Goal: Task Accomplishment & Management: Manage account settings

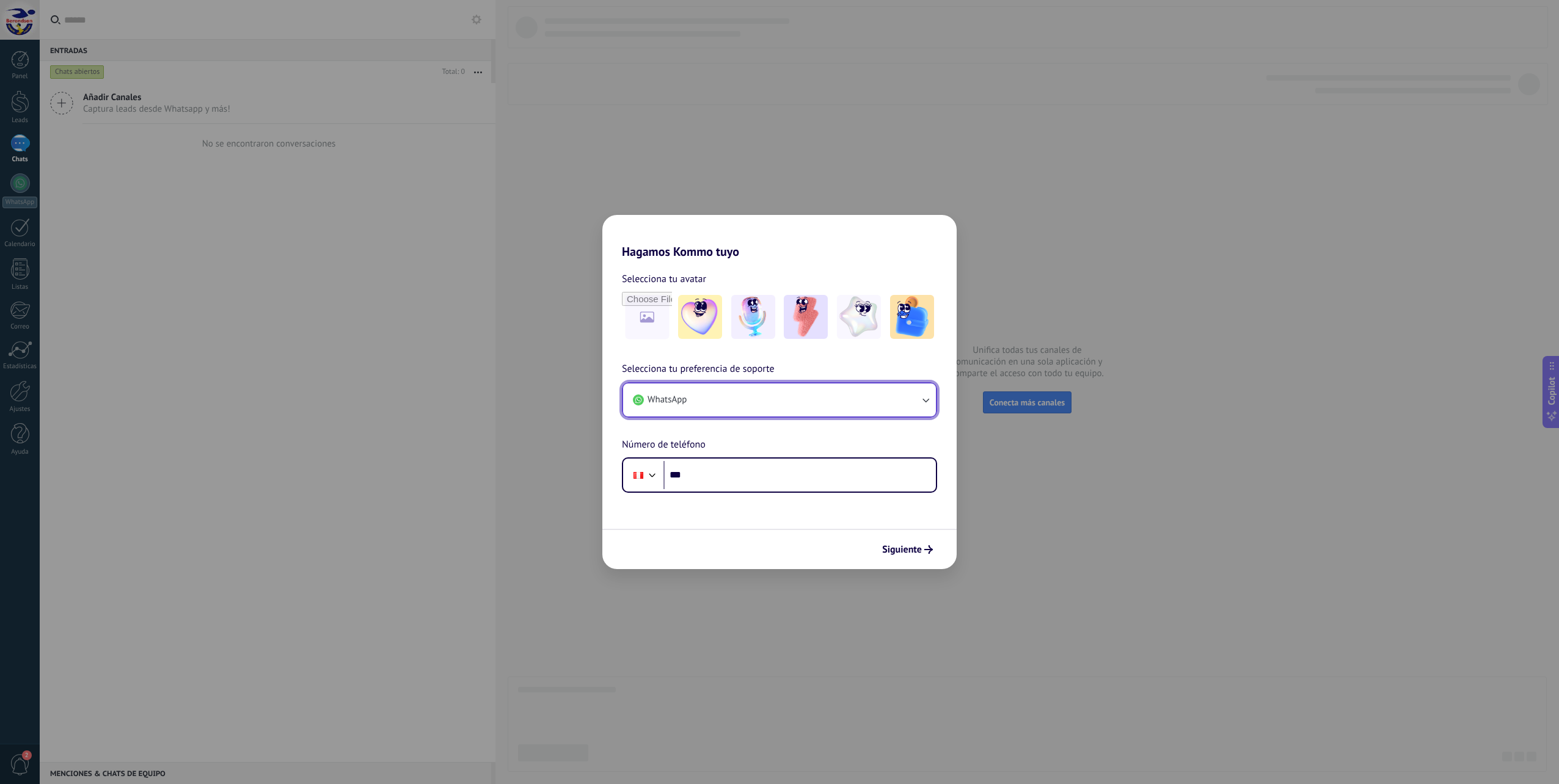
click at [816, 393] on button "WhatsApp" at bounding box center [780, 400] width 313 height 33
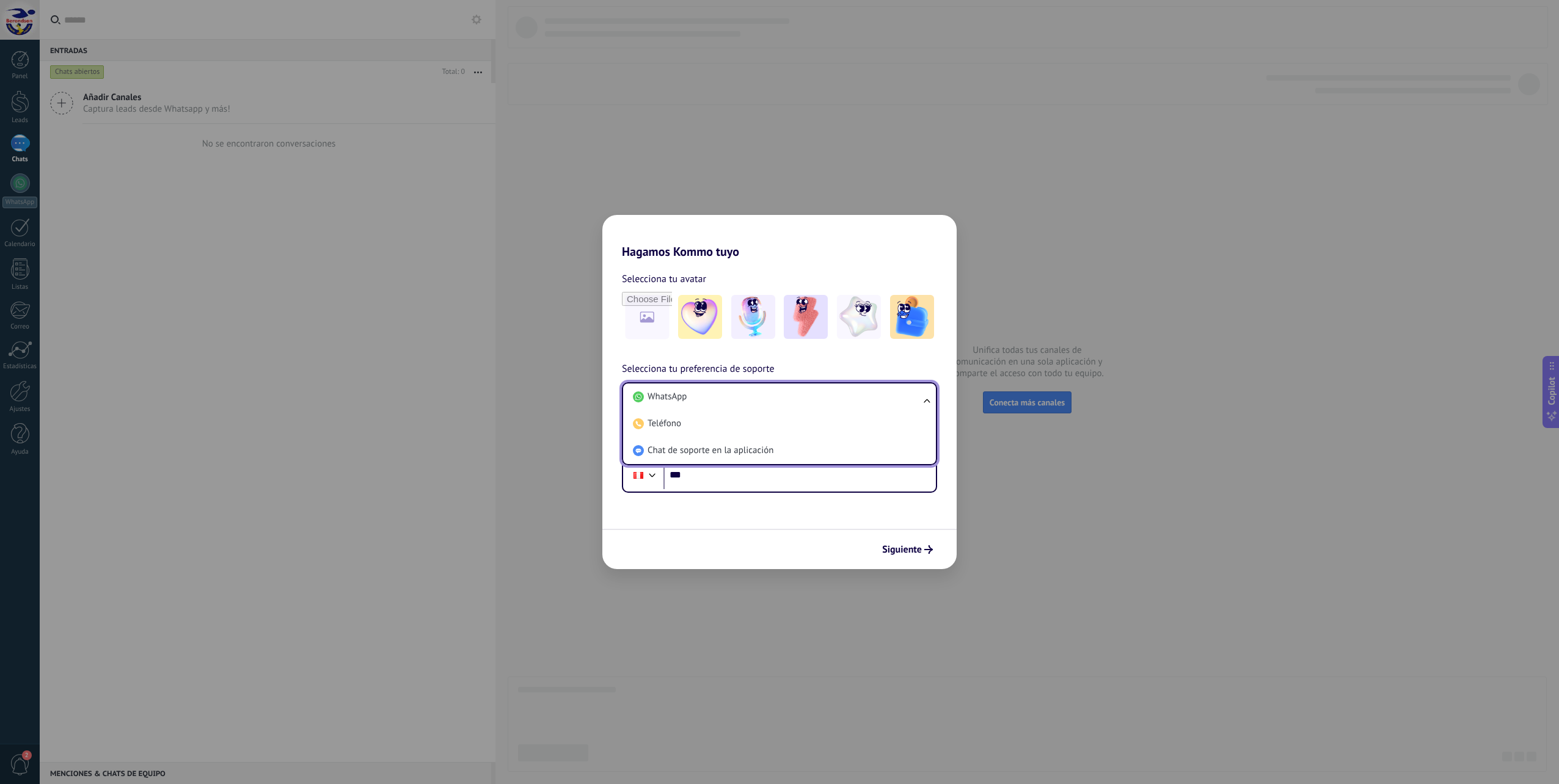
click at [875, 246] on h2 "Hagamos Kommo tuyo" at bounding box center [779, 237] width 354 height 44
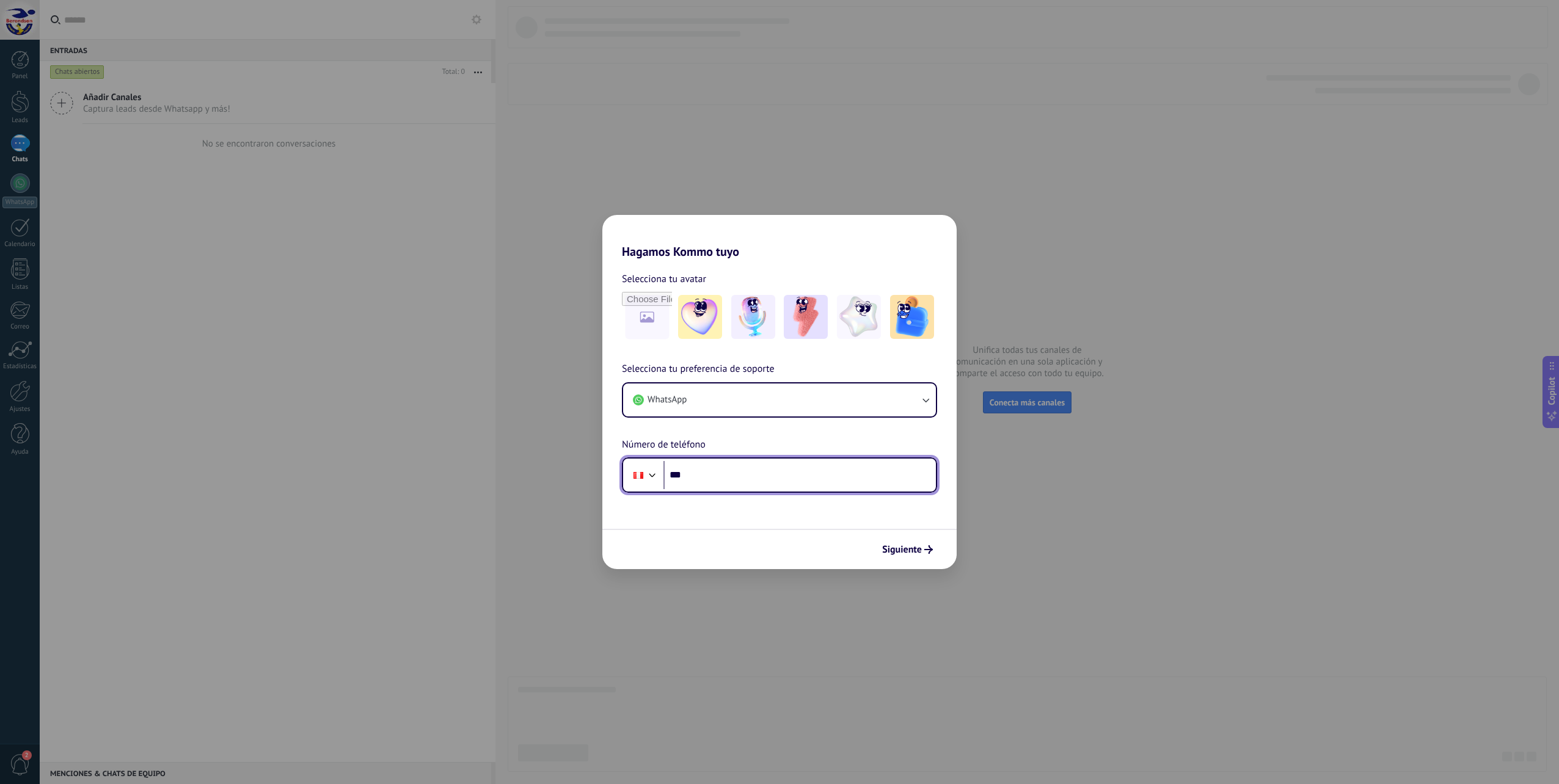
click at [717, 472] on input "***" at bounding box center [799, 475] width 272 height 28
click at [715, 475] on input "***" at bounding box center [799, 475] width 272 height 28
type input "**********"
click at [901, 554] on span "Siguiente" at bounding box center [902, 550] width 40 height 8
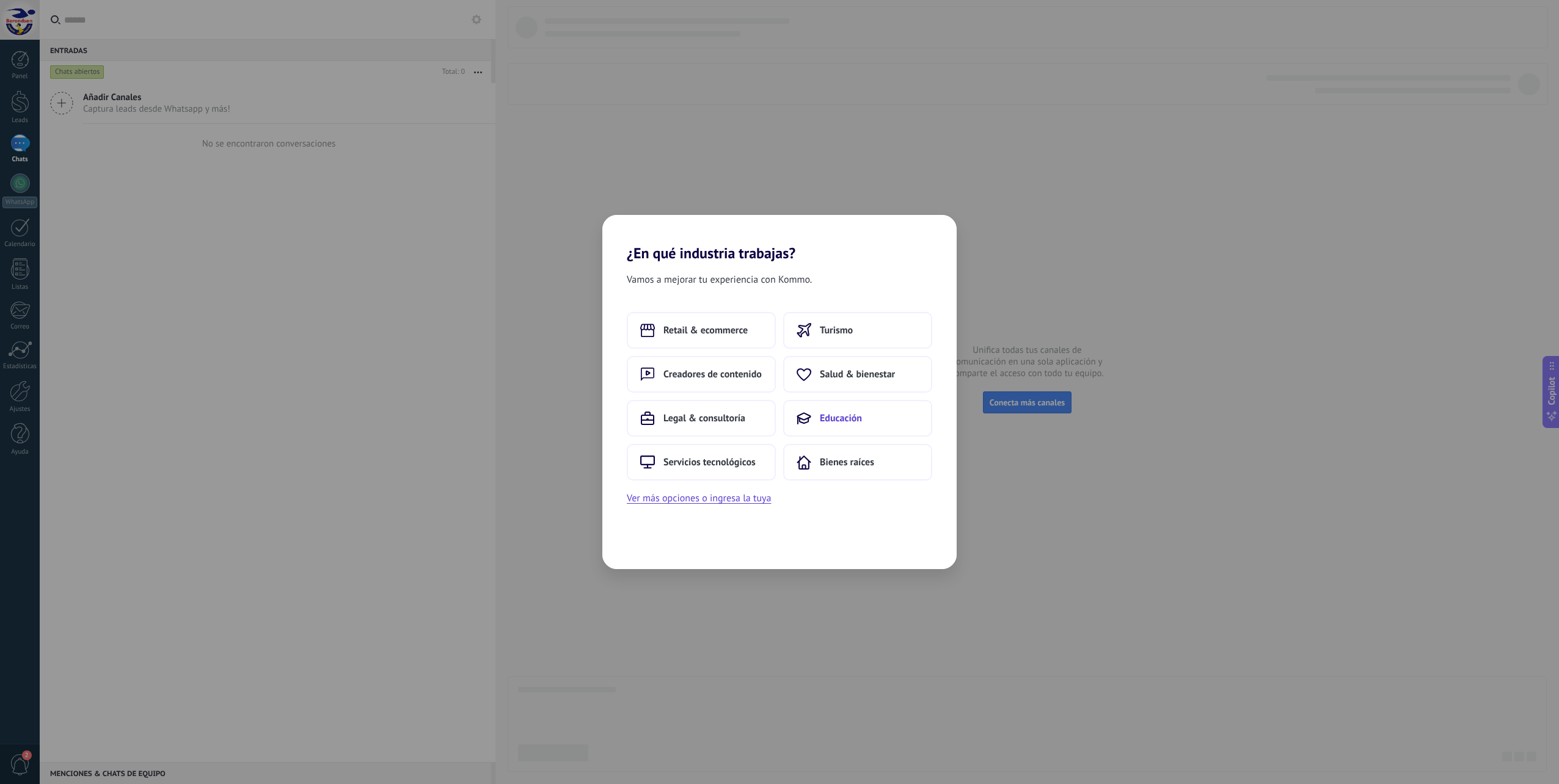
click at [835, 416] on span "Educación" at bounding box center [841, 417] width 42 height 12
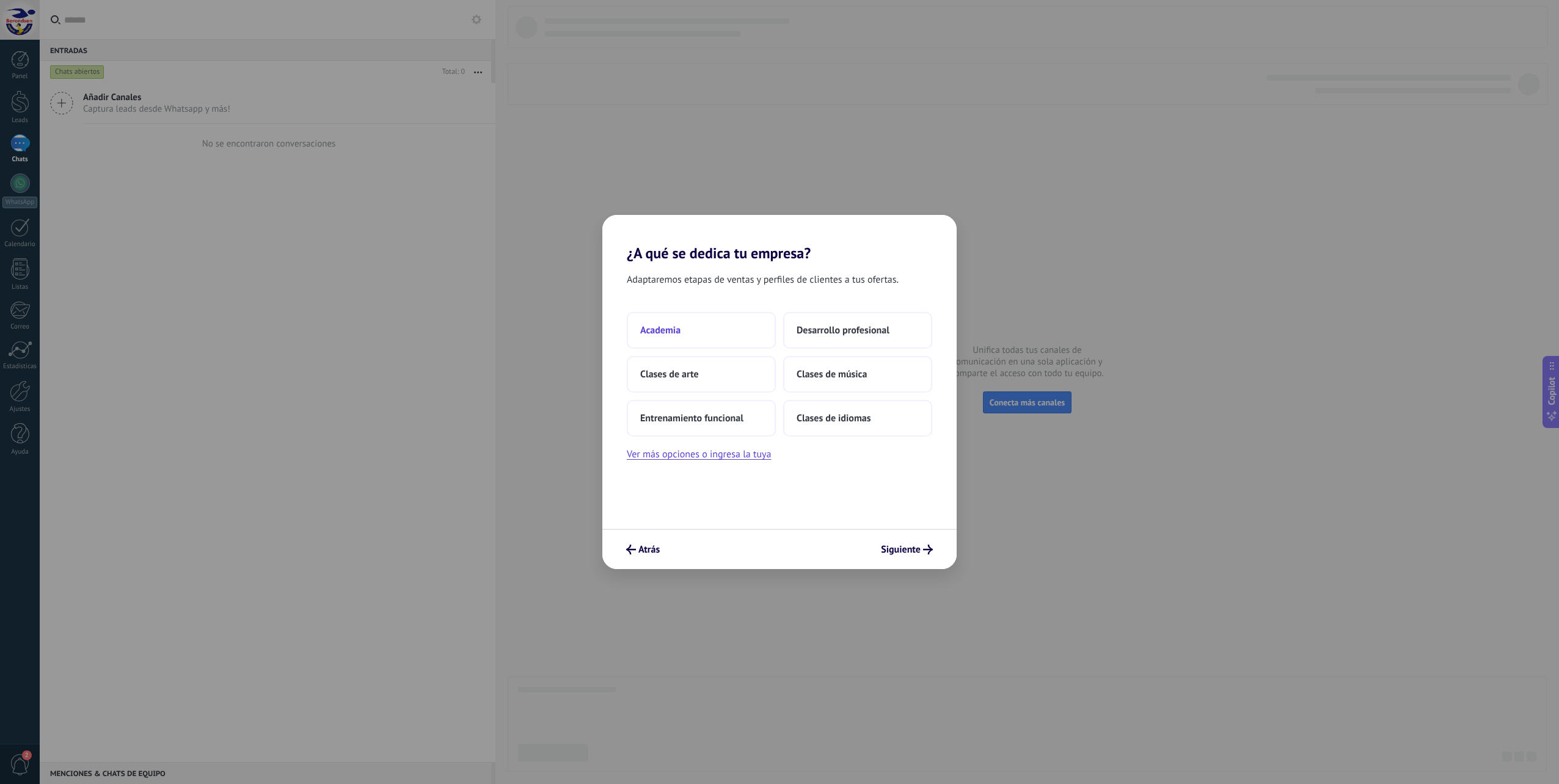
click at [673, 323] on button "Academia" at bounding box center [701, 331] width 149 height 37
click at [794, 335] on button "2–5" at bounding box center [857, 331] width 149 height 37
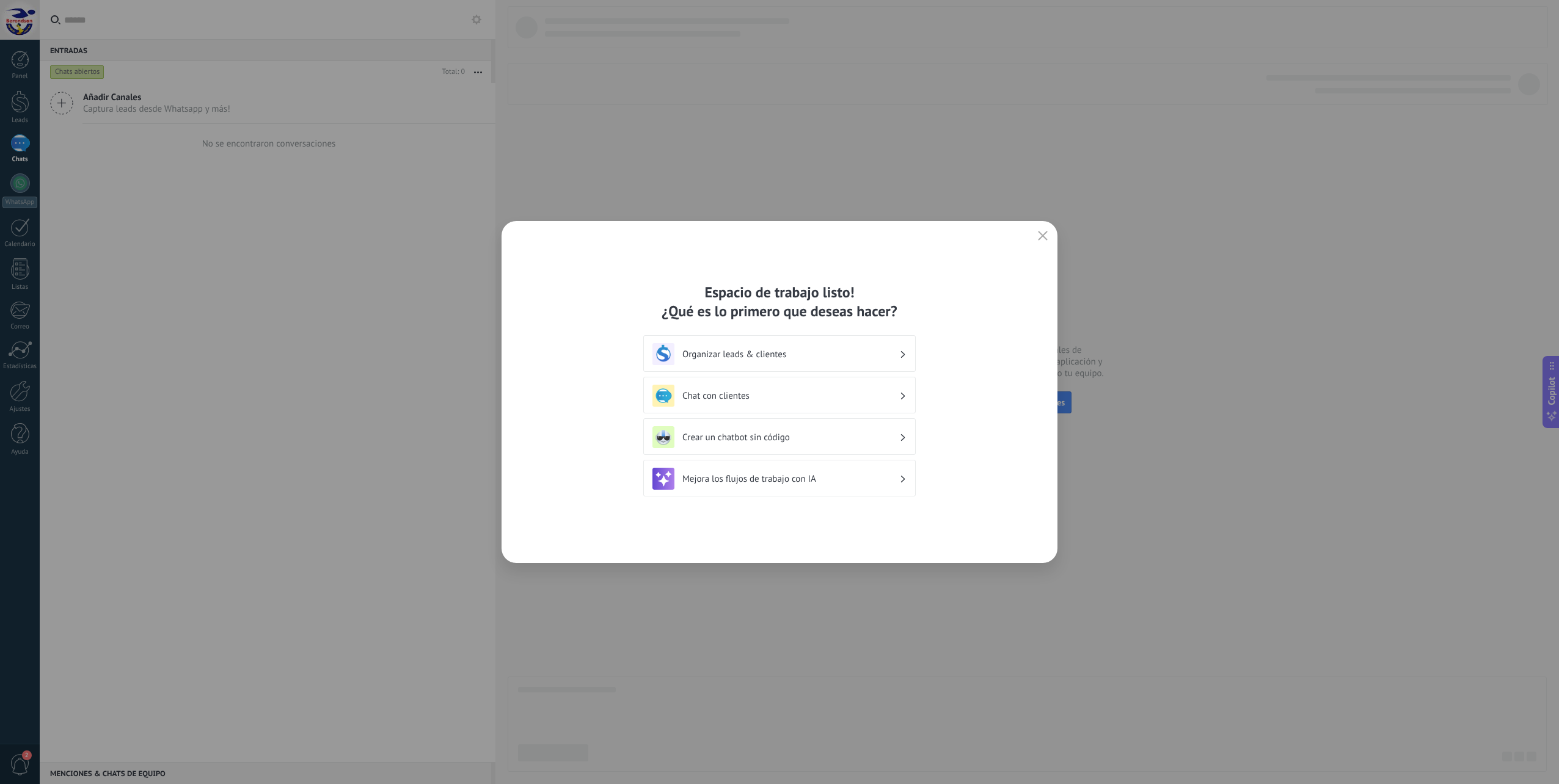
click at [829, 395] on h3 "Chat con clientes" at bounding box center [790, 396] width 217 height 11
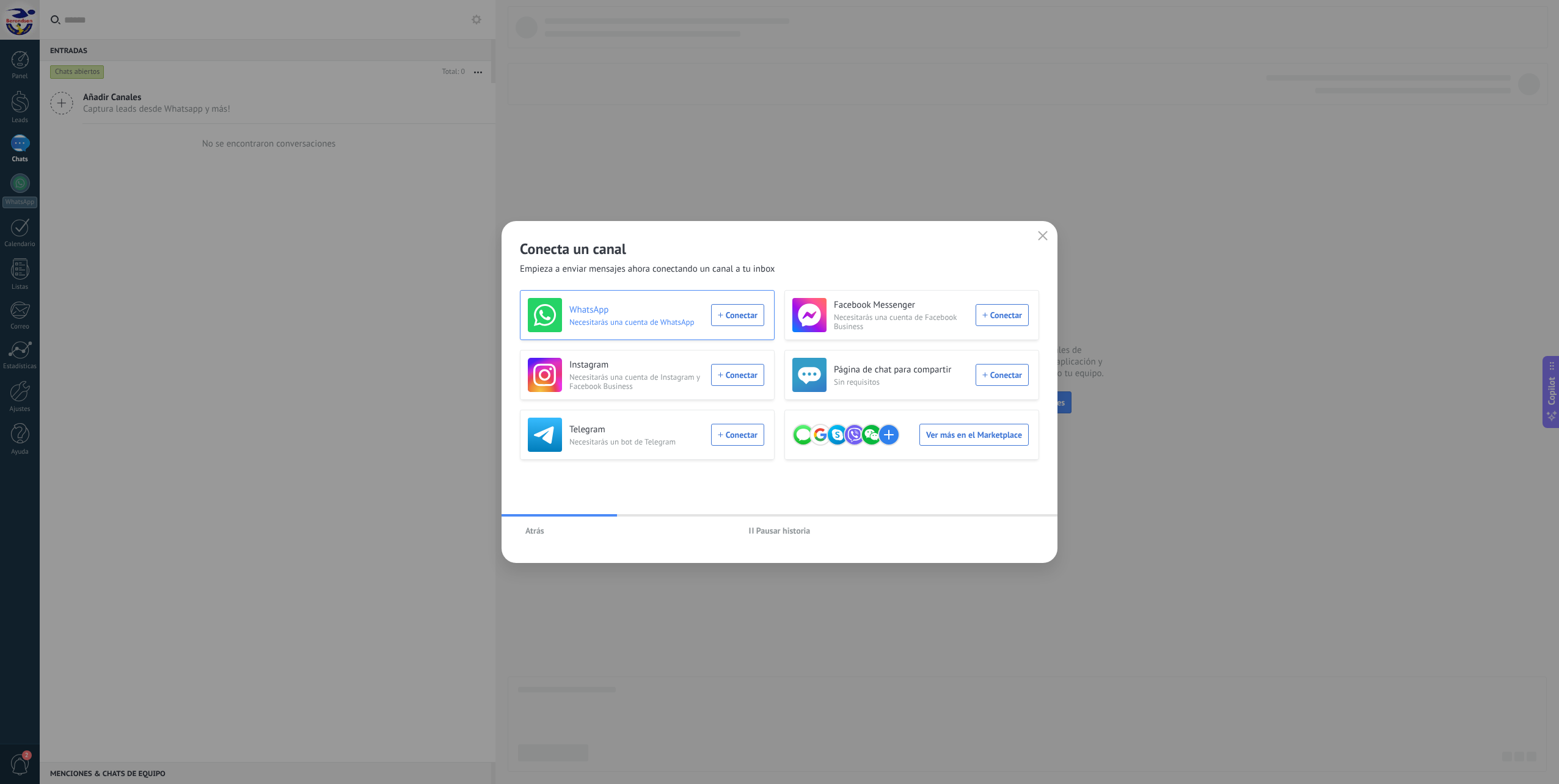
click at [745, 317] on div "WhatsApp Necesitarás una cuenta de WhatsApp Conectar" at bounding box center [646, 315] width 236 height 34
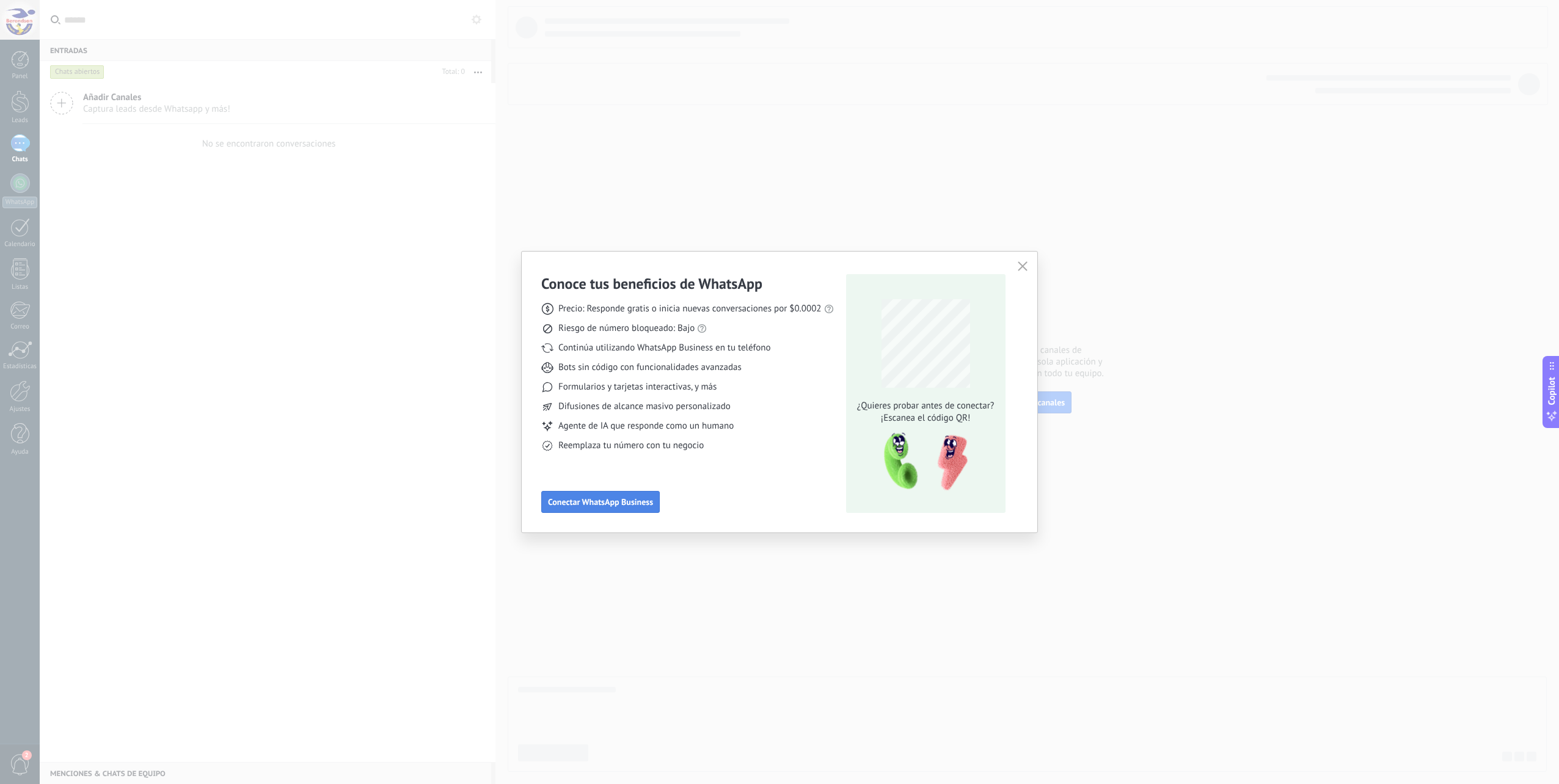
click at [596, 504] on span "Conectar WhatsApp Business" at bounding box center [600, 501] width 105 height 8
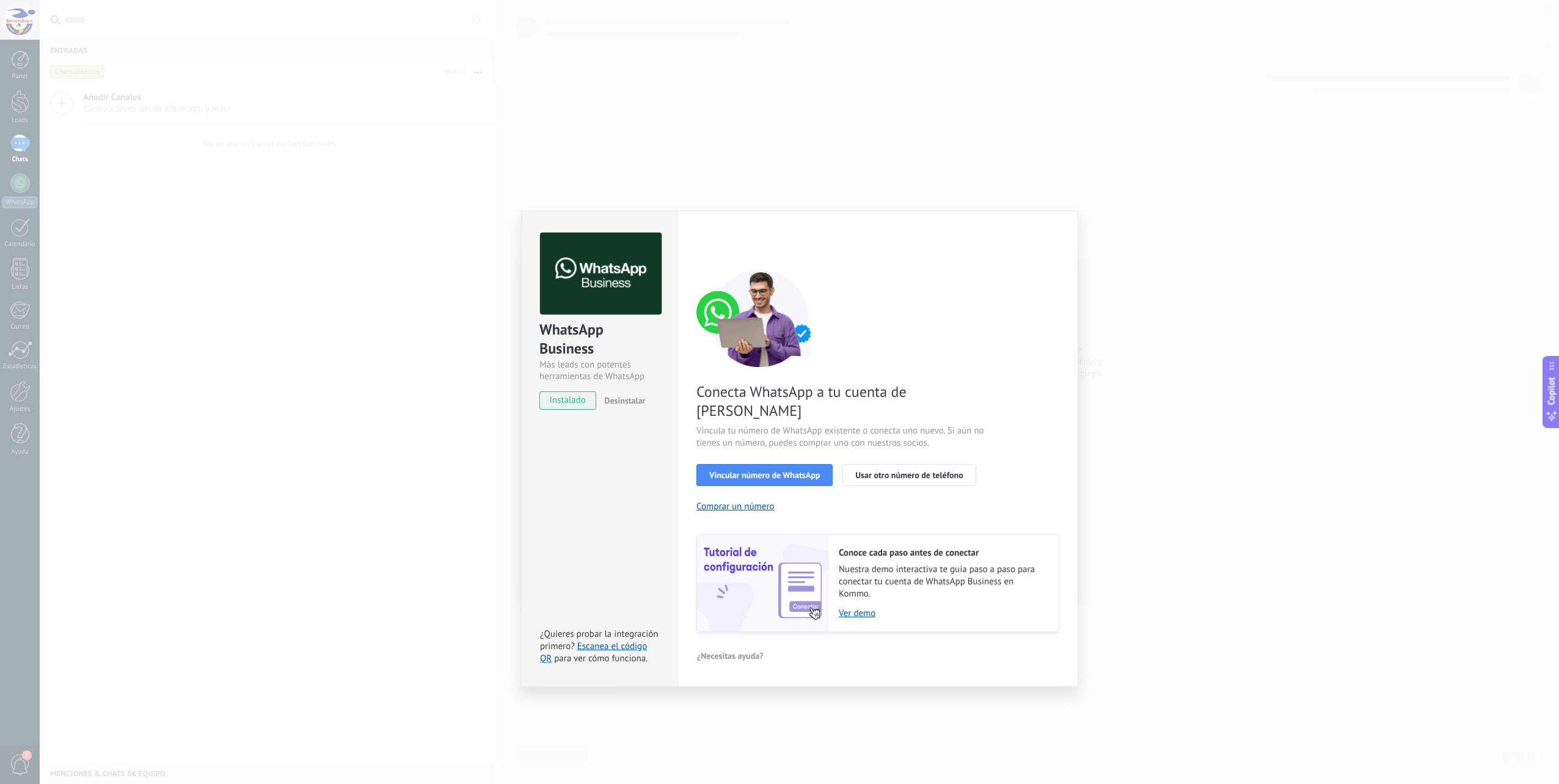
click at [576, 401] on span "instalado" at bounding box center [567, 400] width 56 height 18
click at [758, 470] on span "Vincular número de WhatsApp" at bounding box center [764, 475] width 110 height 8
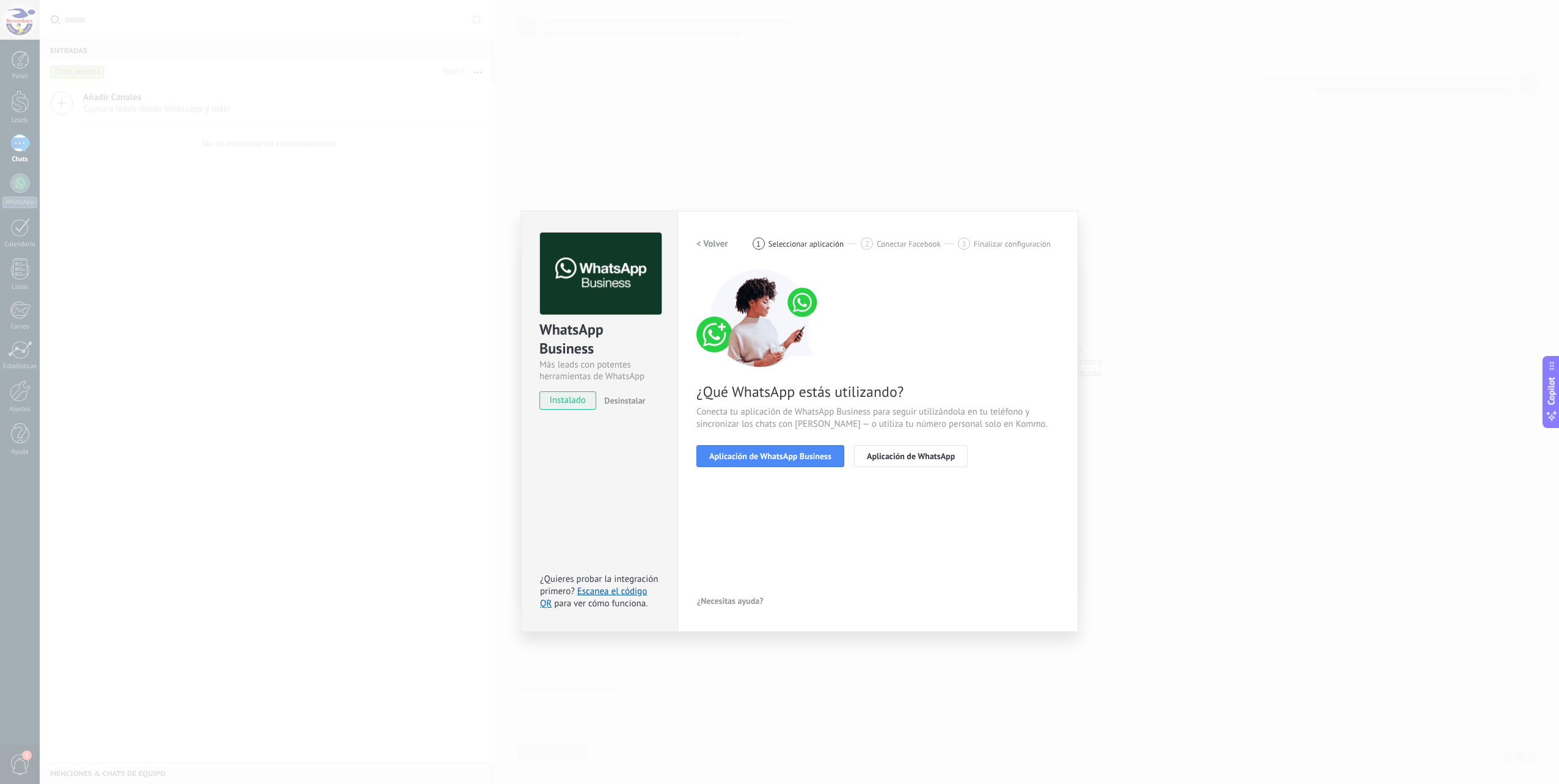
drag, startPoint x: 939, startPoint y: 461, endPoint x: 862, endPoint y: 537, distance: 108.2
click at [871, 544] on div "< Volver 1 Seleccionar aplicación 2 Conectar Facebook 3 Finalizar configuración…" at bounding box center [877, 421] width 363 height 377
click at [777, 456] on span "Aplicación de WhatsApp Business" at bounding box center [770, 456] width 122 height 8
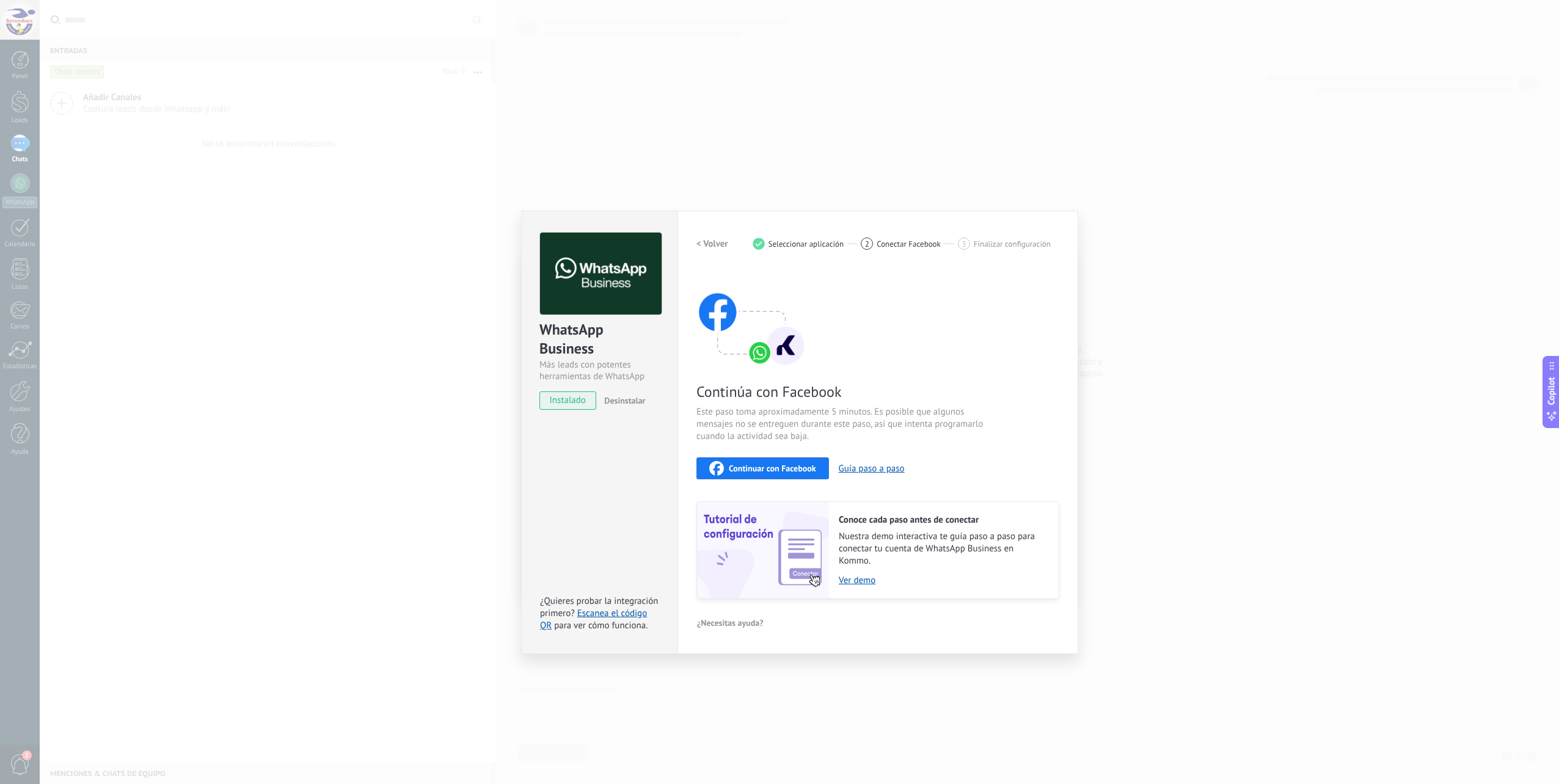
click at [761, 459] on button "Continuar con Facebook" at bounding box center [763, 468] width 133 height 22
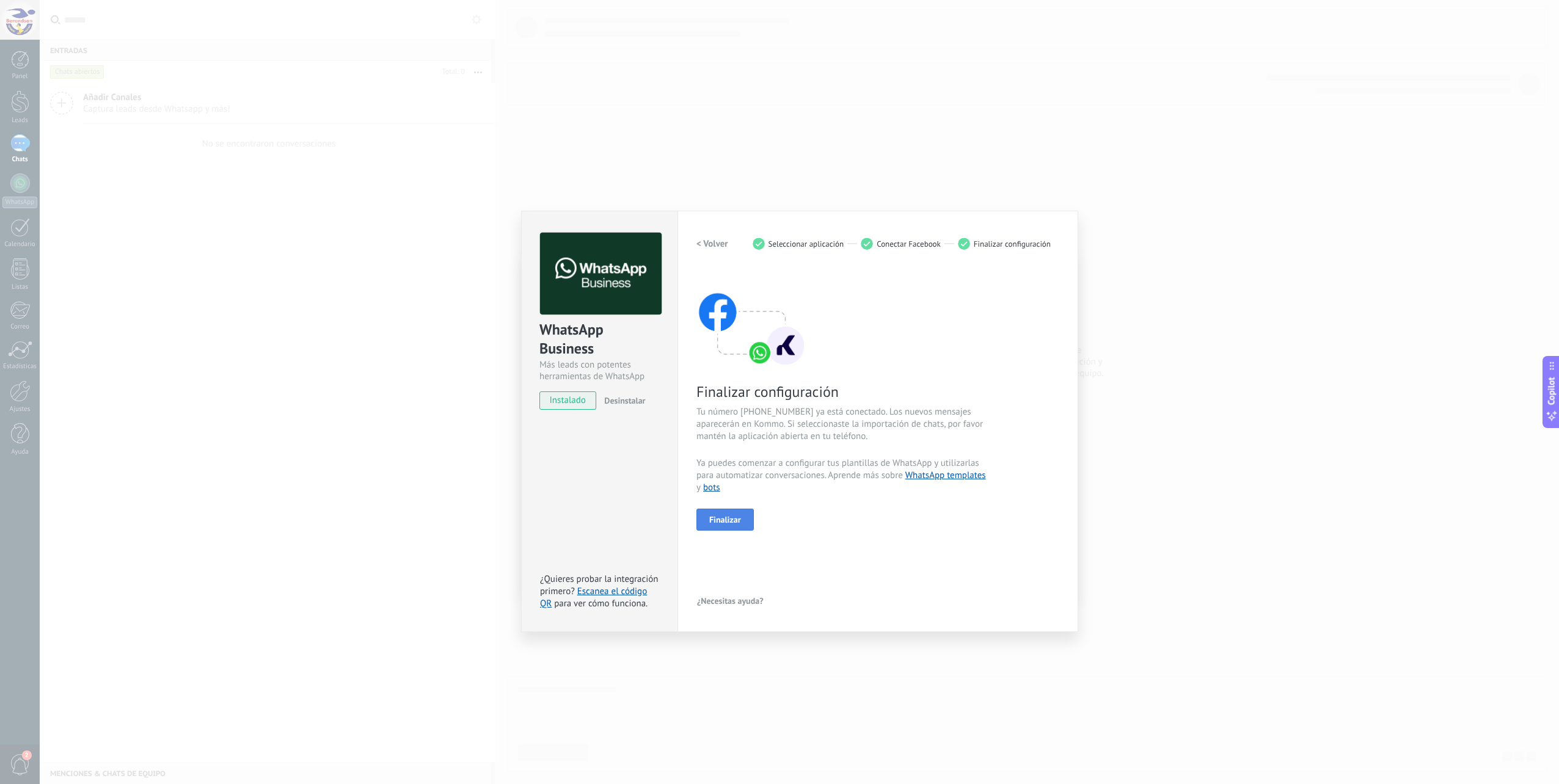
click at [725, 522] on span "Finalizar" at bounding box center [724, 519] width 32 height 8
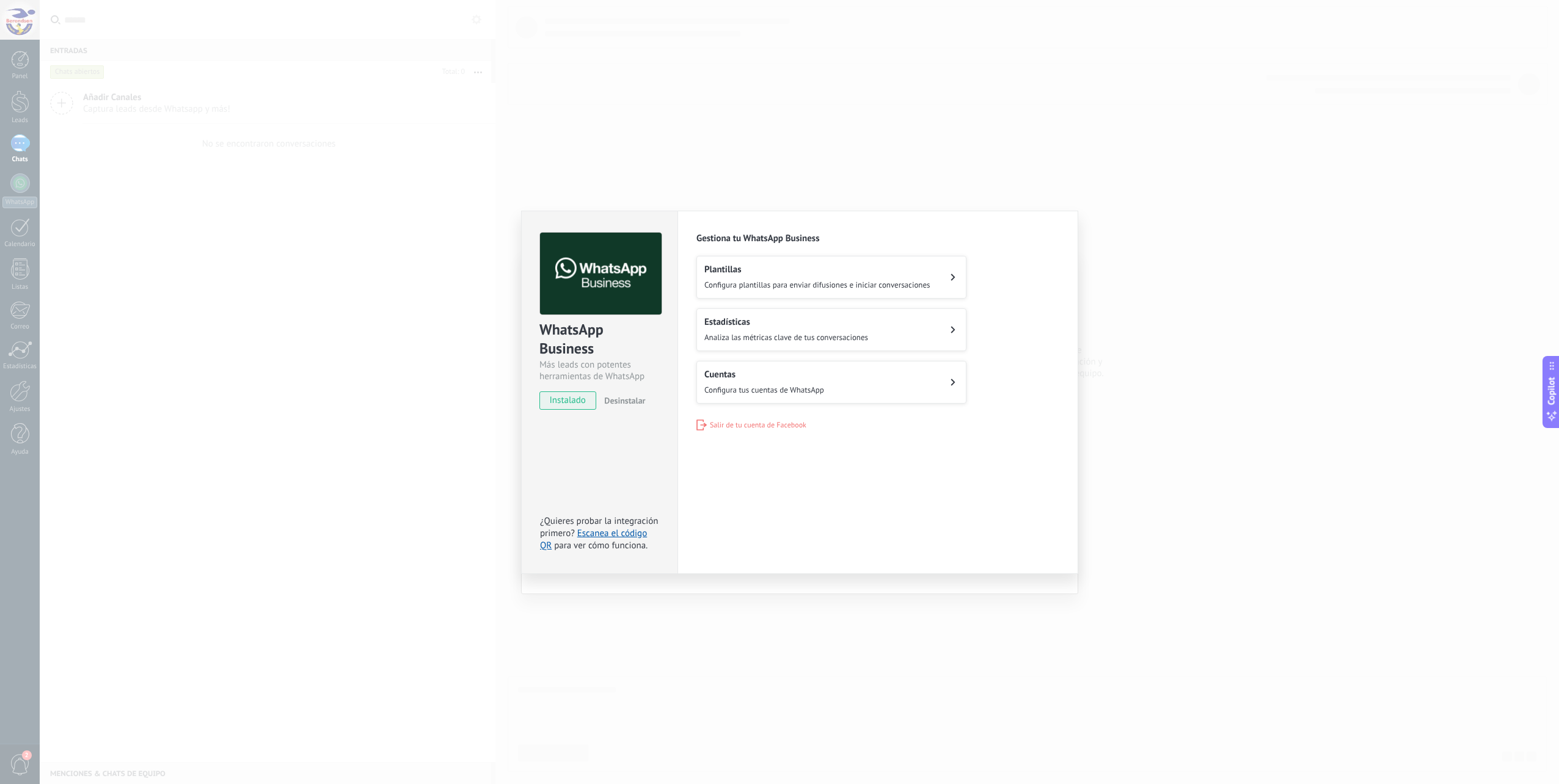
click at [1227, 305] on div "WhatsApp Business Más leads con potentes herramientas de WhatsApp instalado Des…" at bounding box center [799, 392] width 1519 height 784
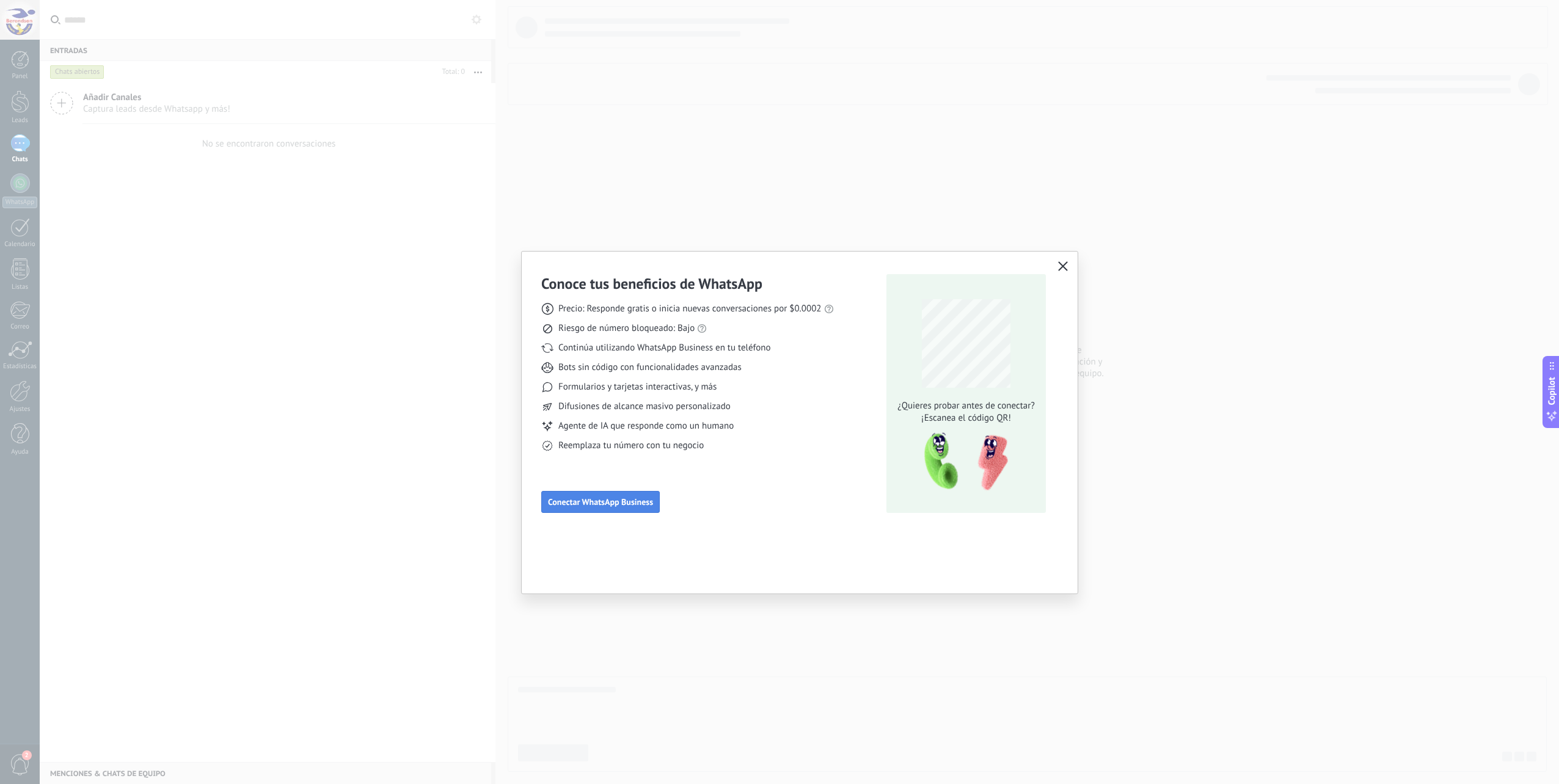
click at [644, 496] on button "Conectar WhatsApp Business" at bounding box center [601, 501] width 119 height 22
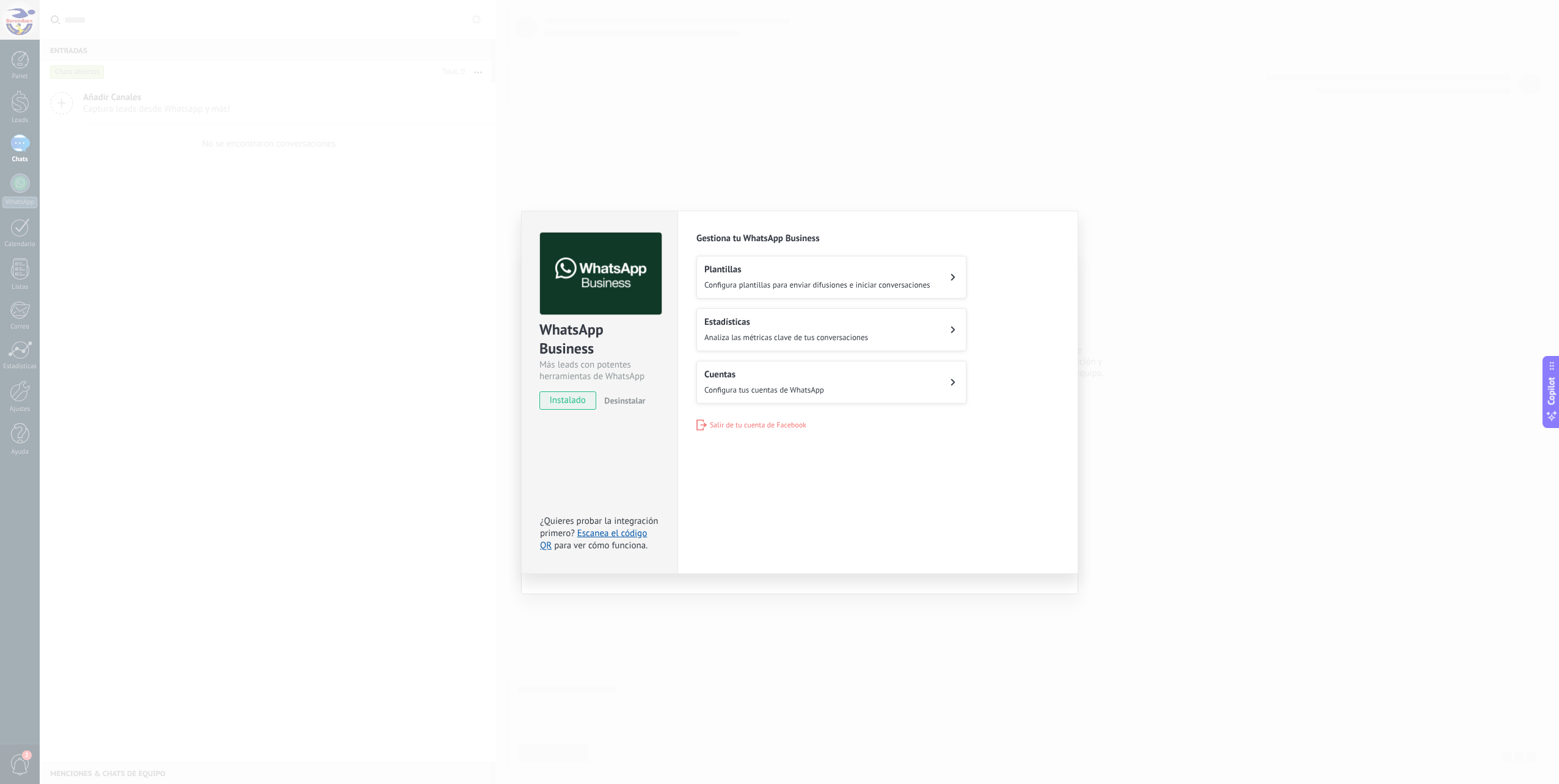
click at [873, 380] on button "Cuentas Configura tus cuentas de WhatsApp" at bounding box center [831, 382] width 270 height 42
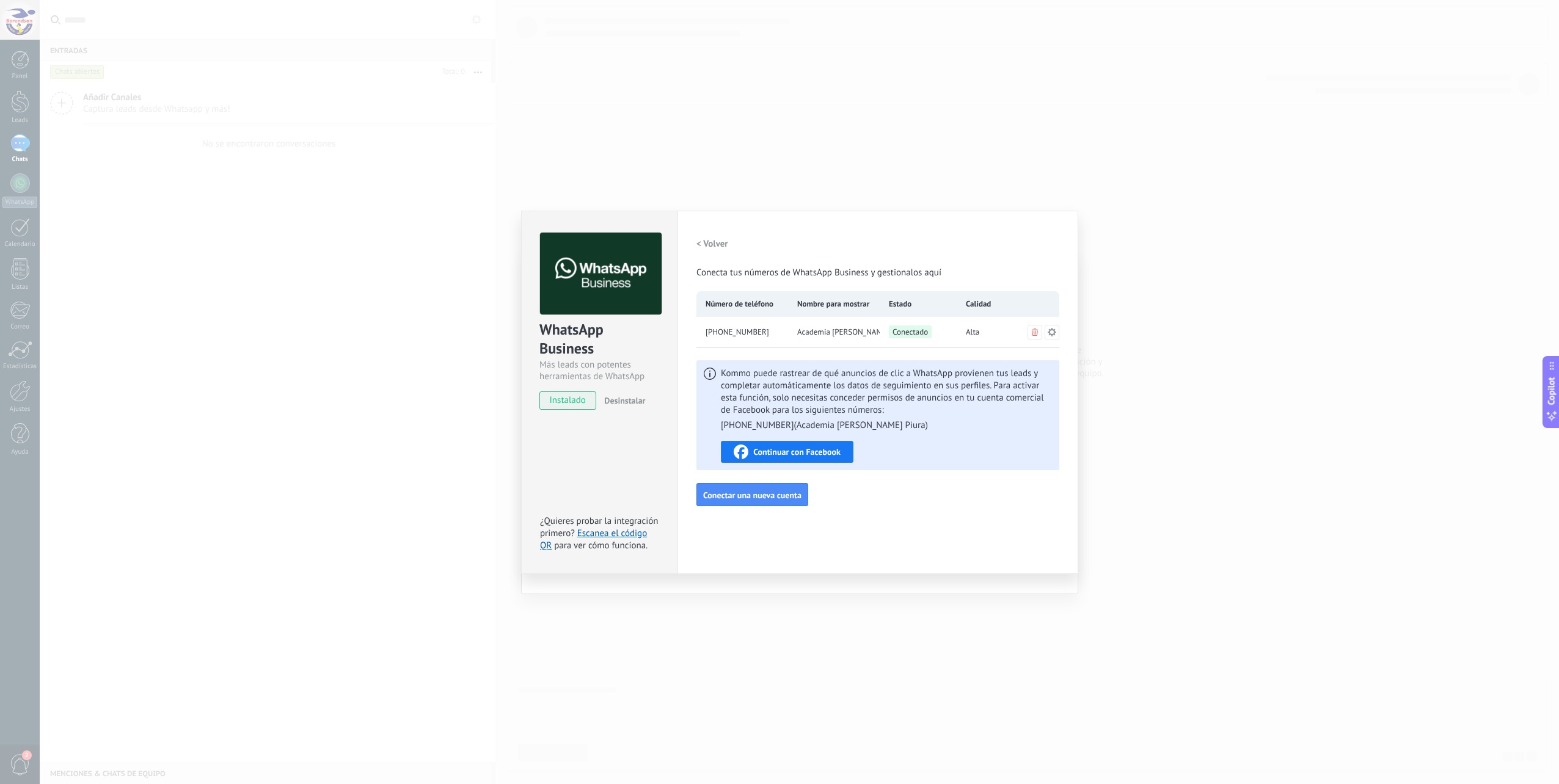
click at [823, 444] on button "Continuar con Facebook" at bounding box center [787, 451] width 133 height 22
click at [695, 243] on div "Configuraciones Autorizaciones This tab logs the users who have granted integra…" at bounding box center [877, 392] width 401 height 363
click at [709, 243] on h2 "< Volver" at bounding box center [712, 244] width 32 height 11
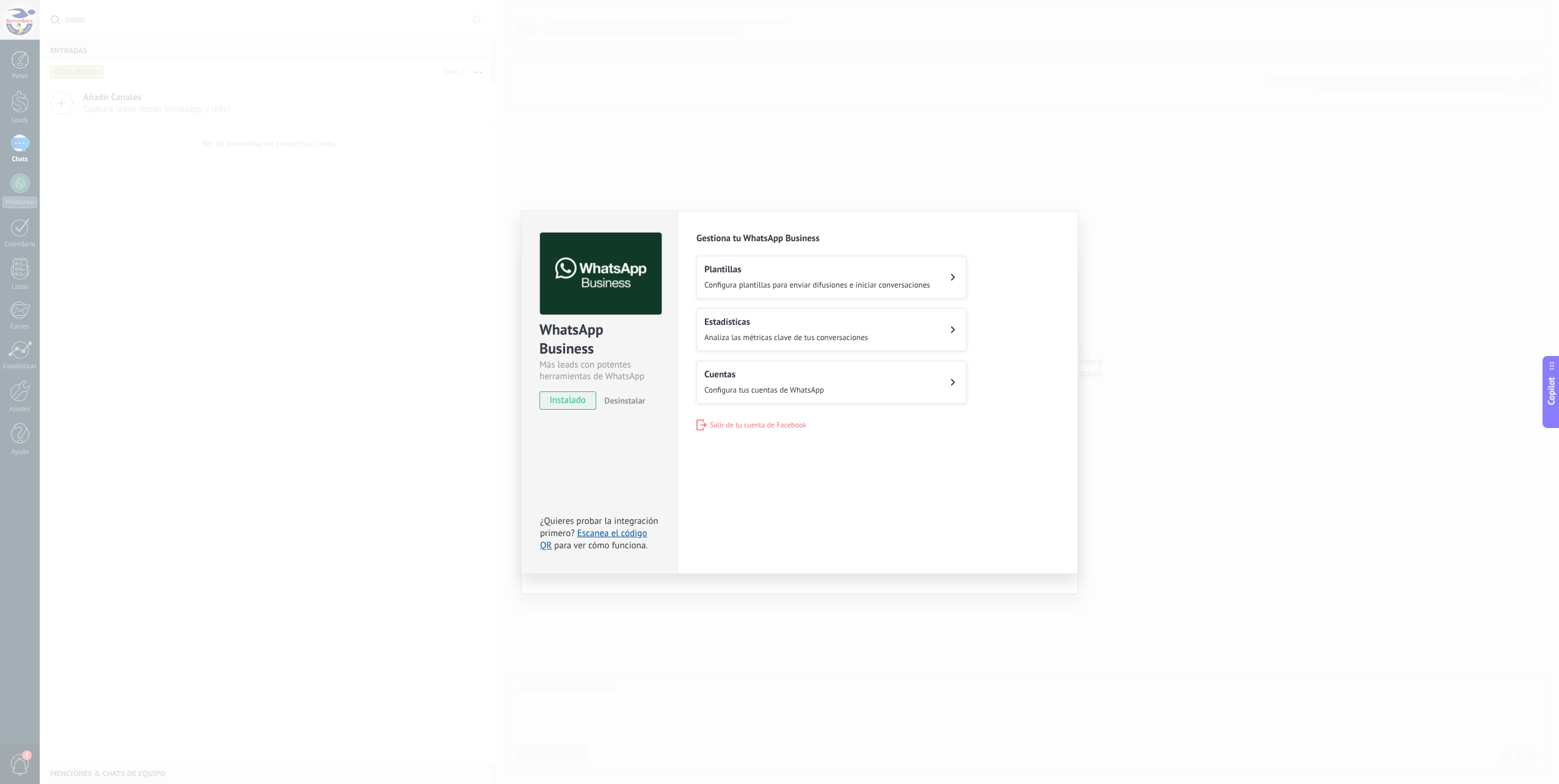
click at [1165, 194] on div "WhatsApp Business Más leads con potentes herramientas de WhatsApp instalado Des…" at bounding box center [799, 392] width 1519 height 784
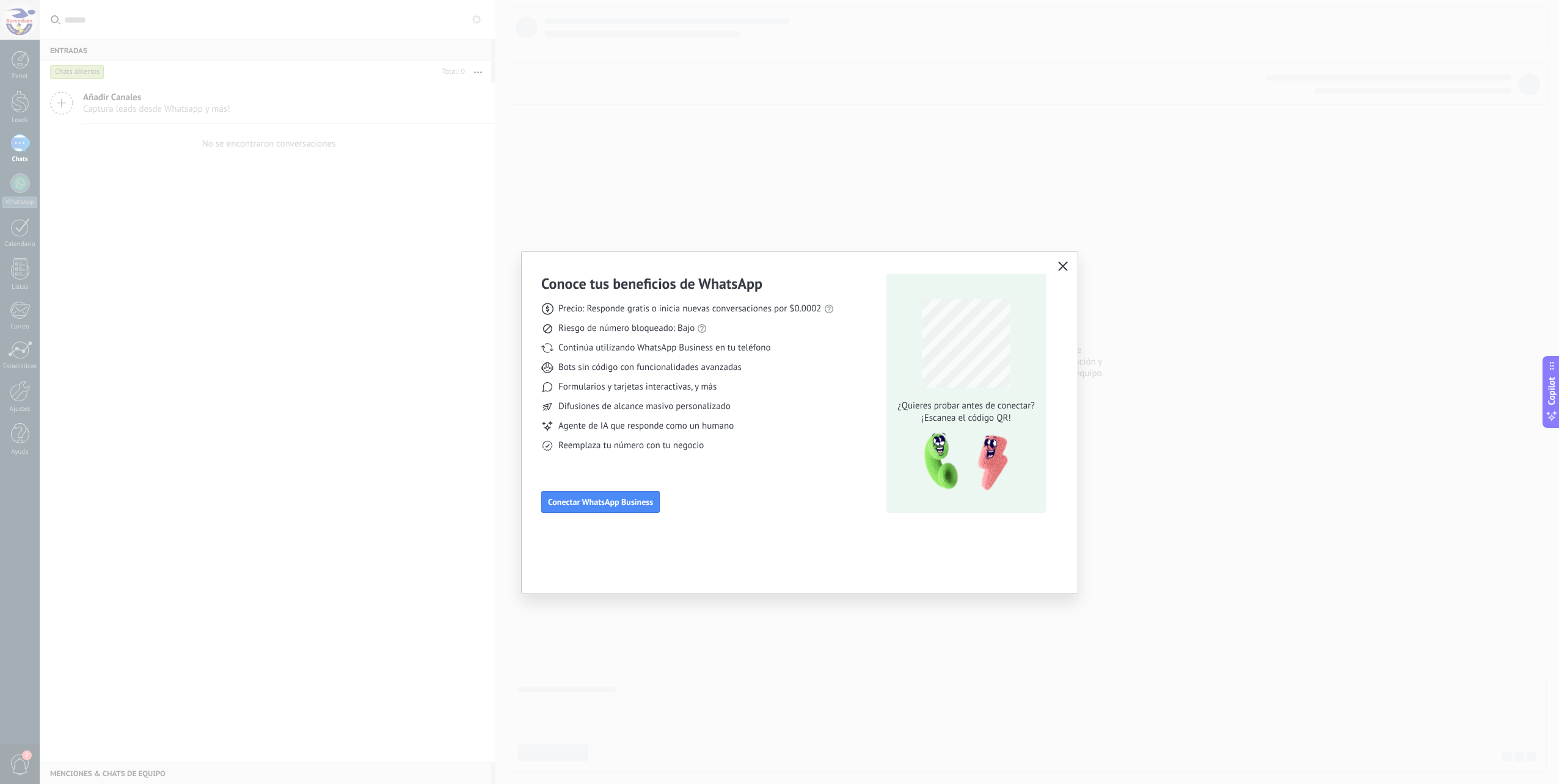
click at [1064, 267] on icon "button" at bounding box center [1063, 266] width 10 height 10
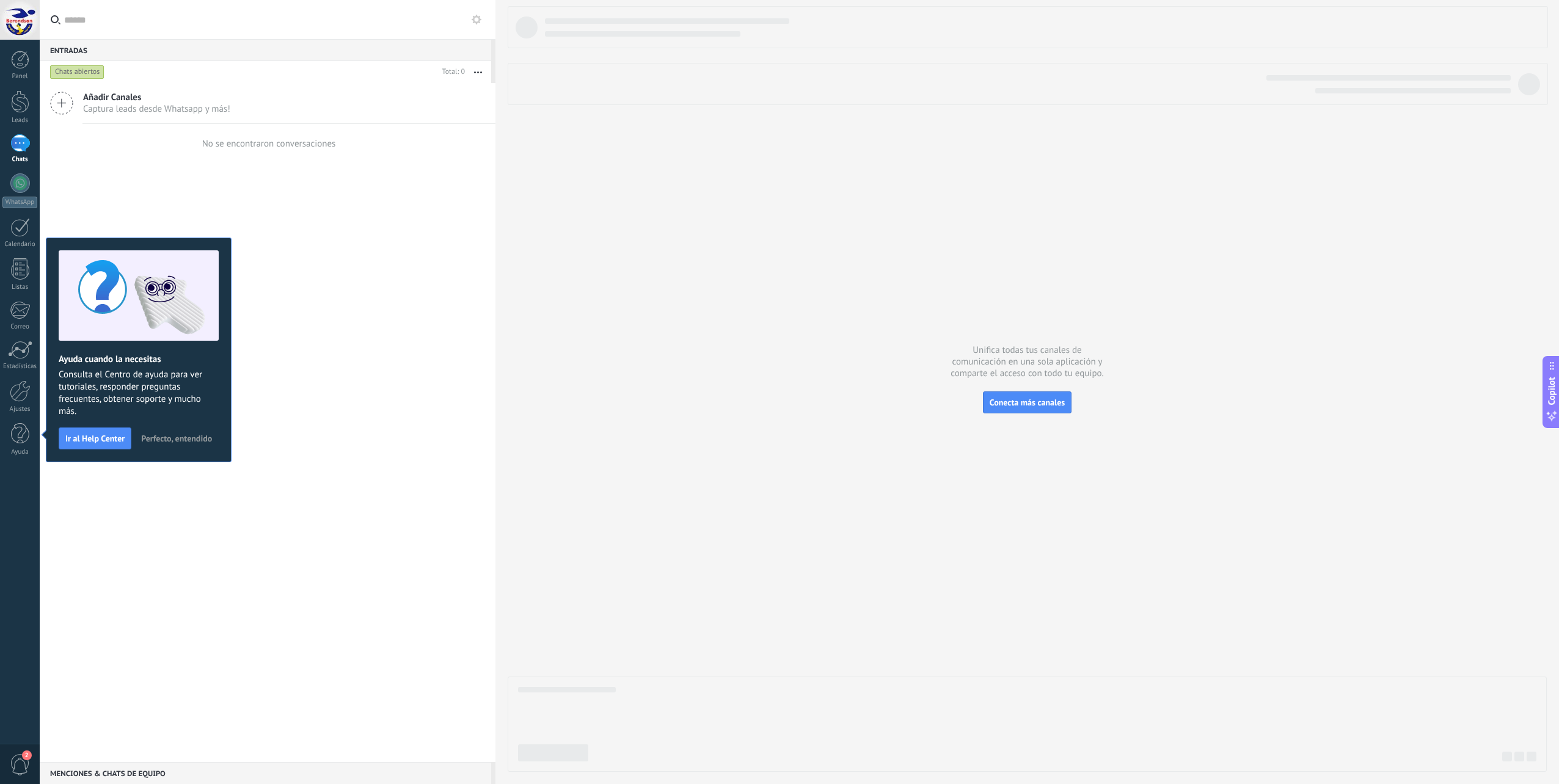
click at [336, 317] on div "Añadir Canales Captura leads desde Whatsapp y más! No se encontraron conversaci…" at bounding box center [267, 422] width 456 height 679
click at [124, 100] on span "Añadir Canales" at bounding box center [157, 97] width 147 height 11
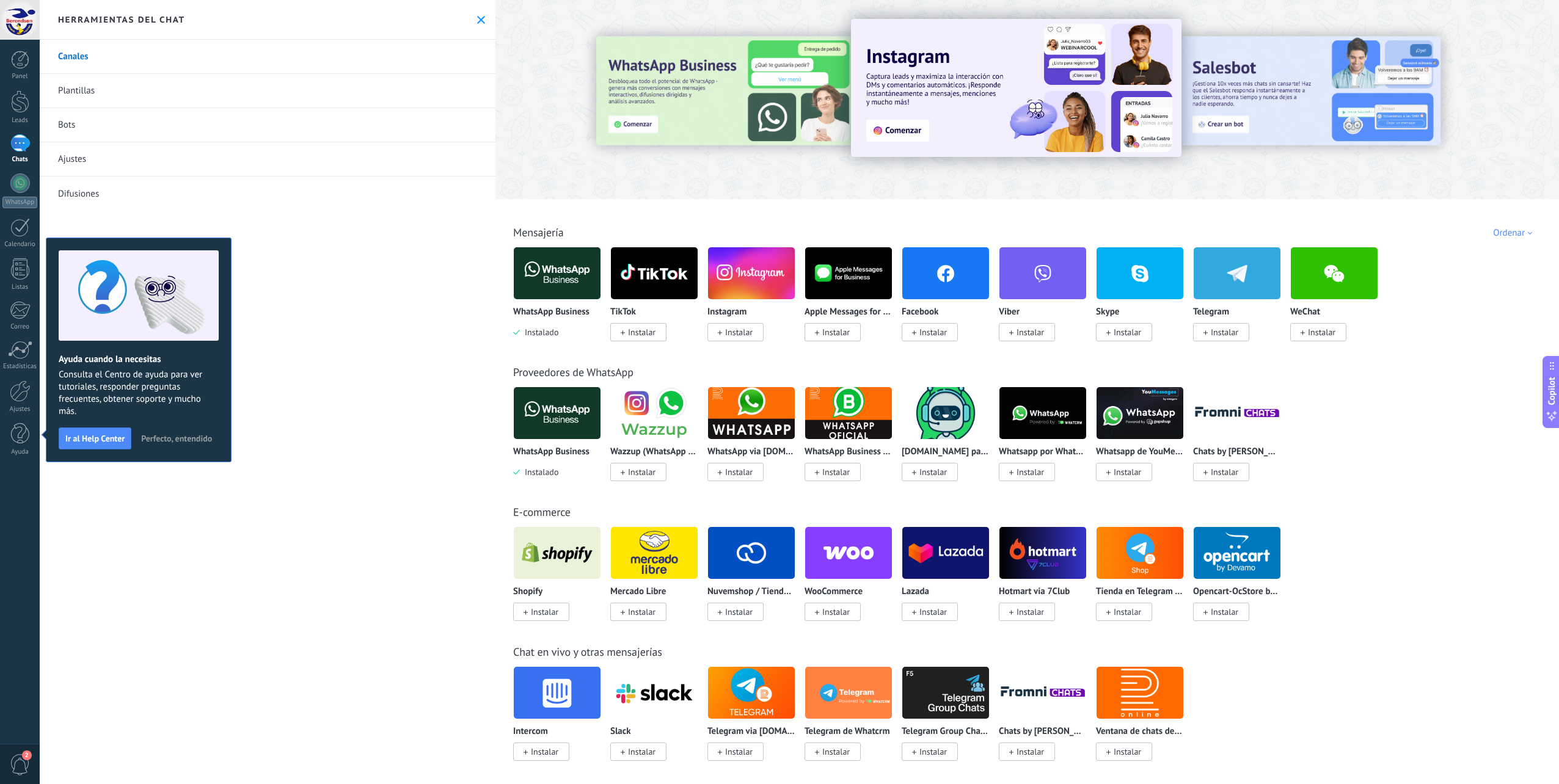
click at [753, 268] on img at bounding box center [751, 273] width 87 height 59
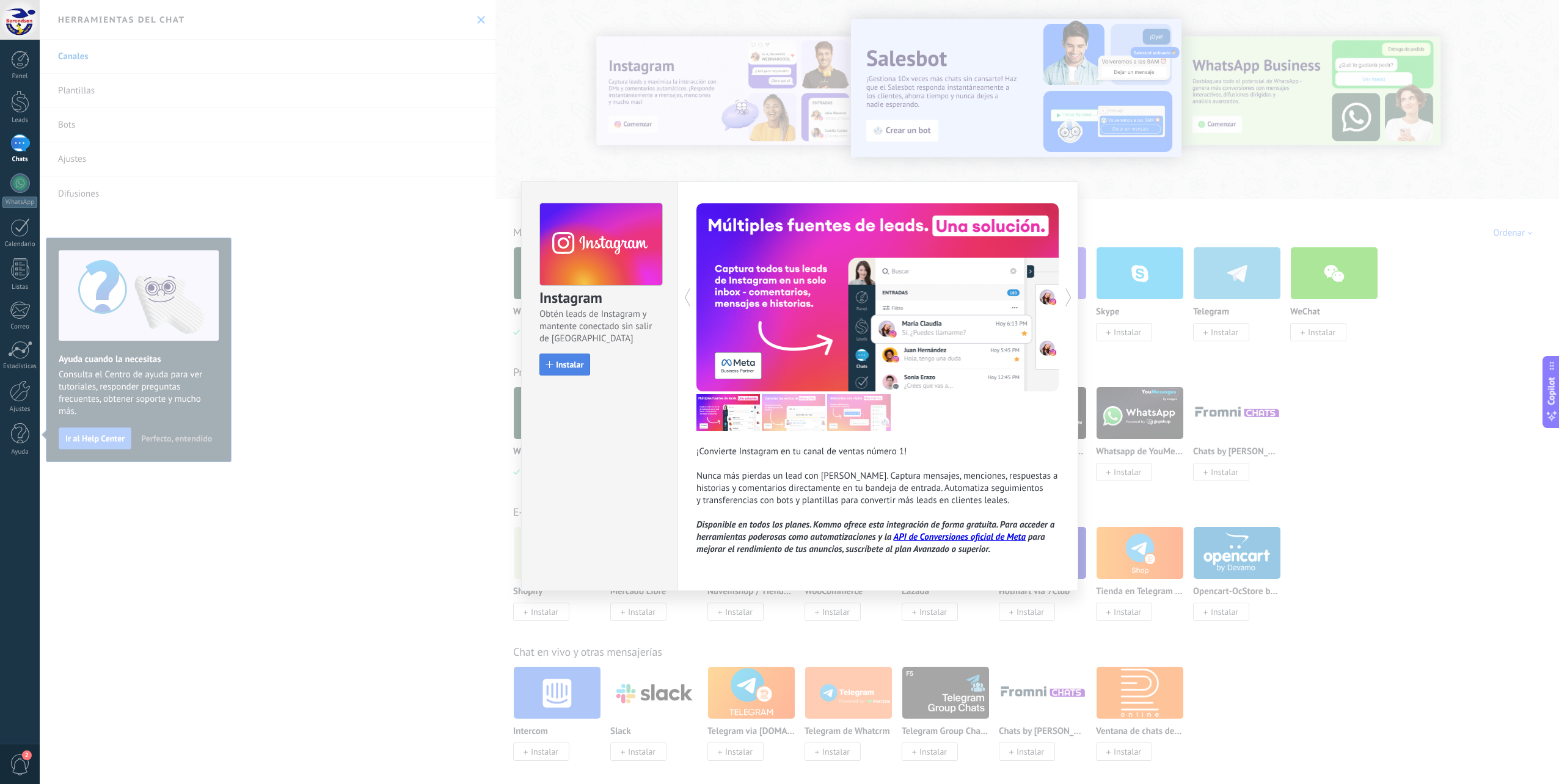
click at [580, 358] on button "Instalar" at bounding box center [565, 364] width 51 height 22
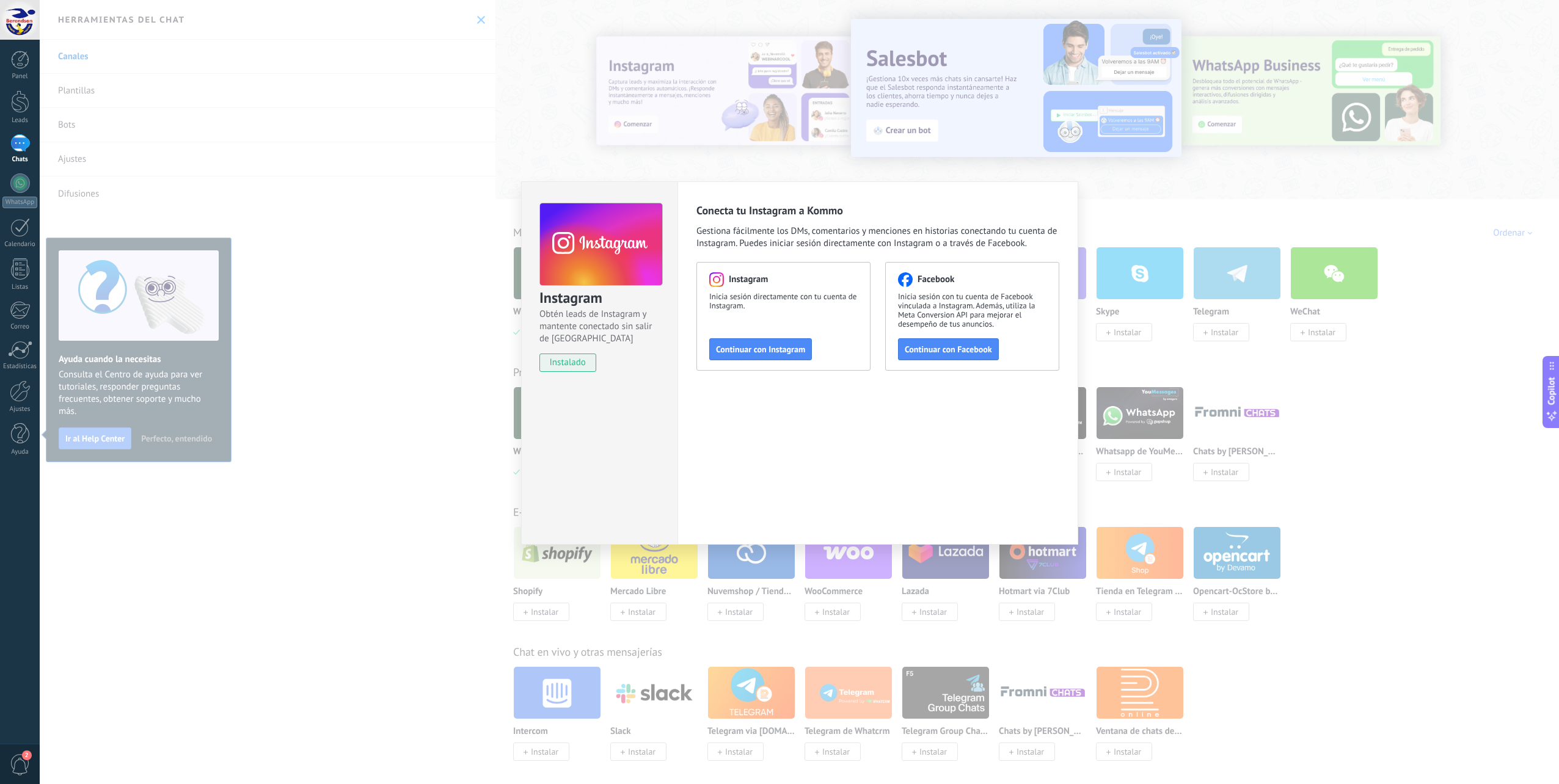
click at [444, 297] on div "Instagram Obtén leads de Instagram y mantente conectado sin salir de Kommo inst…" at bounding box center [799, 392] width 1519 height 784
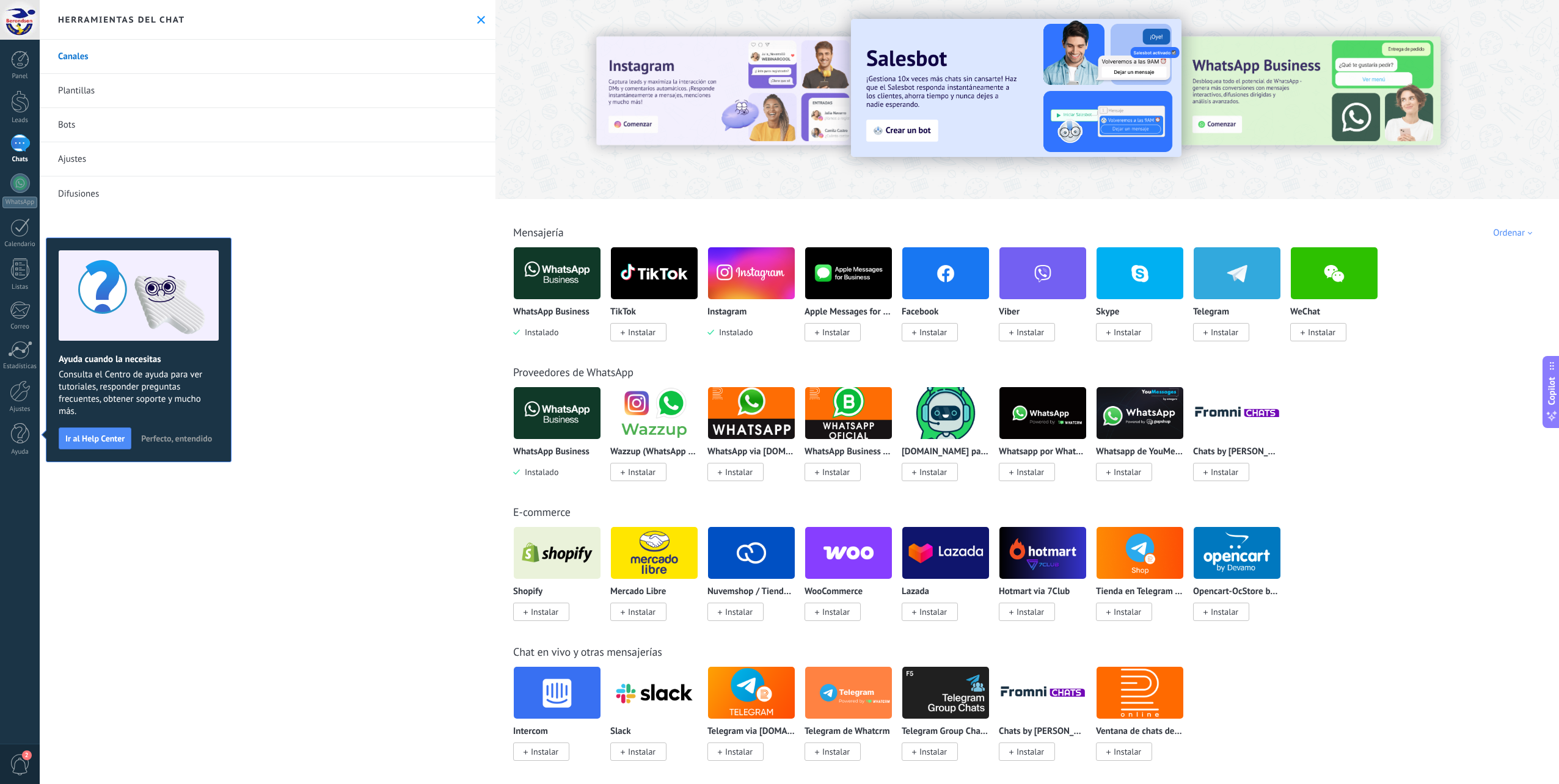
click at [927, 333] on span "Instalar" at bounding box center [933, 332] width 28 height 11
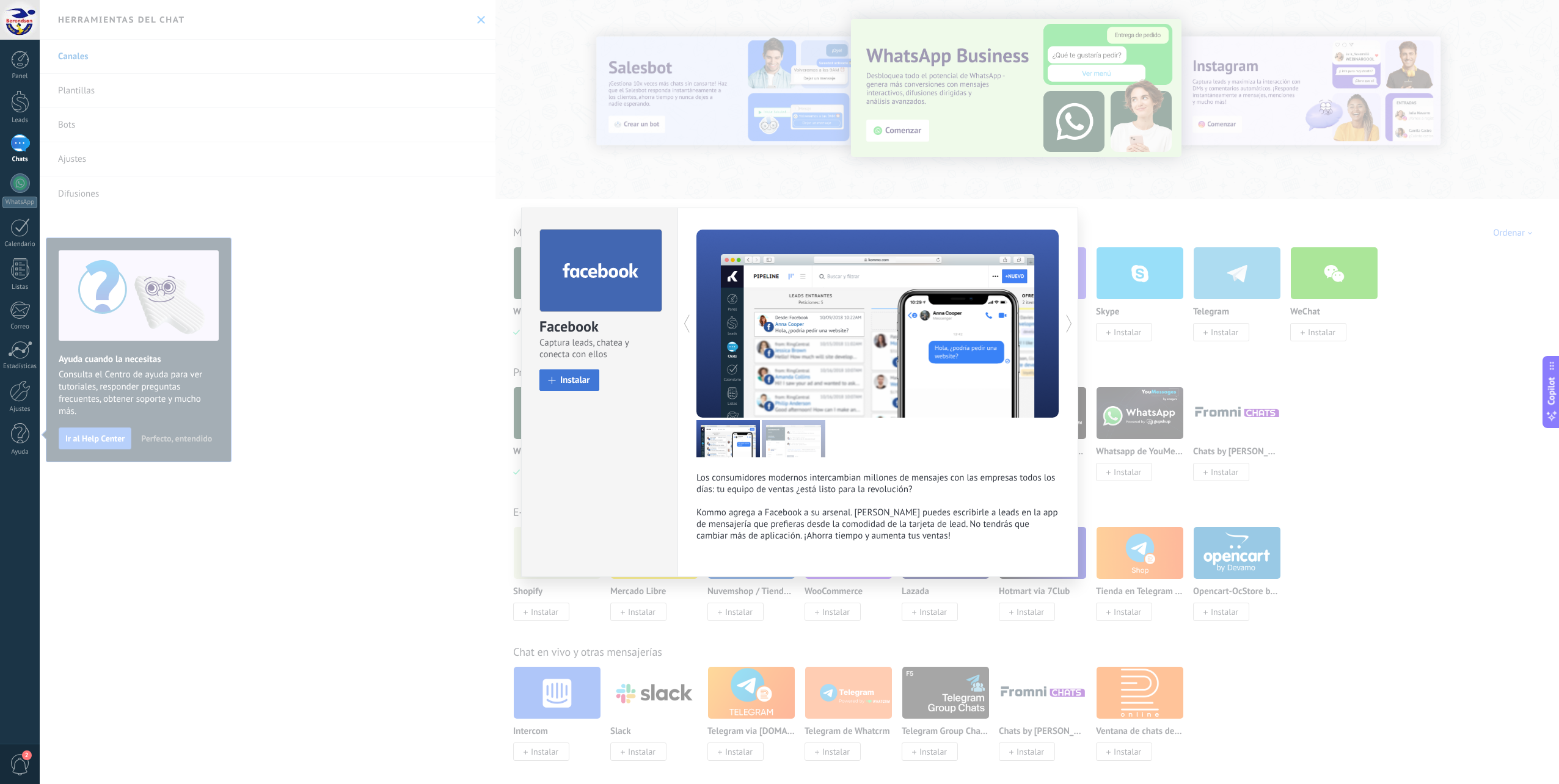
click at [582, 378] on span "Instalar" at bounding box center [575, 380] width 30 height 9
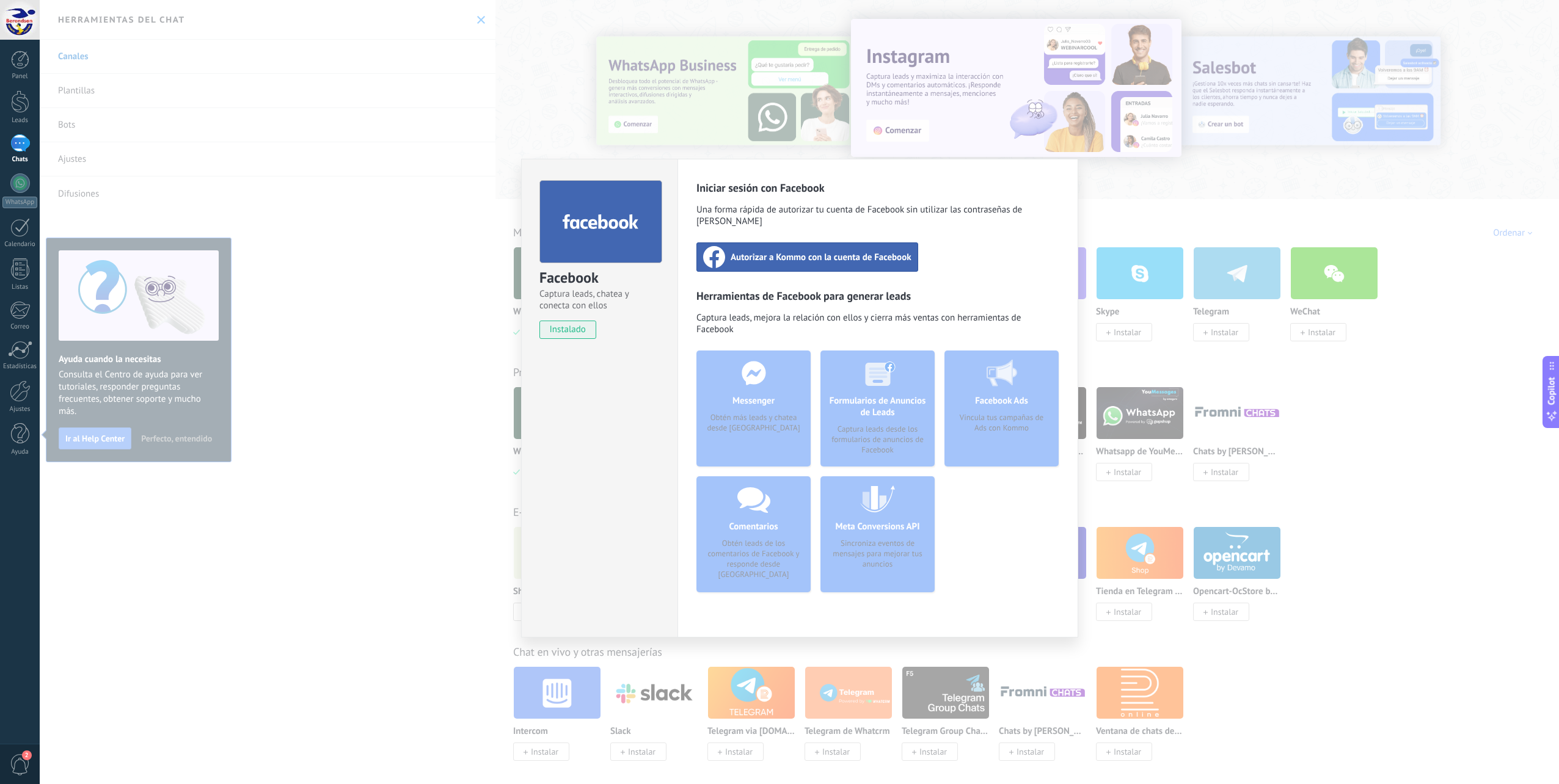
click at [765, 251] on span "Autorizar a Kommo con la cuenta de Facebook" at bounding box center [821, 256] width 181 height 12
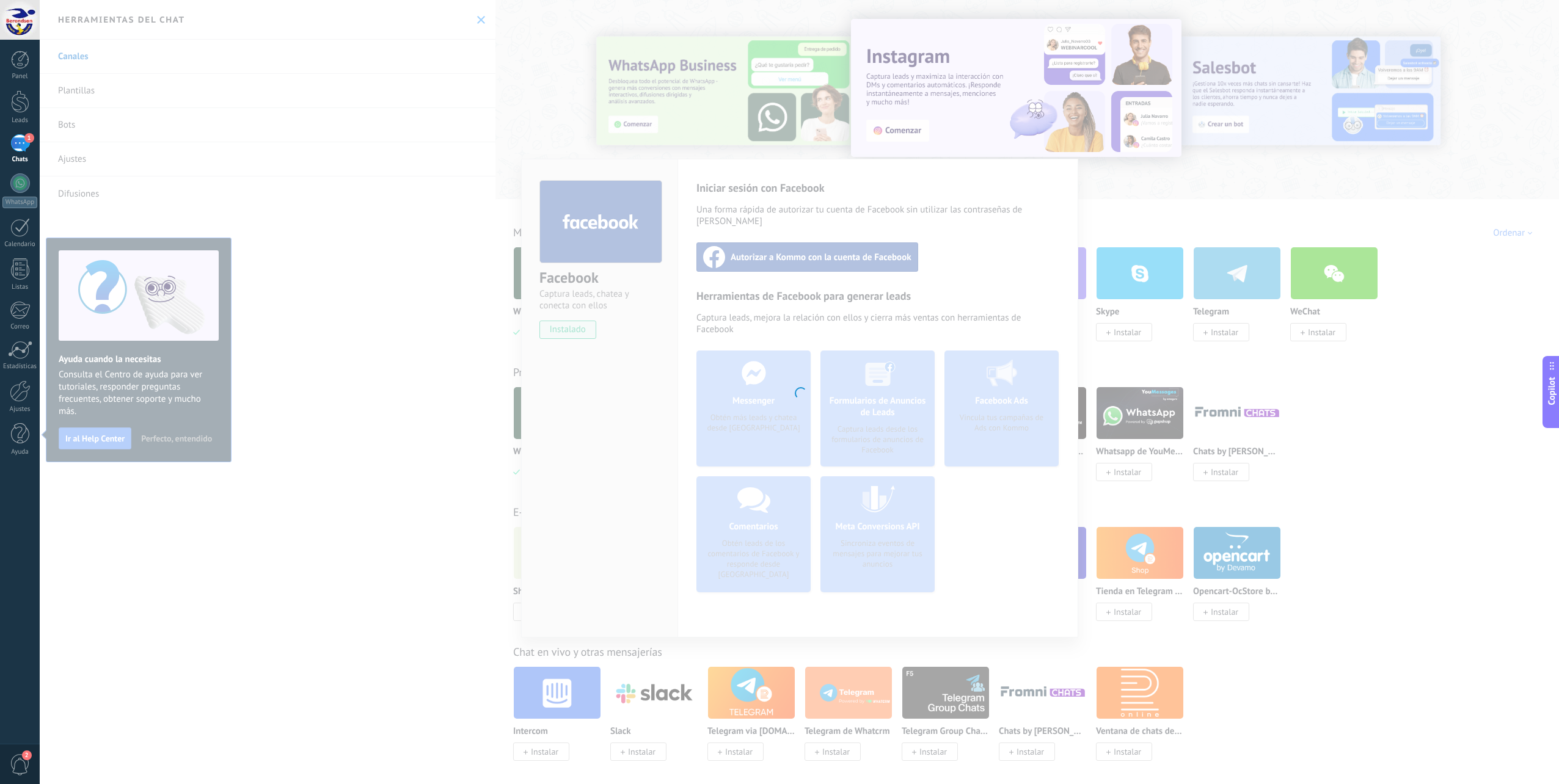
click at [694, 357] on div at bounding box center [799, 392] width 1519 height 784
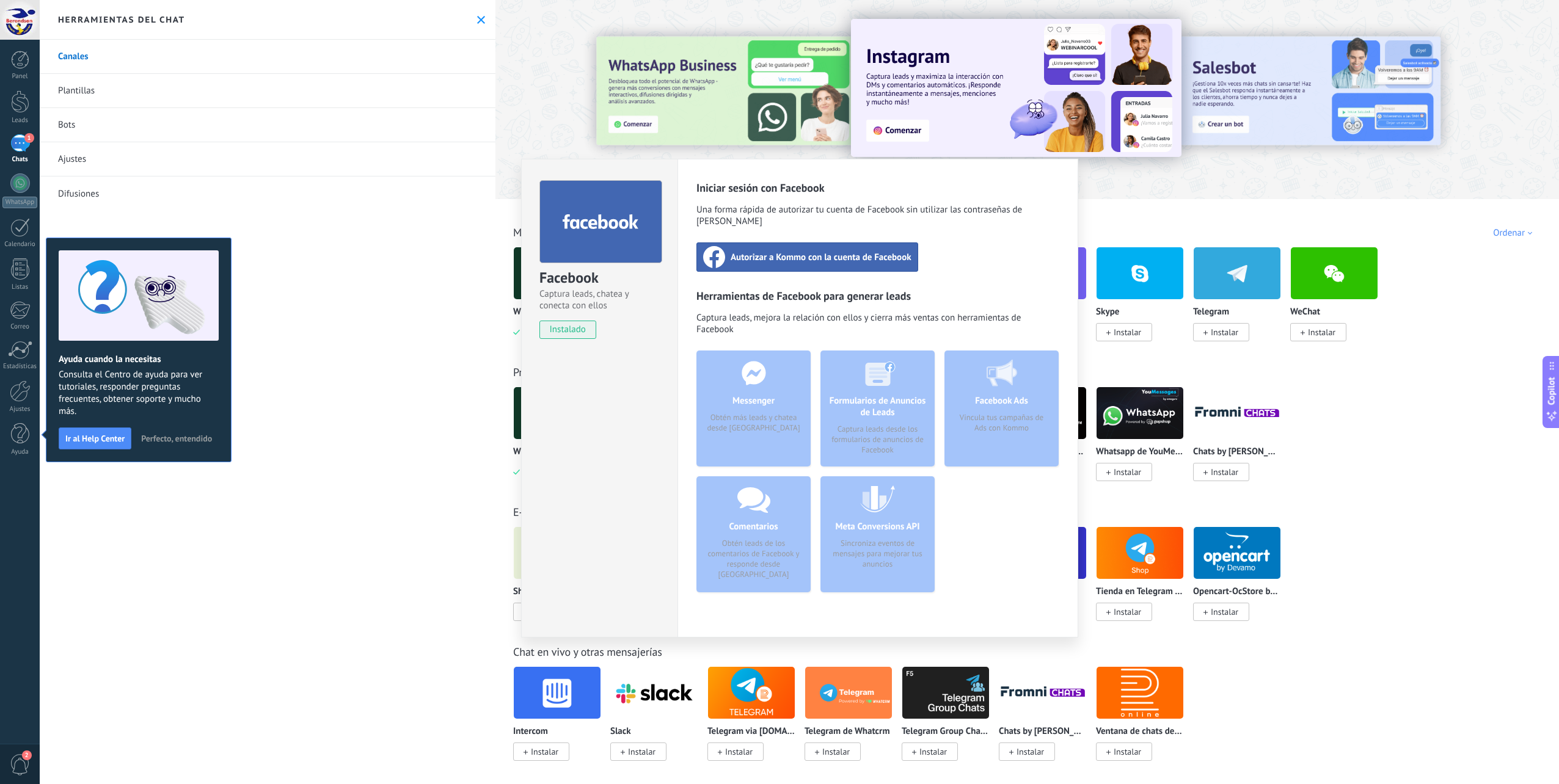
click at [808, 251] on span "Autorizar a Kommo con la cuenta de Facebook" at bounding box center [821, 256] width 181 height 12
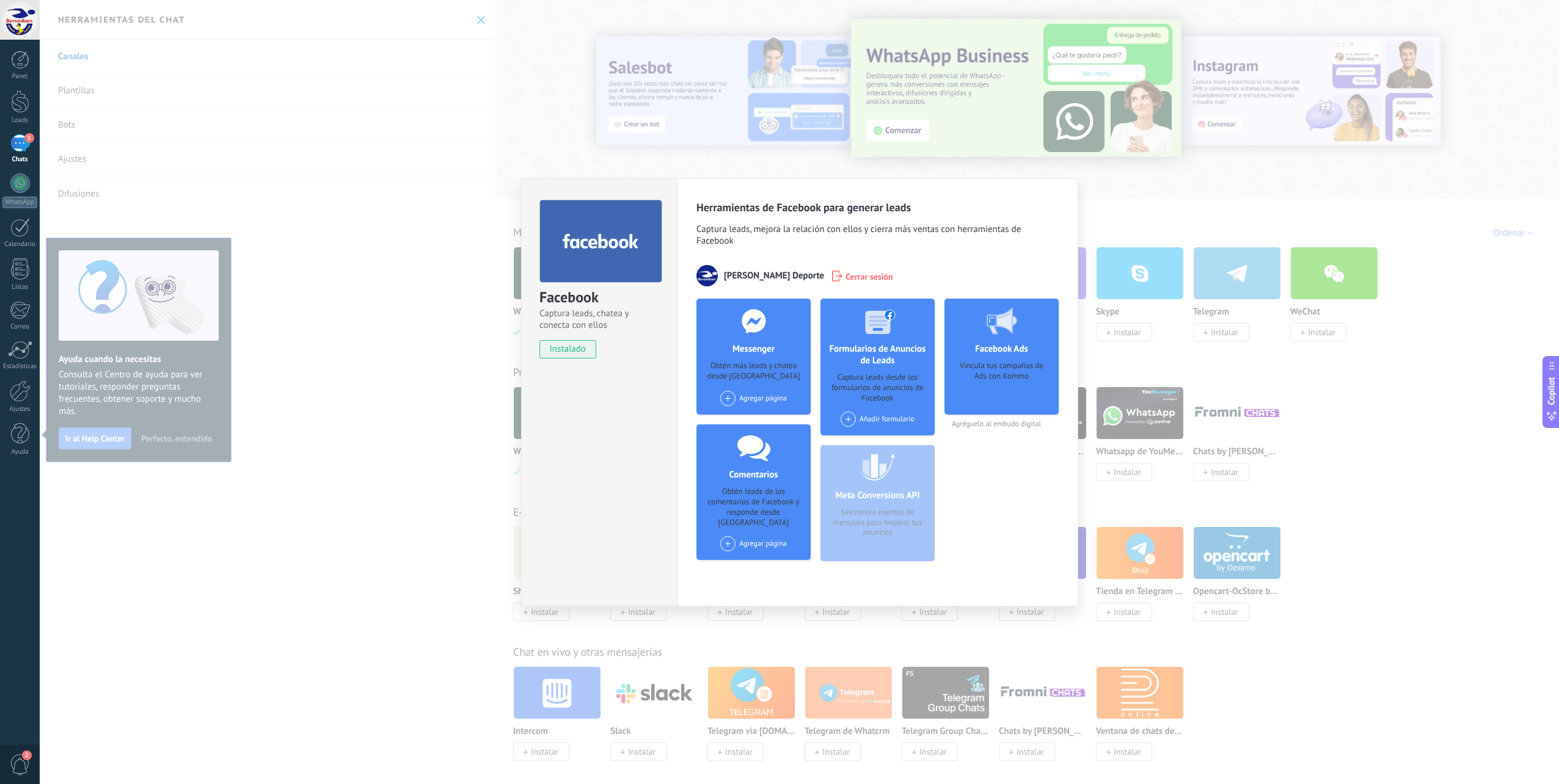
click at [399, 284] on div "Facebook Captura leads, chatea y conecta con ellos instalado Desinstalar Herram…" at bounding box center [799, 392] width 1519 height 784
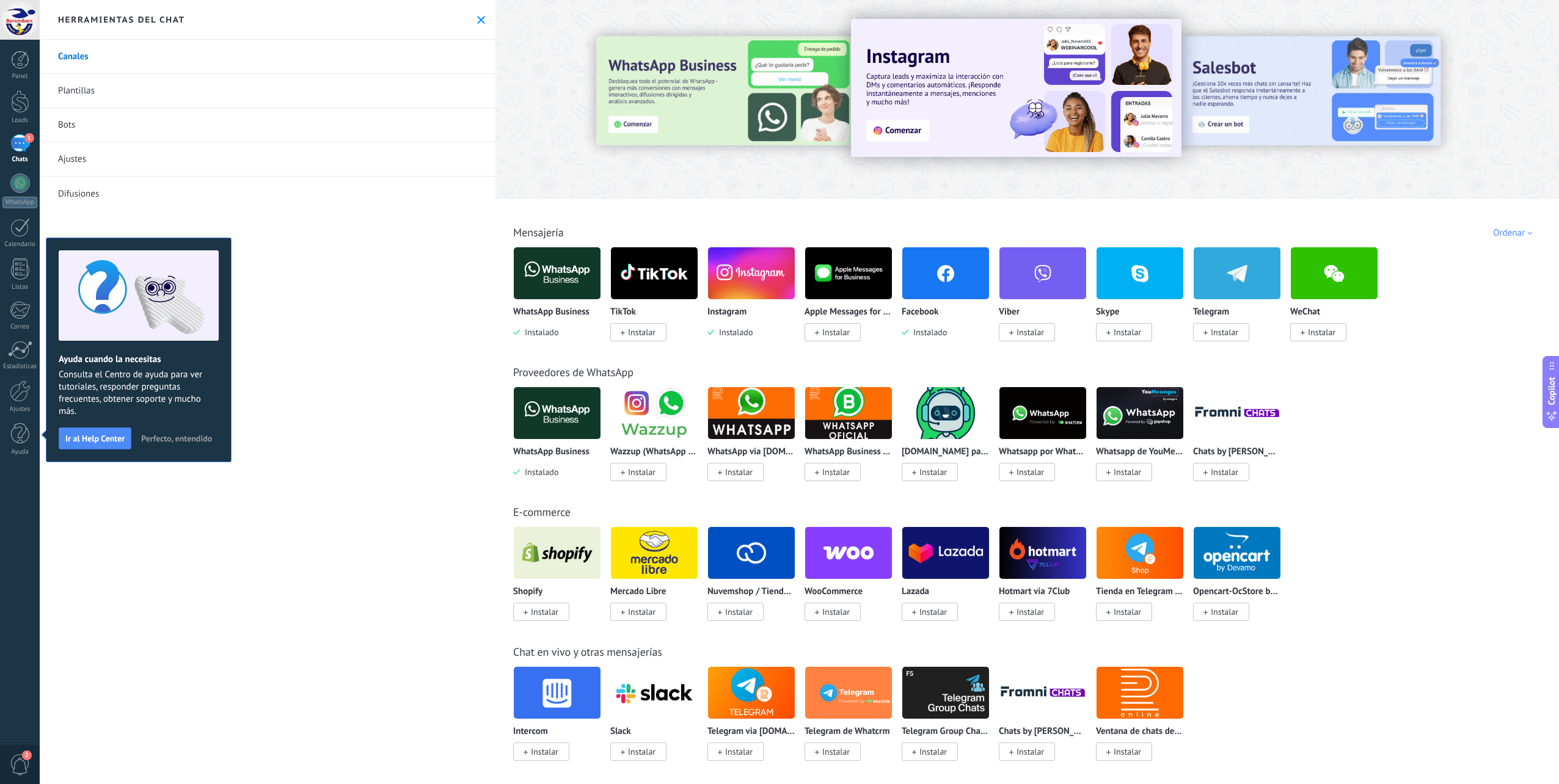
click at [25, 143] on div "1" at bounding box center [20, 143] width 20 height 18
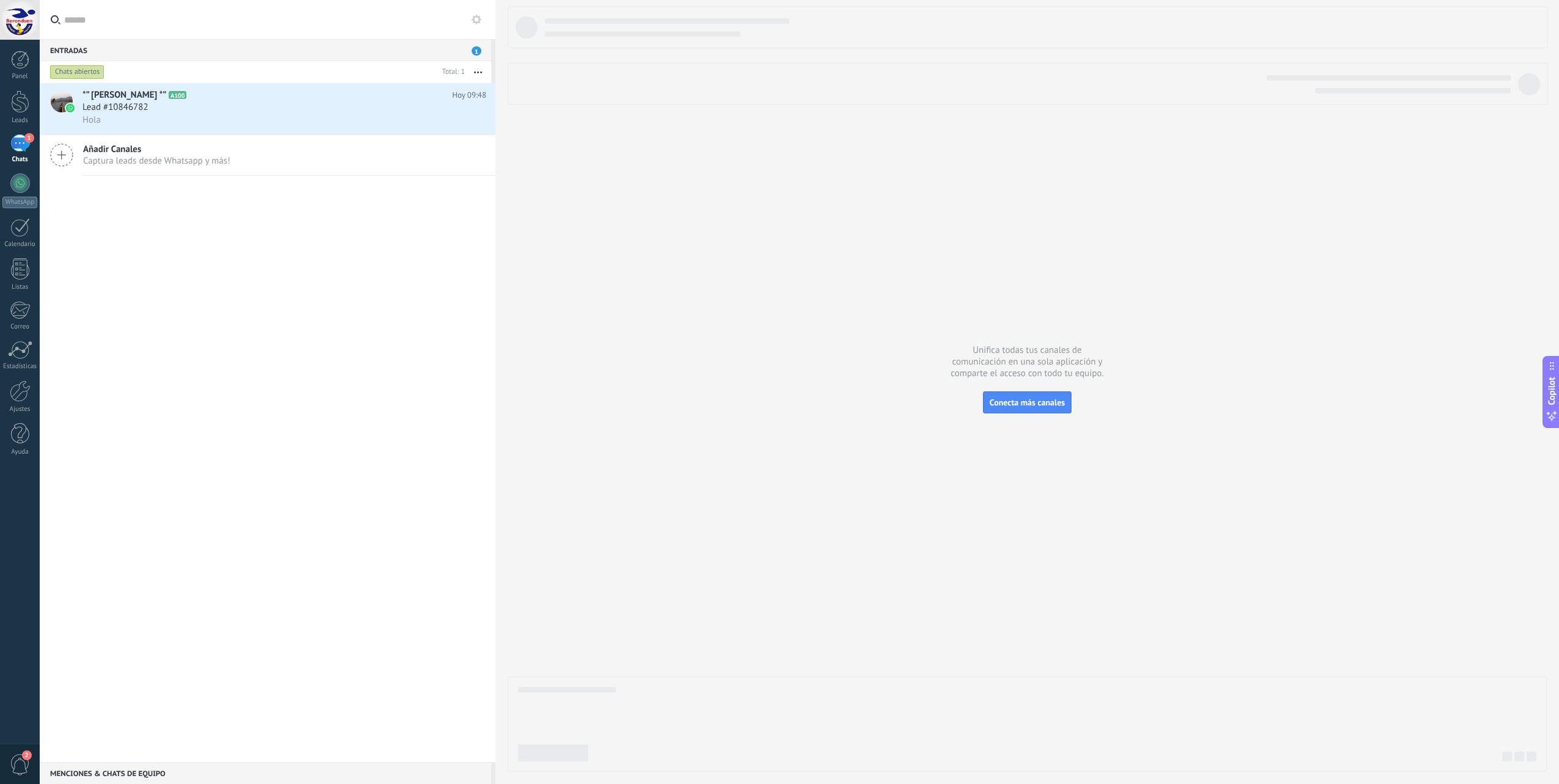
click at [155, 155] on span "Añadir Canales" at bounding box center [157, 149] width 147 height 11
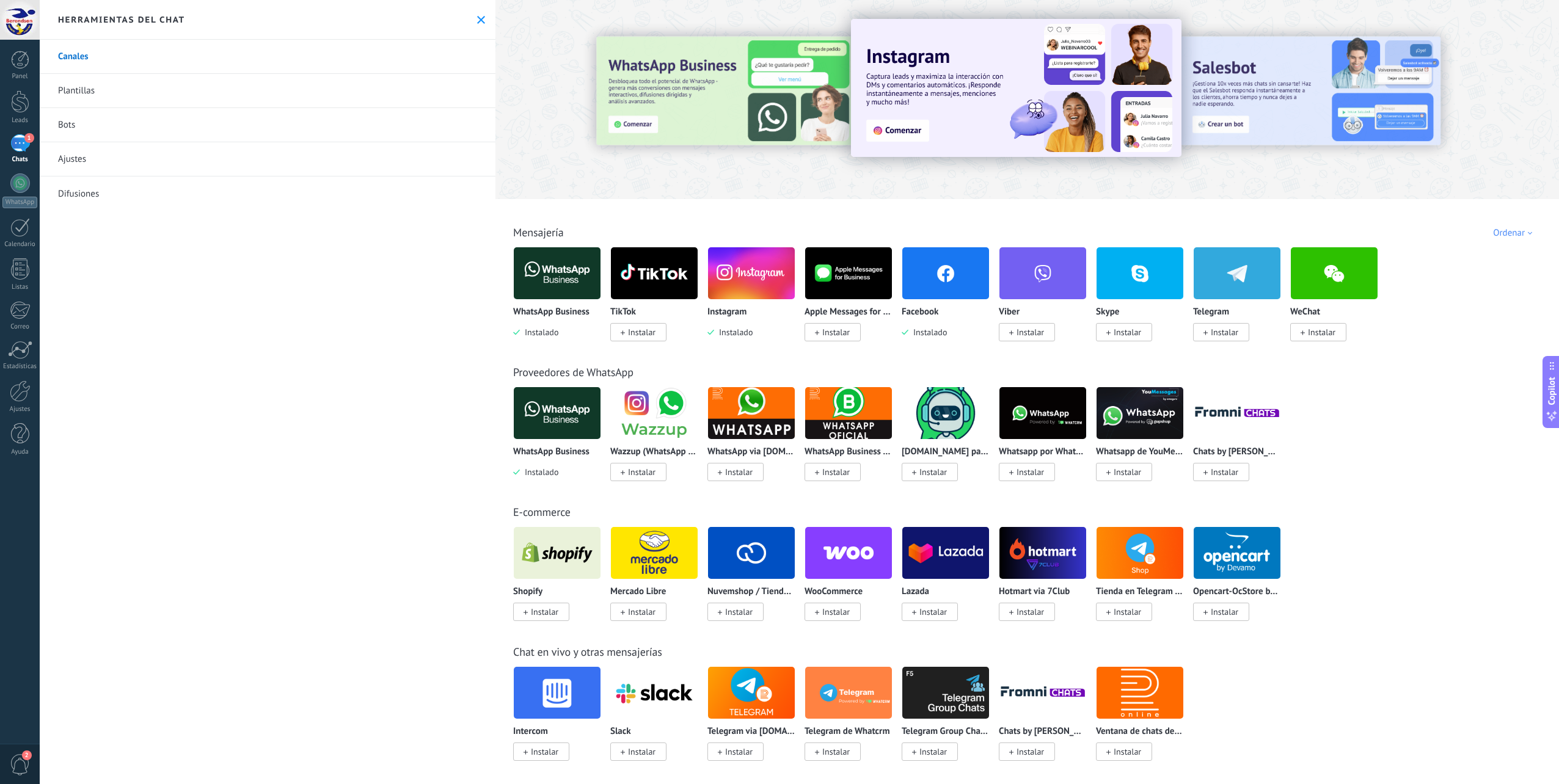
click at [661, 271] on img at bounding box center [654, 273] width 87 height 59
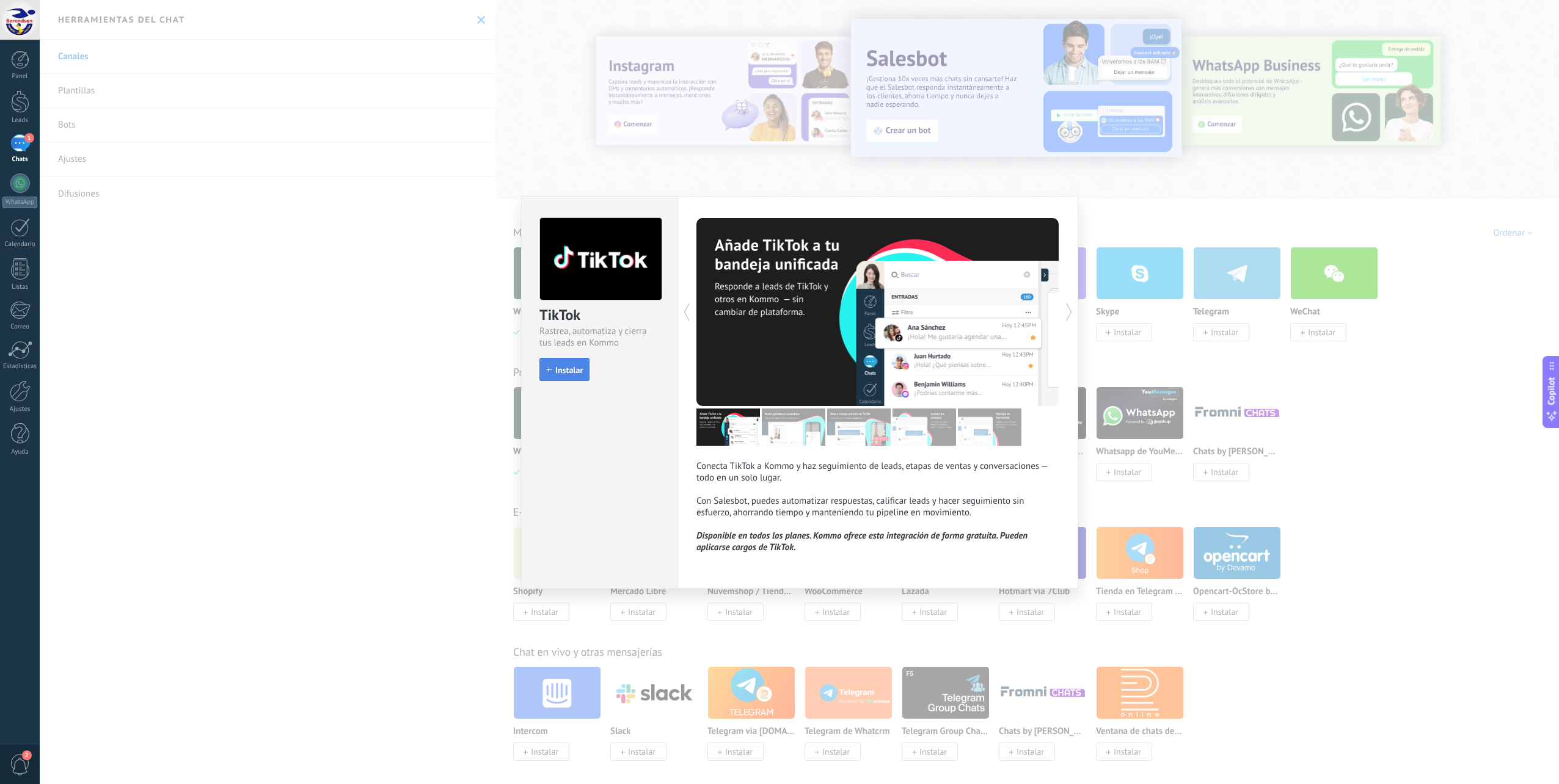
click at [565, 363] on button "Instalar" at bounding box center [564, 369] width 50 height 23
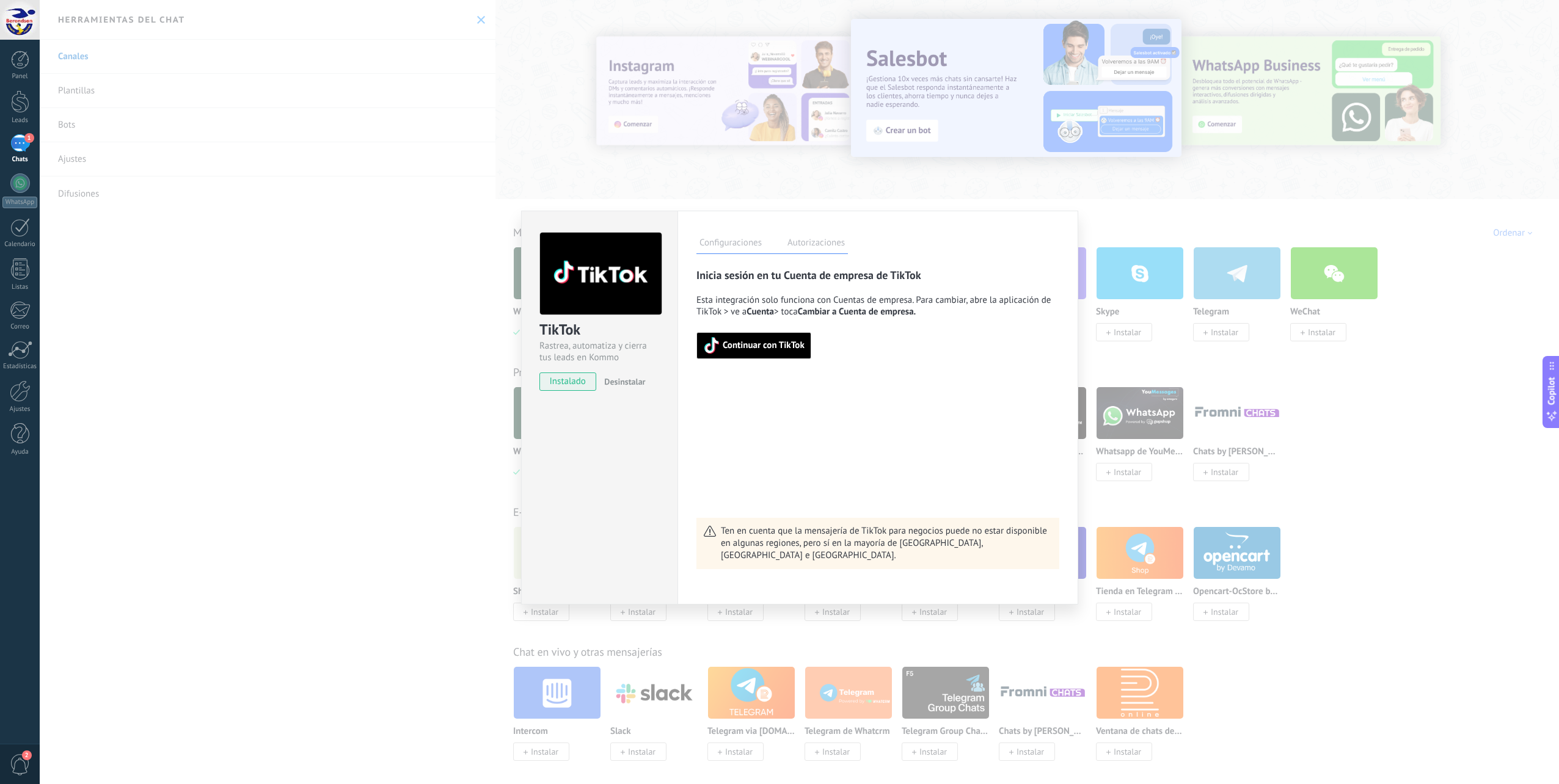
click at [753, 353] on span "Continuar con TikTok" at bounding box center [753, 345] width 101 height 17
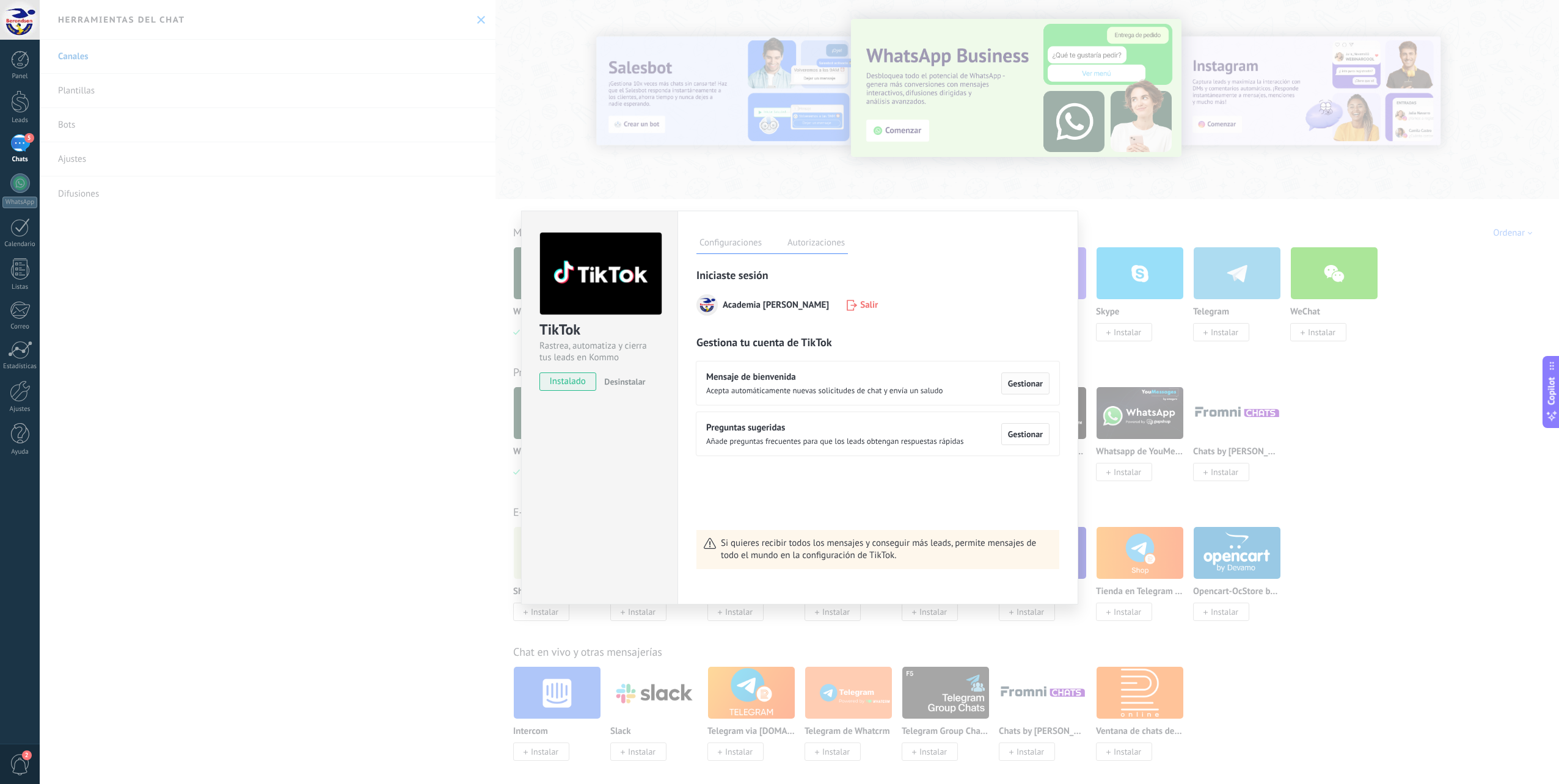
click at [1032, 385] on span "Gestionar" at bounding box center [1025, 384] width 35 height 8
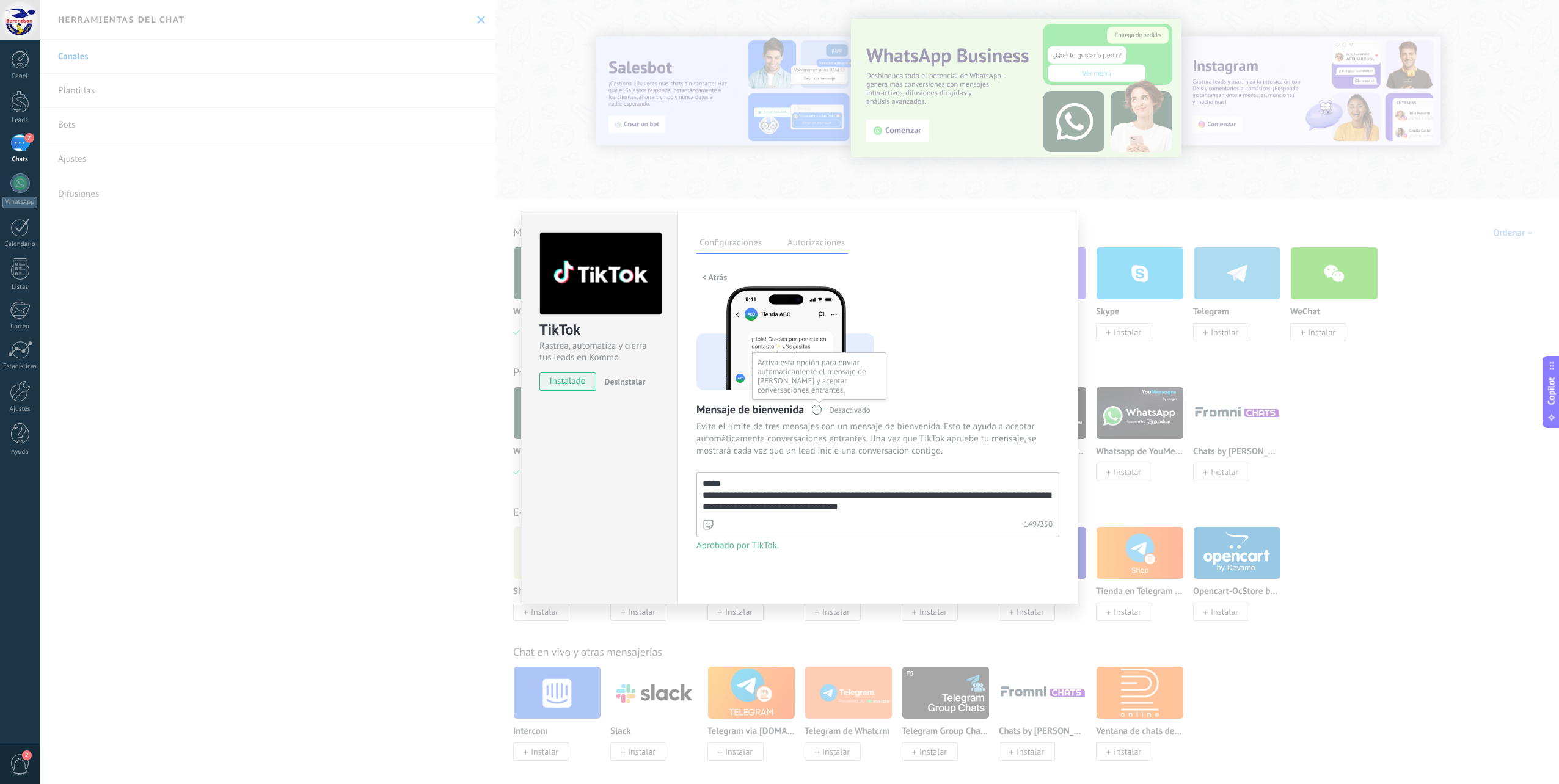
click at [818, 411] on span at bounding box center [819, 410] width 16 height 10
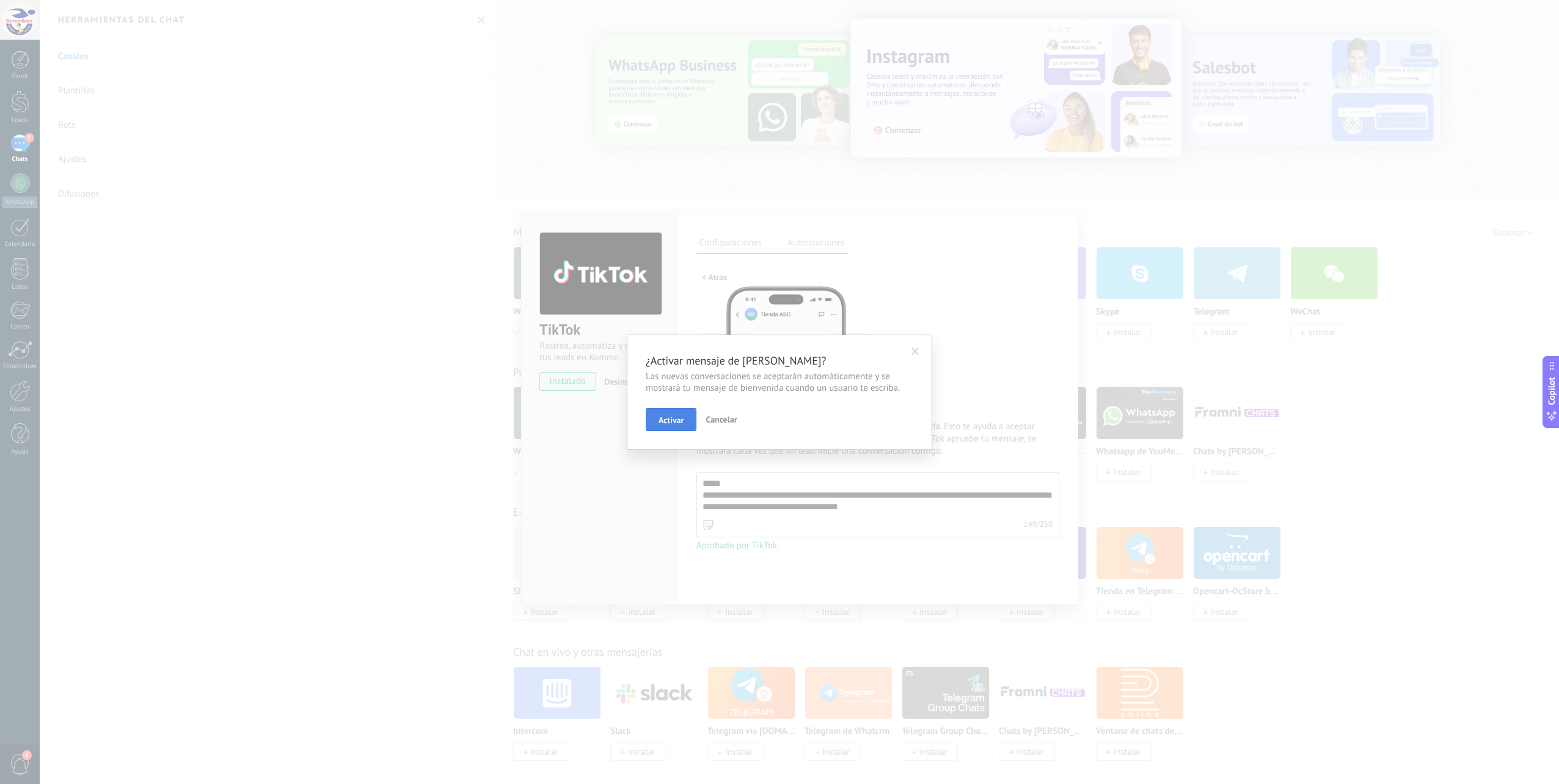
click at [679, 411] on button "Activar" at bounding box center [671, 419] width 51 height 23
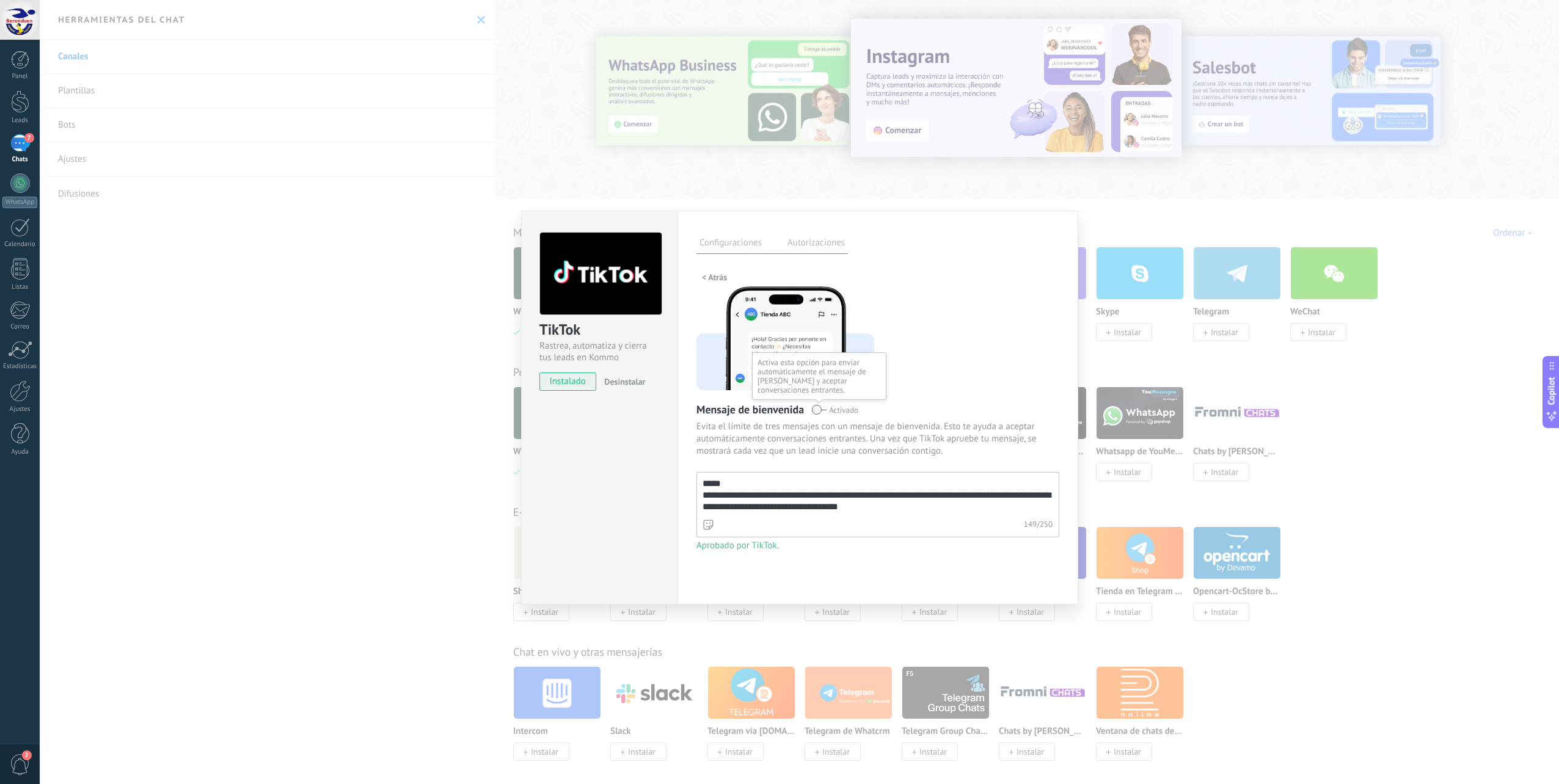
click at [816, 410] on span at bounding box center [819, 410] width 16 height 10
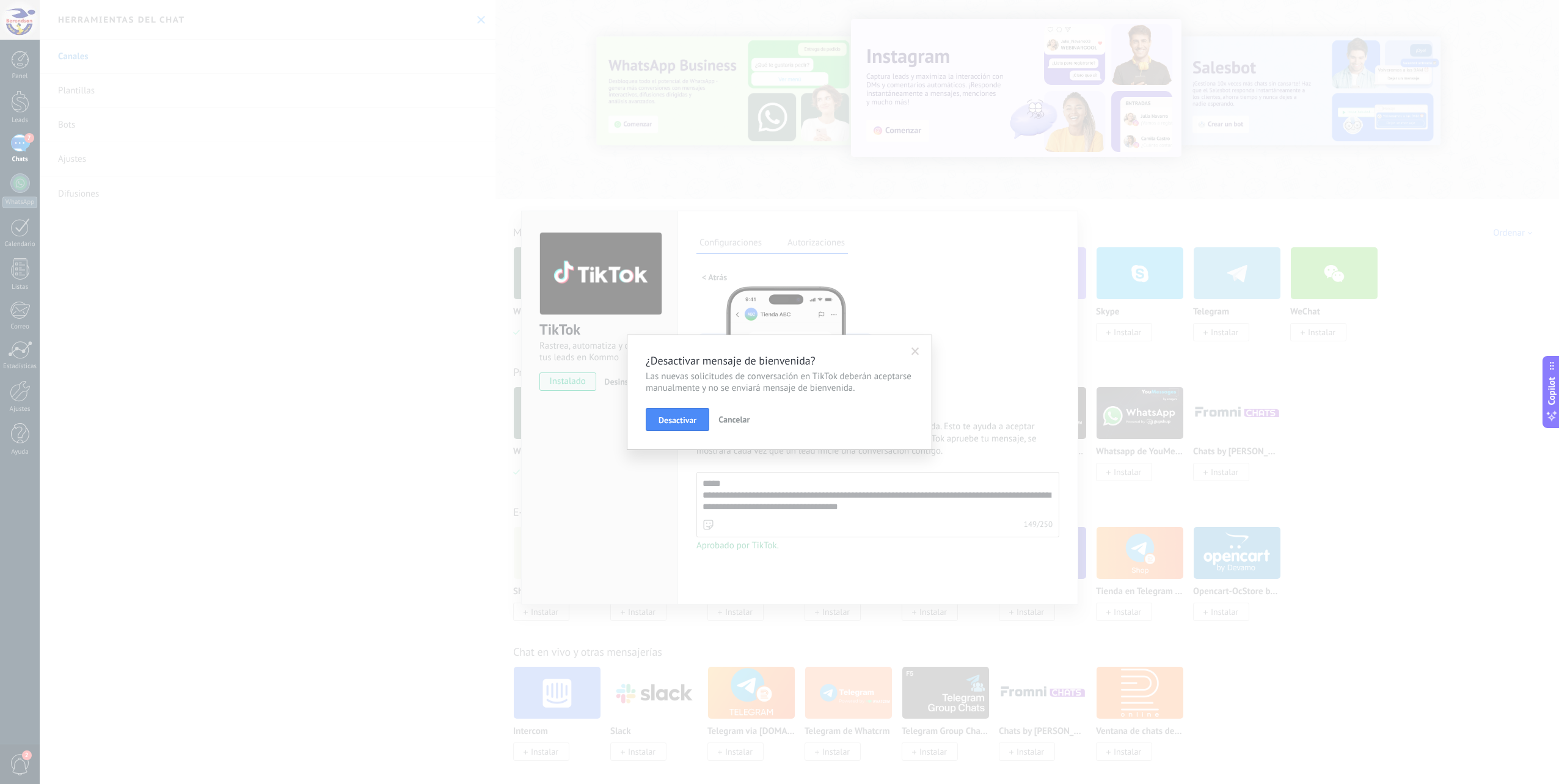
click at [736, 420] on span "Cancelar" at bounding box center [734, 420] width 31 height 11
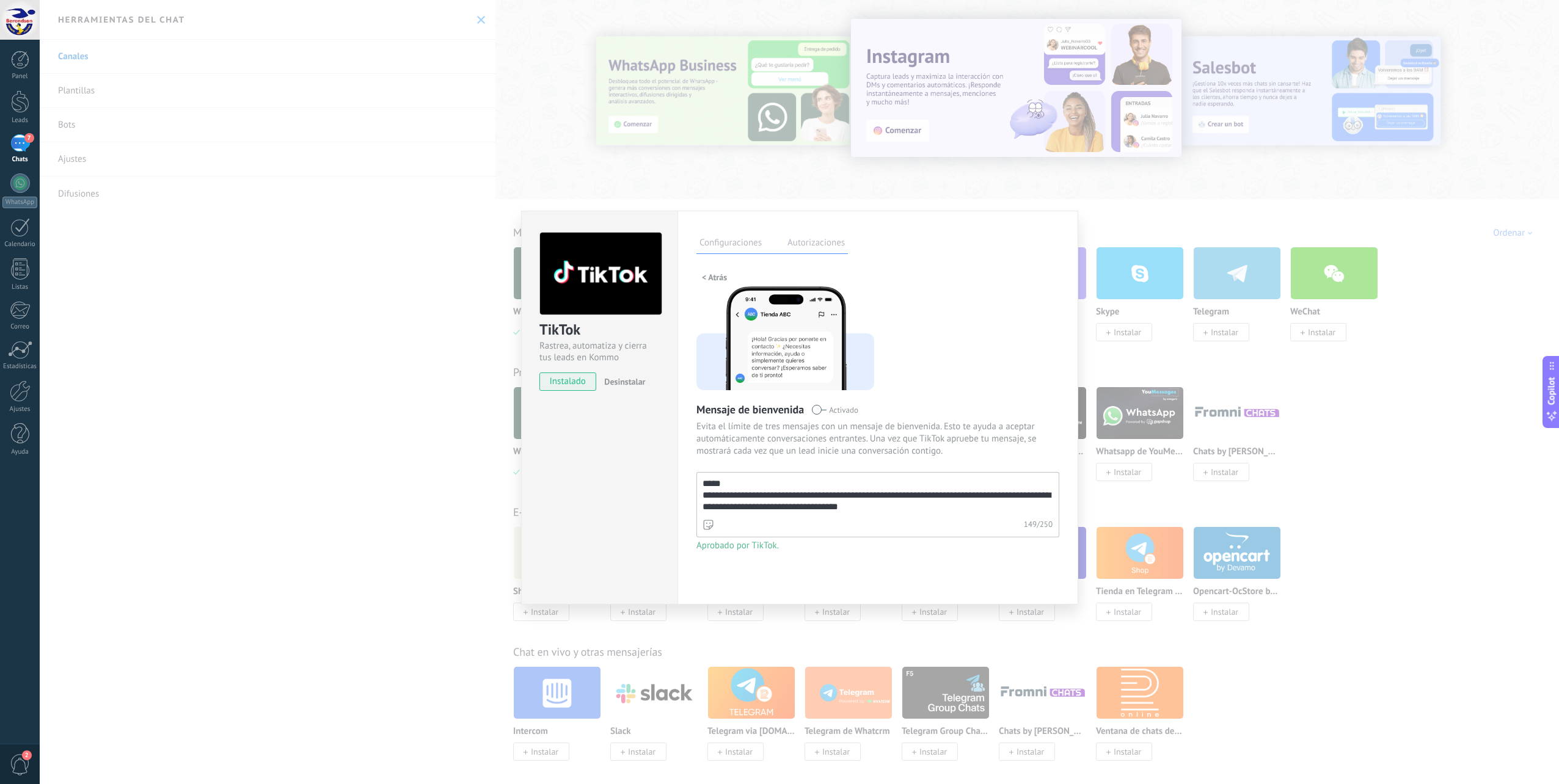
click at [1028, 462] on div "**********" at bounding box center [877, 418] width 363 height 301
click at [943, 340] on div "**********" at bounding box center [877, 418] width 363 height 301
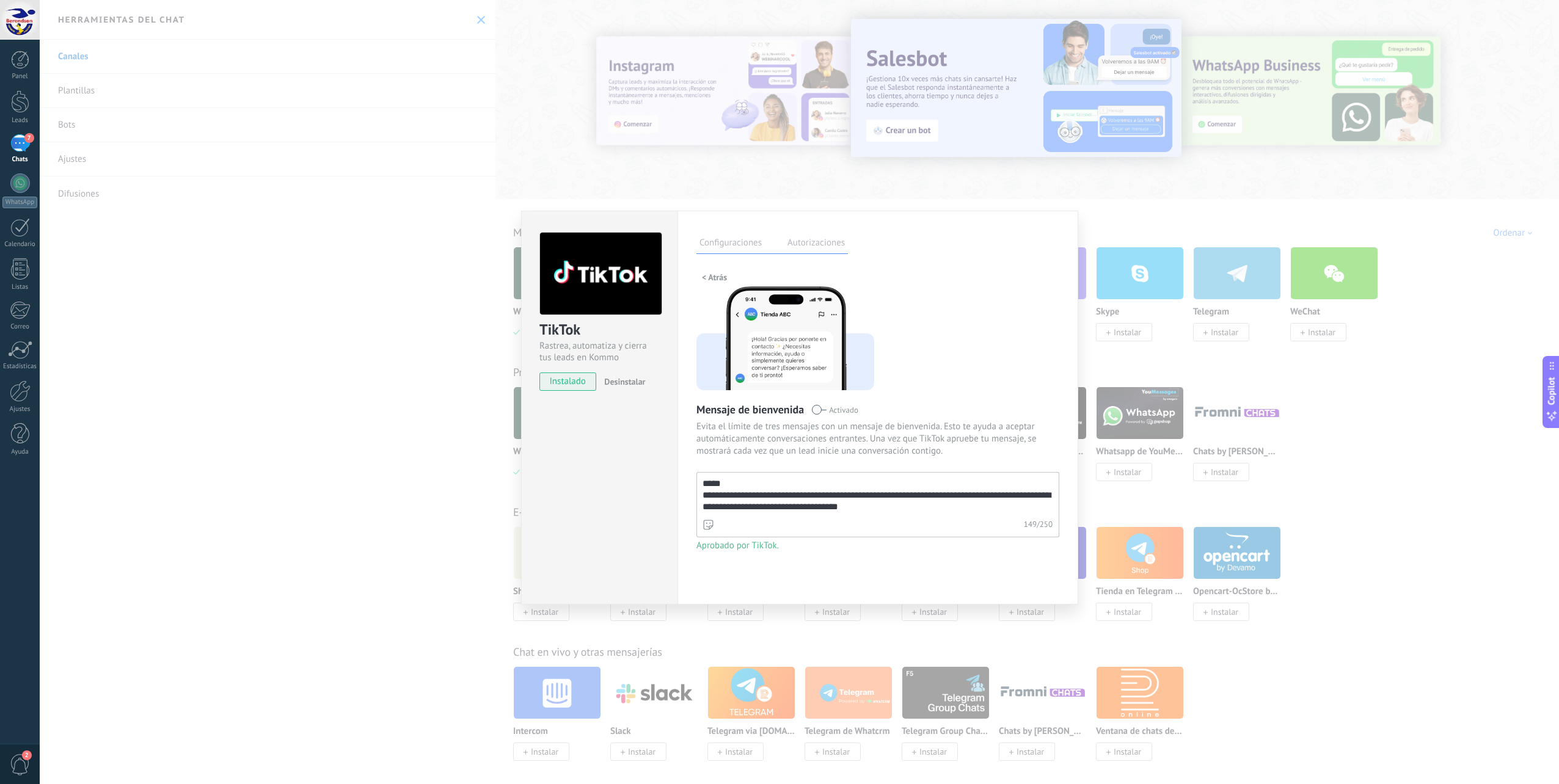
click at [676, 452] on div "TikTok Rastrea, automatiza y cierra tus leads en Kommo instalado Desinstalar" at bounding box center [599, 407] width 156 height 393
click at [722, 273] on span "< Atrás" at bounding box center [714, 277] width 25 height 8
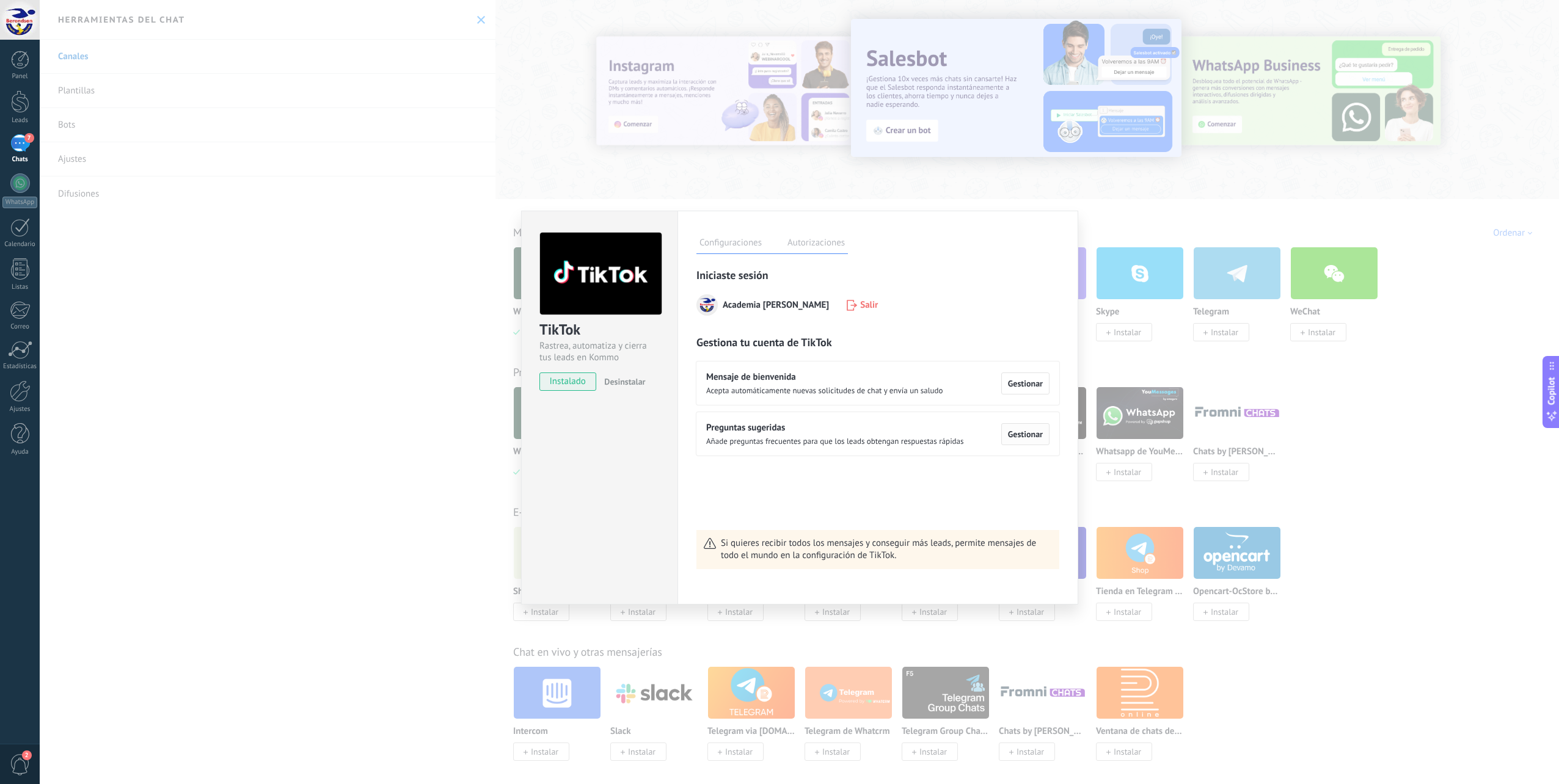
click at [1021, 434] on span "Gestionar" at bounding box center [1025, 434] width 35 height 8
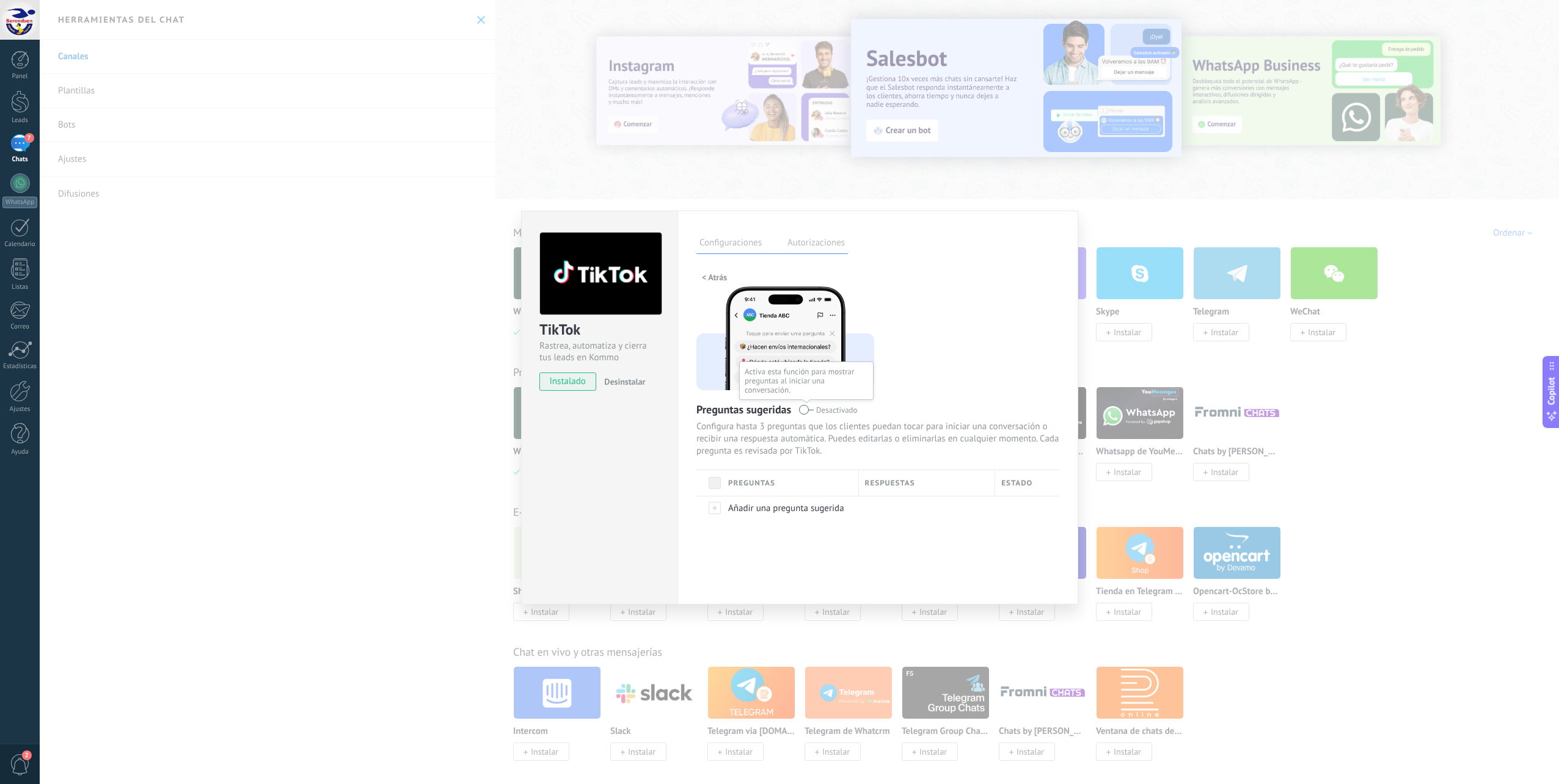
click at [799, 405] on span at bounding box center [806, 410] width 16 height 10
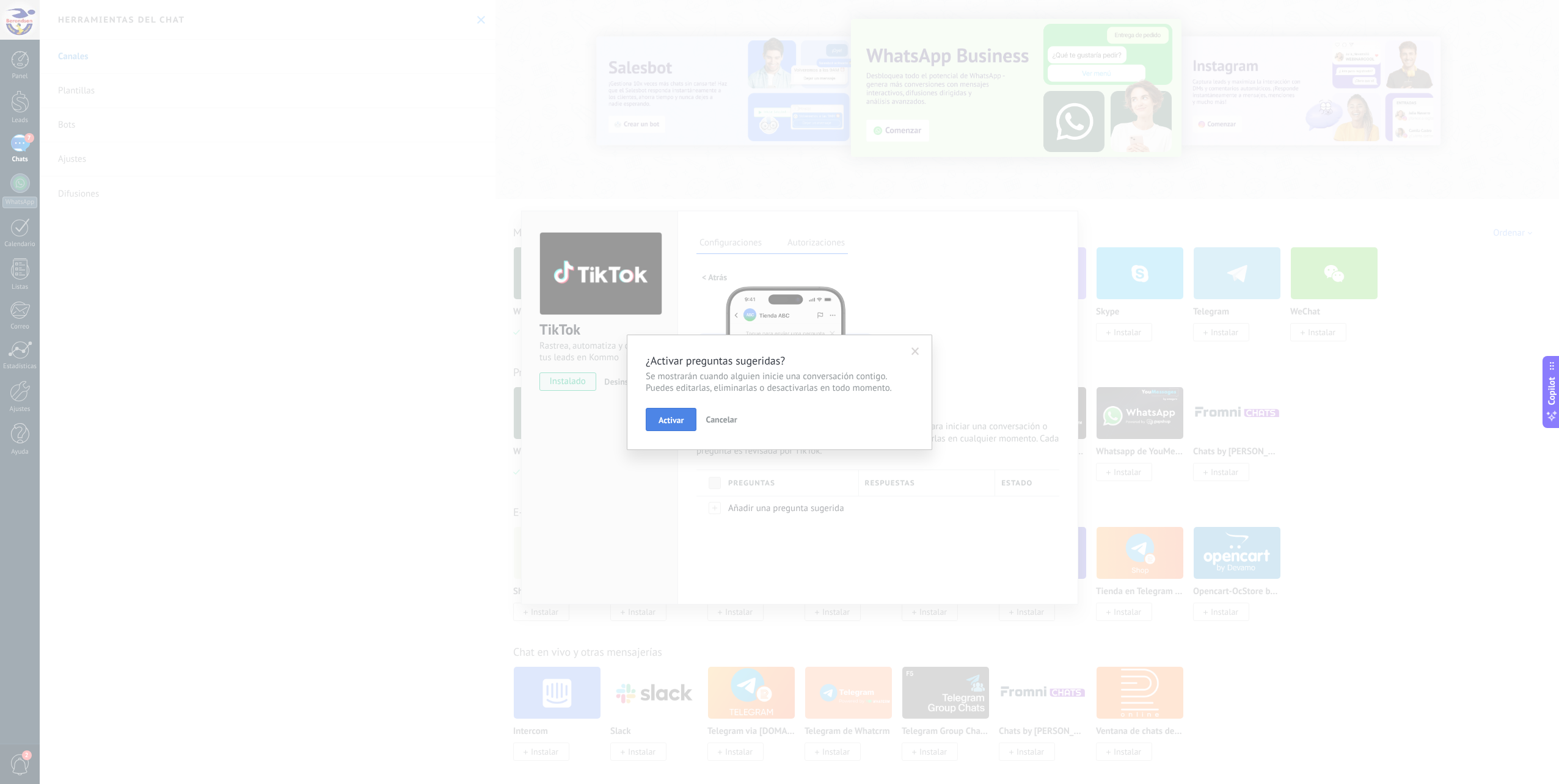
click at [680, 417] on span "Activar" at bounding box center [671, 420] width 25 height 8
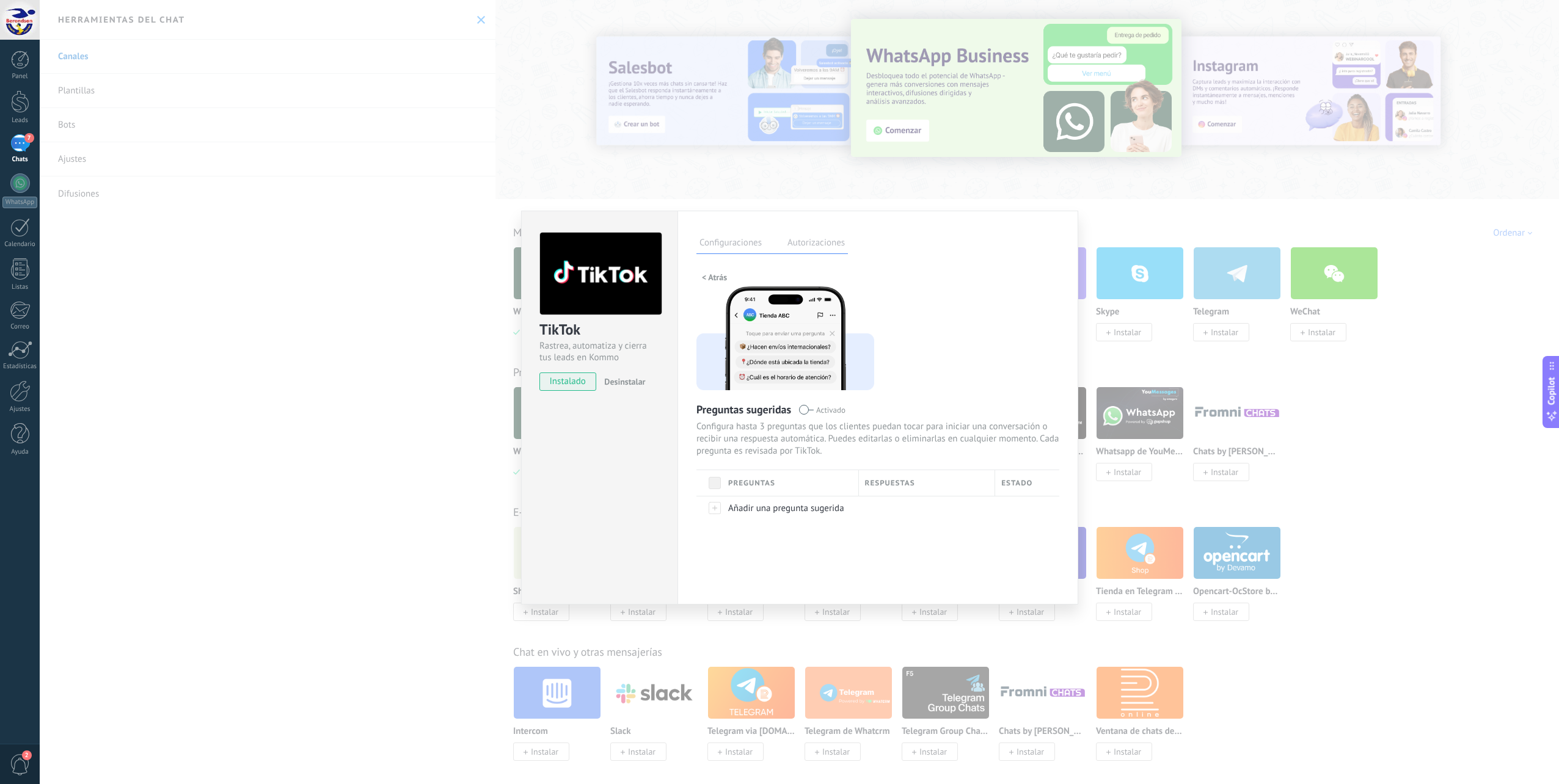
click at [835, 242] on label "Autorizaciones" at bounding box center [816, 244] width 64 height 18
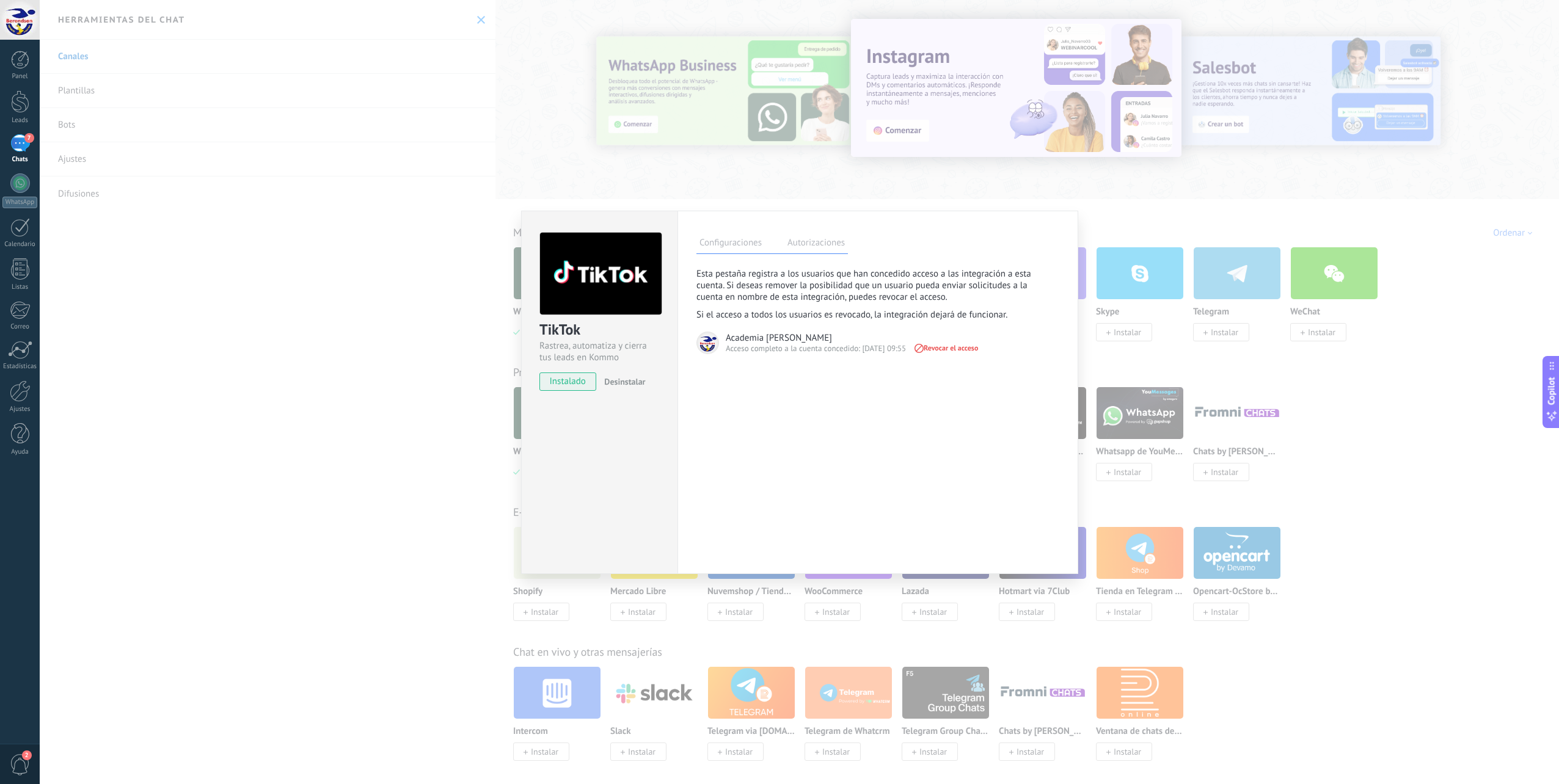
click at [743, 245] on label "Configuraciones" at bounding box center [730, 244] width 69 height 18
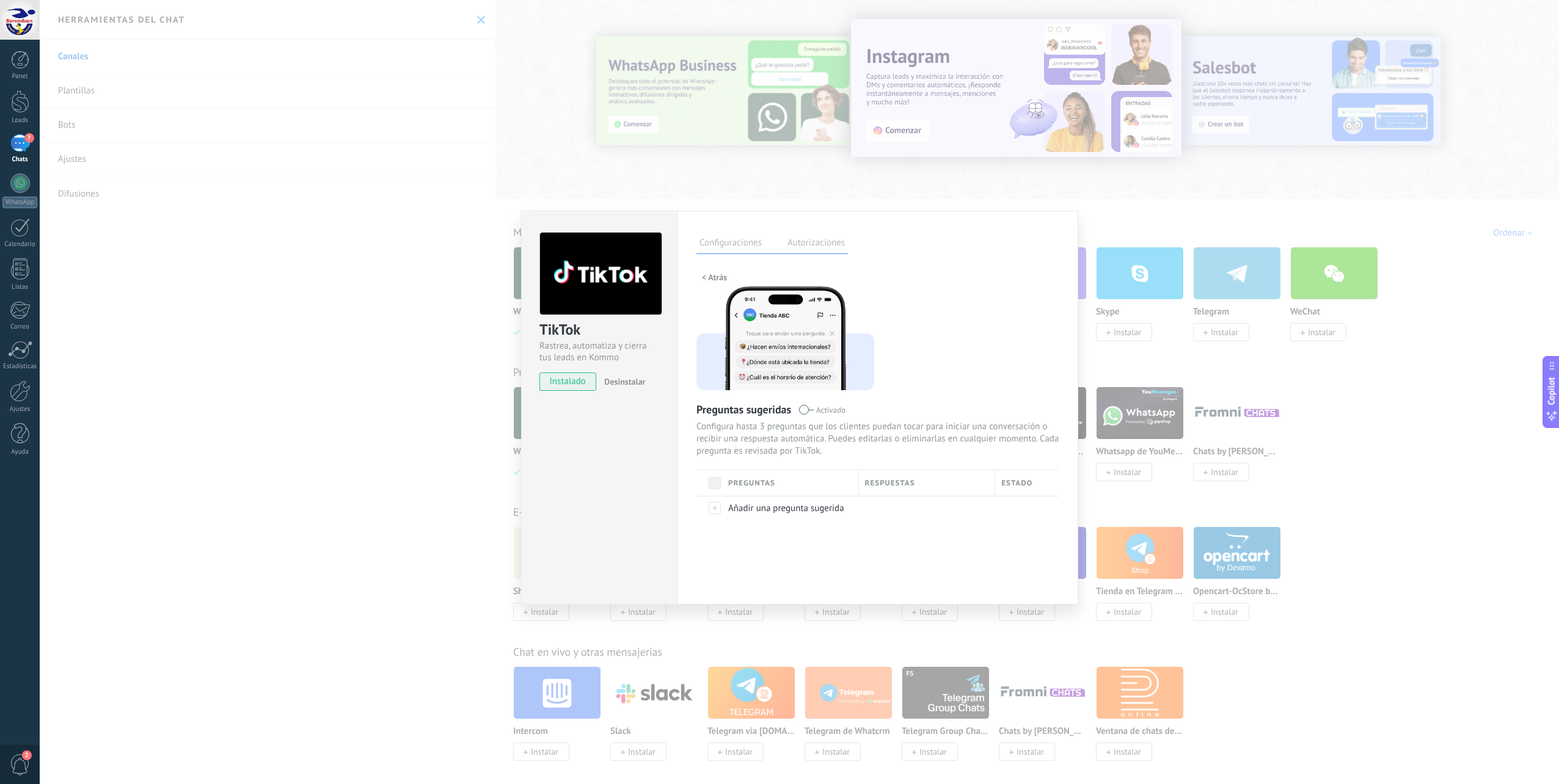
click at [705, 273] on span "< Atrás" at bounding box center [714, 277] width 25 height 8
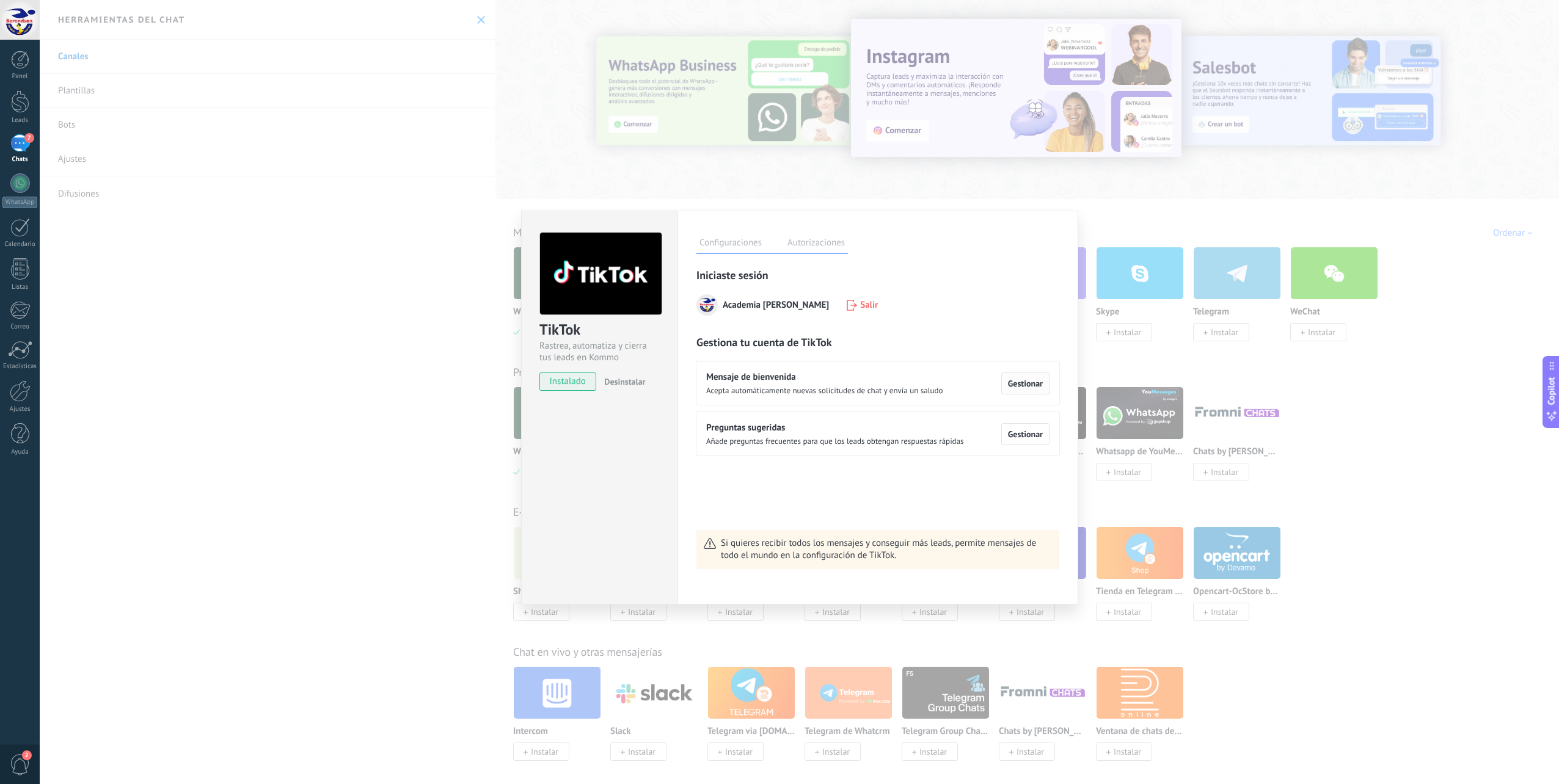
click at [1028, 381] on span "Gestionar" at bounding box center [1025, 384] width 35 height 8
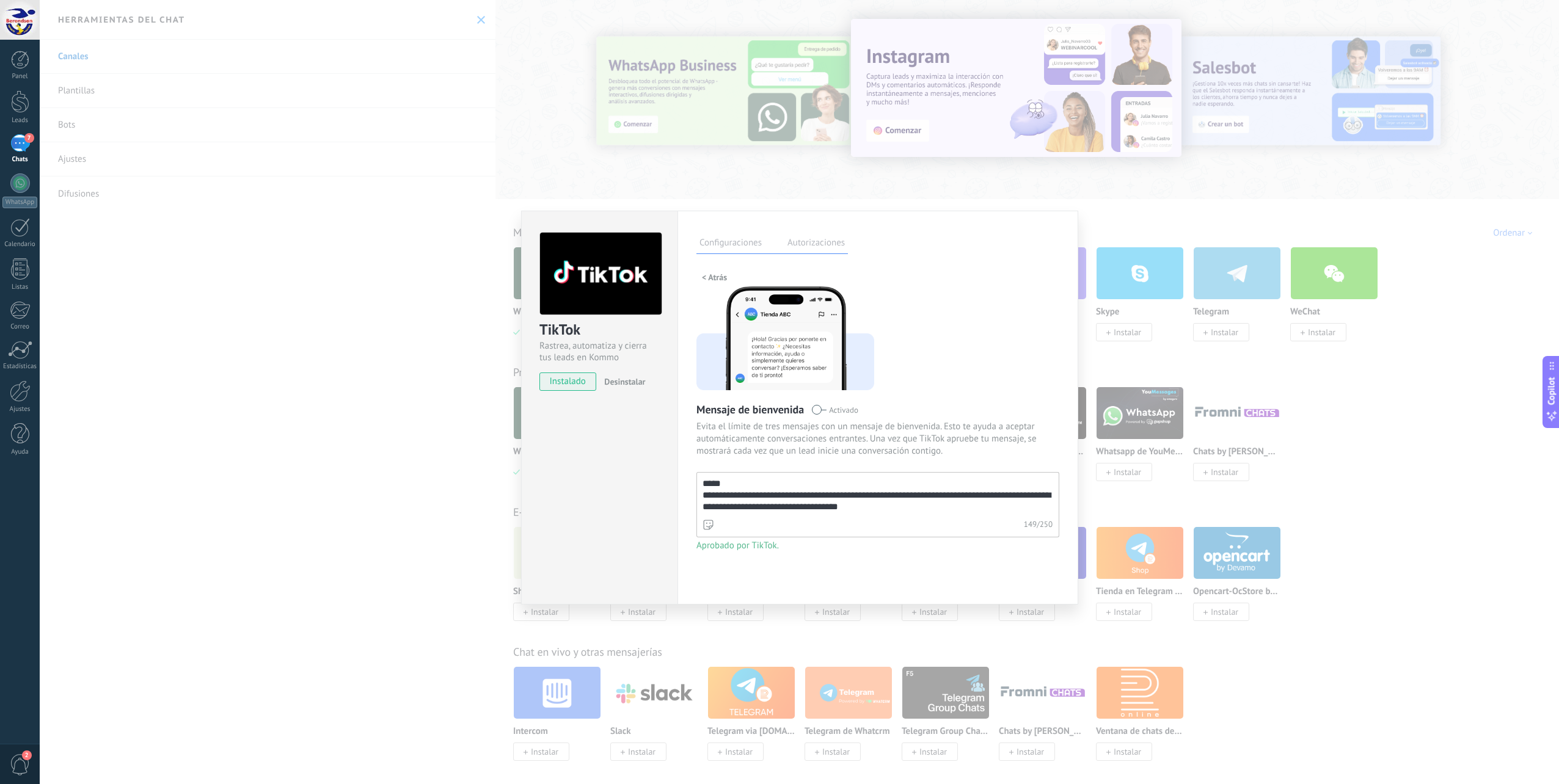
click at [806, 236] on label "Autorizaciones" at bounding box center [816, 244] width 64 height 18
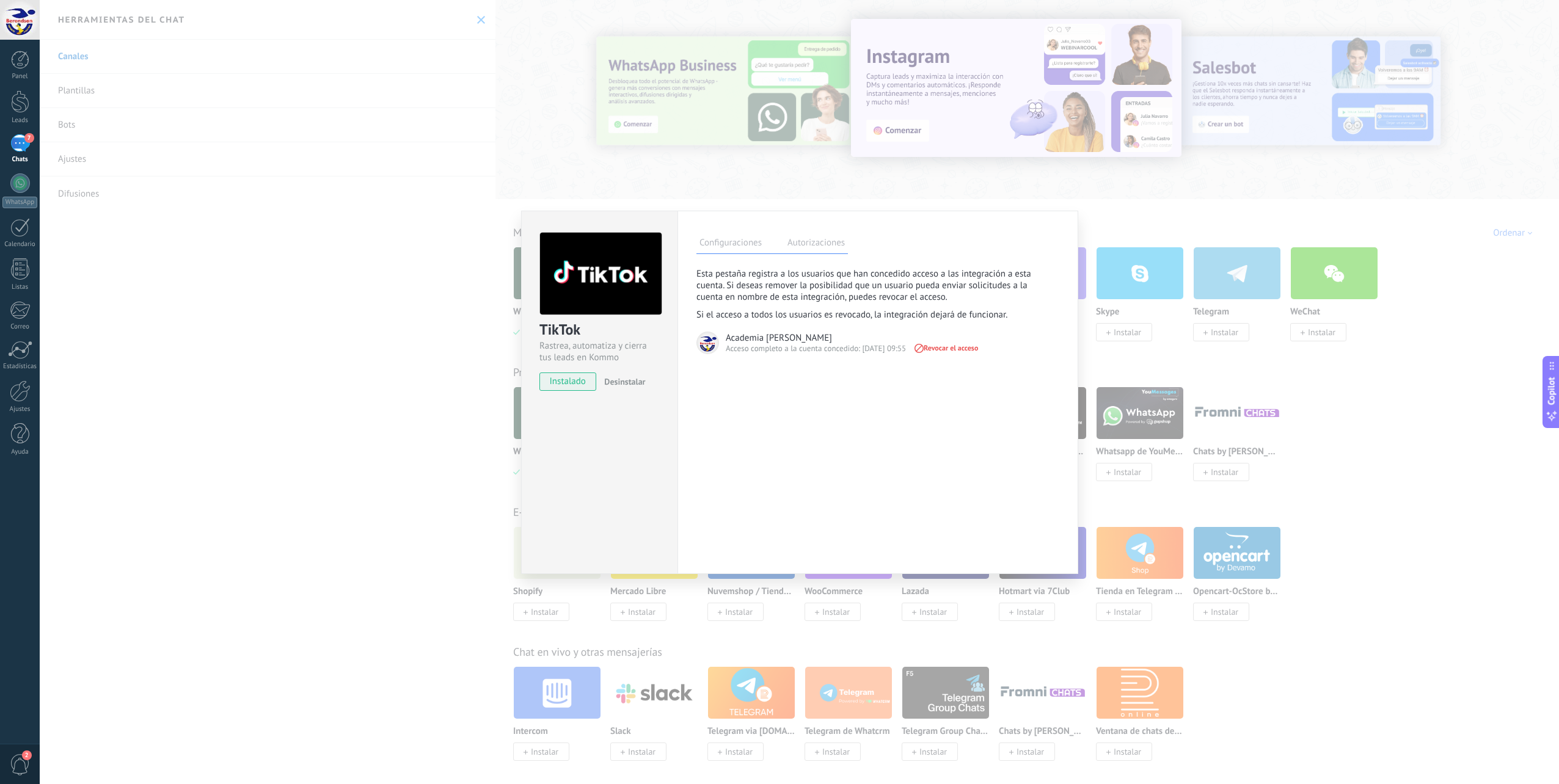
click at [722, 244] on label "Configuraciones" at bounding box center [730, 244] width 69 height 18
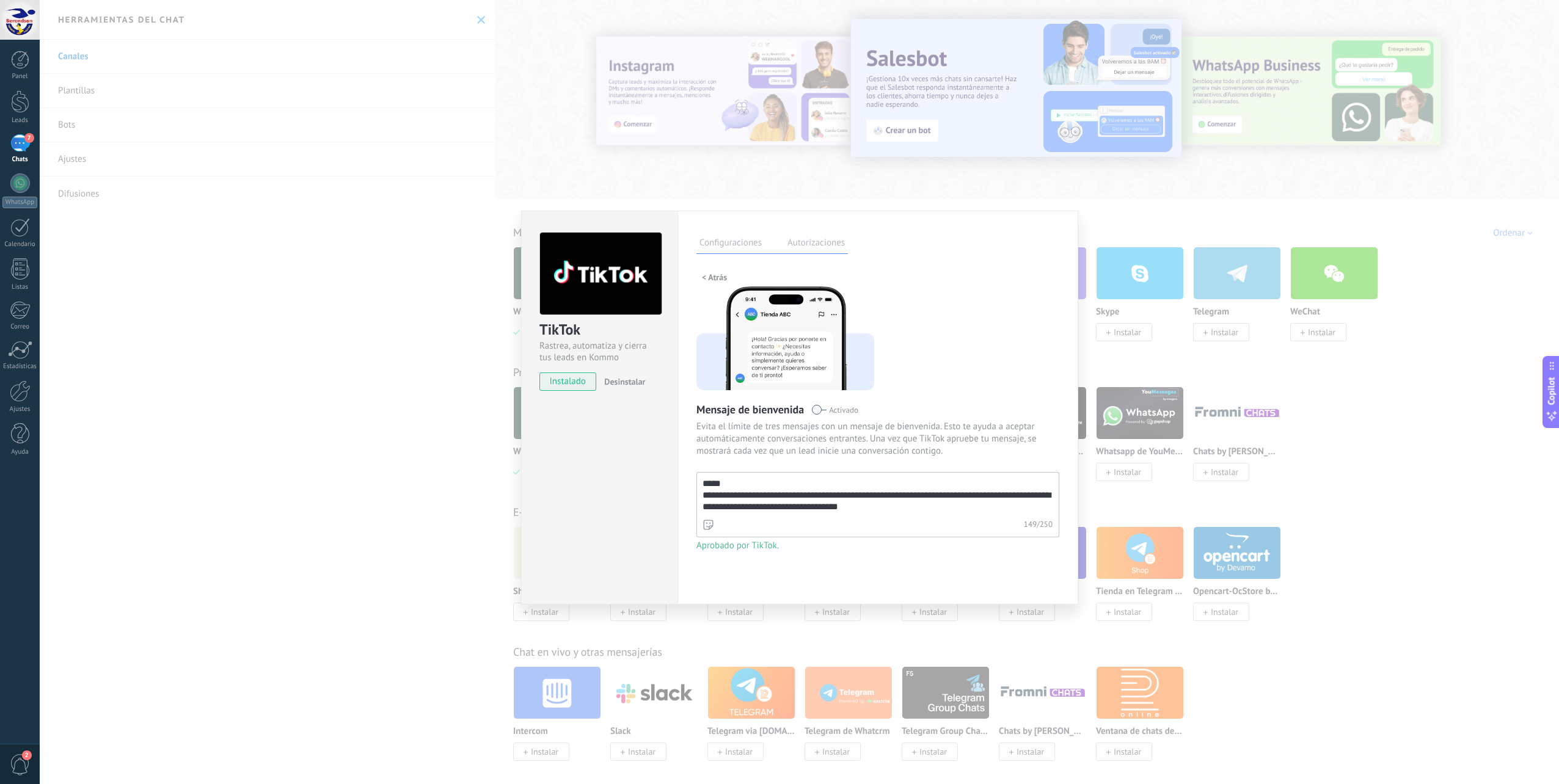
click at [719, 273] on span "< Atrás" at bounding box center [714, 277] width 25 height 8
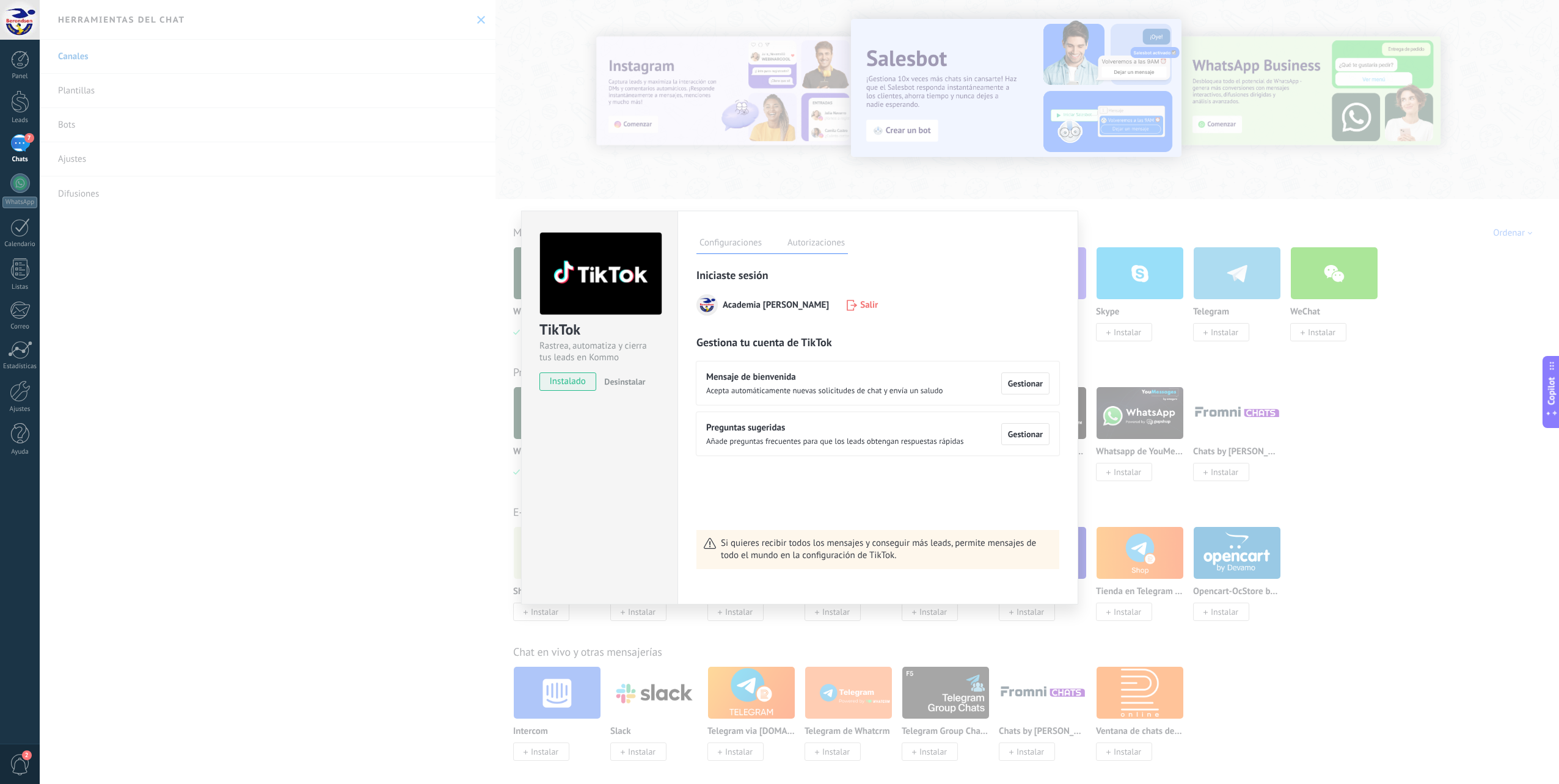
click at [826, 552] on span "Si quieres recibir todos los mensajes y conseguir más leads, permite mensajes d…" at bounding box center [886, 550] width 331 height 25
click at [462, 302] on div "TikTok Rastrea, automatiza y cierra tus leads en Kommo instalado Desinstalar Co…" at bounding box center [799, 392] width 1519 height 784
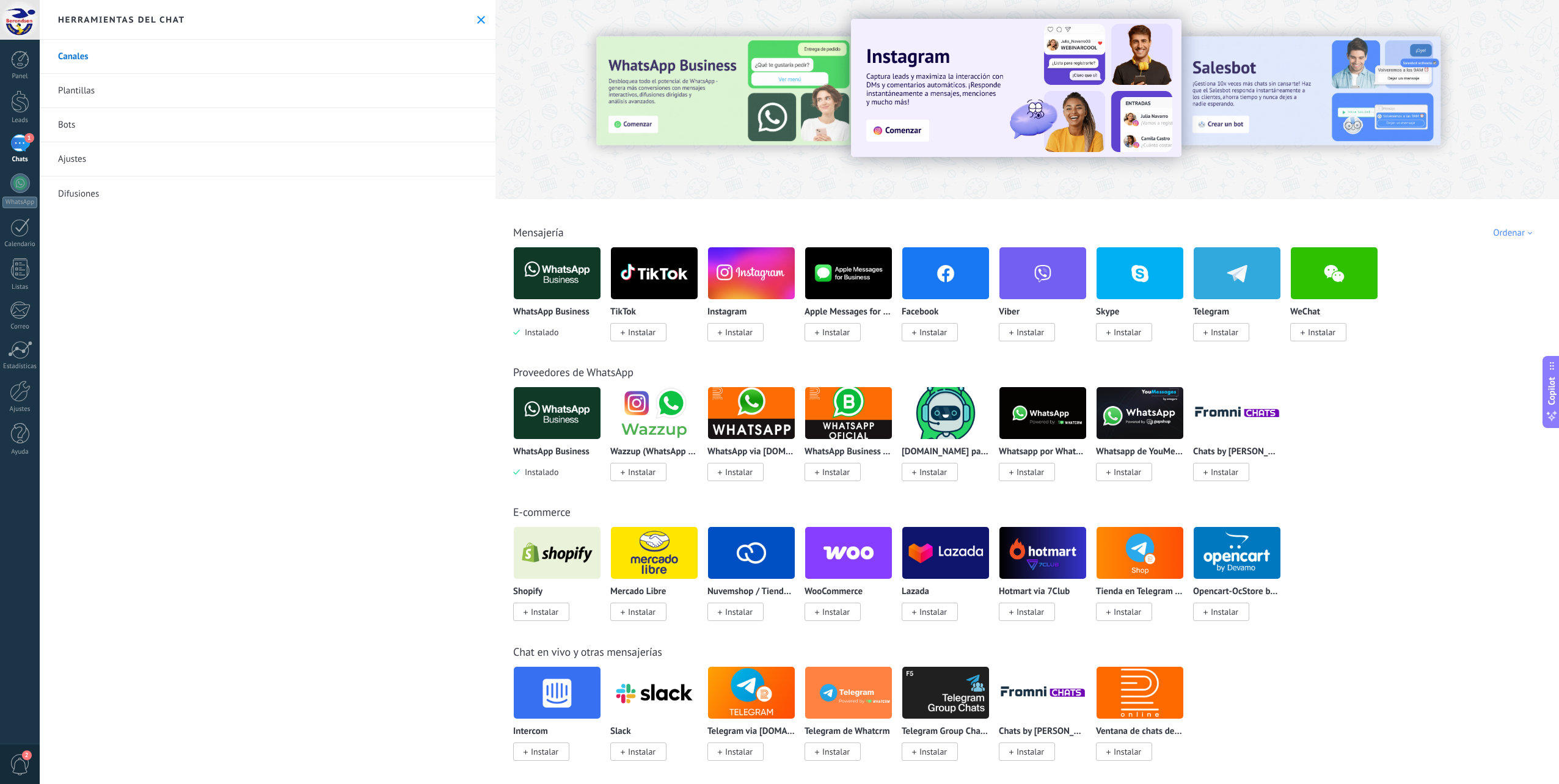
click at [743, 333] on span "Instalar" at bounding box center [739, 332] width 28 height 11
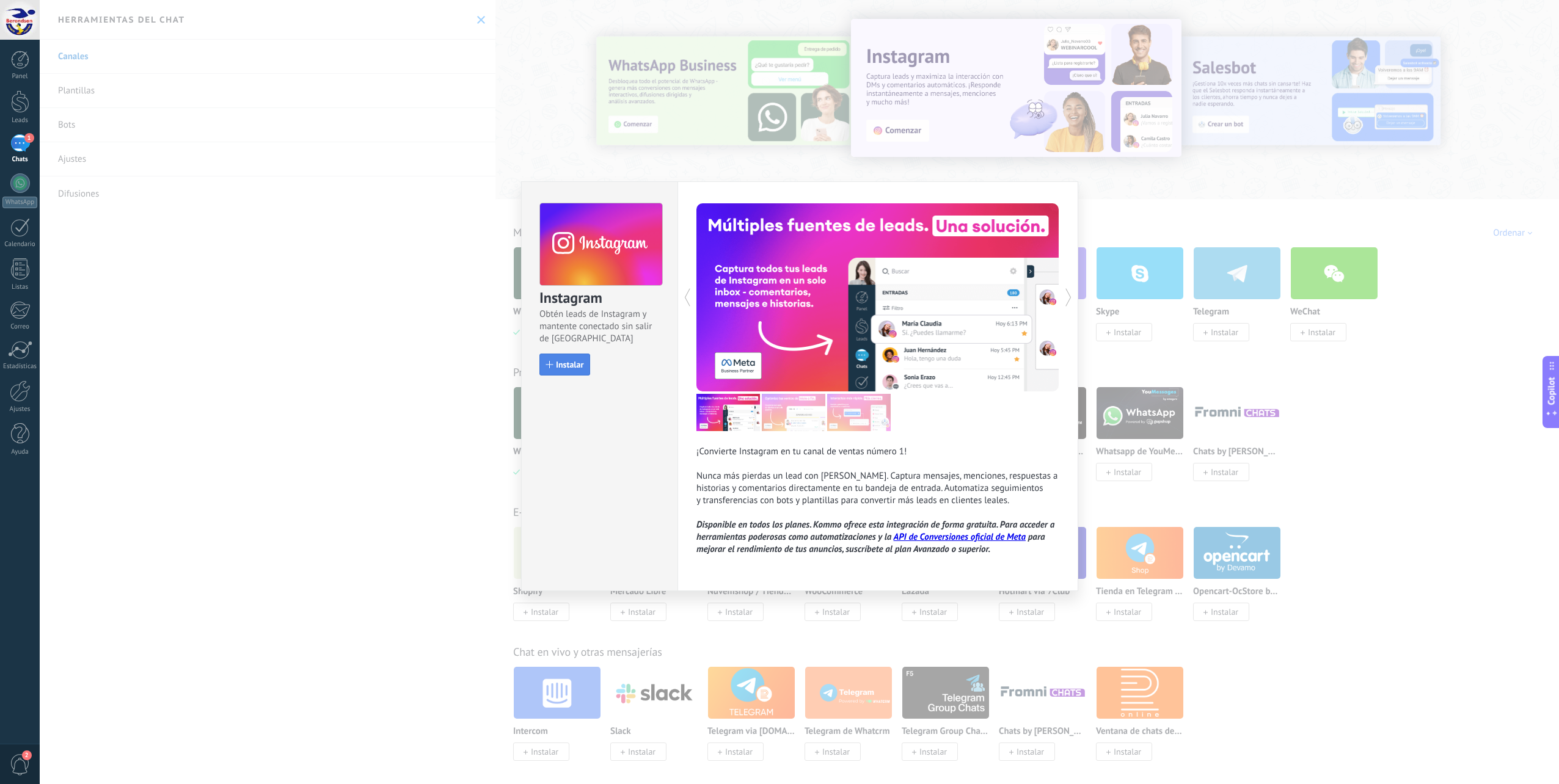
click at [571, 361] on span "Instalar" at bounding box center [569, 364] width 28 height 8
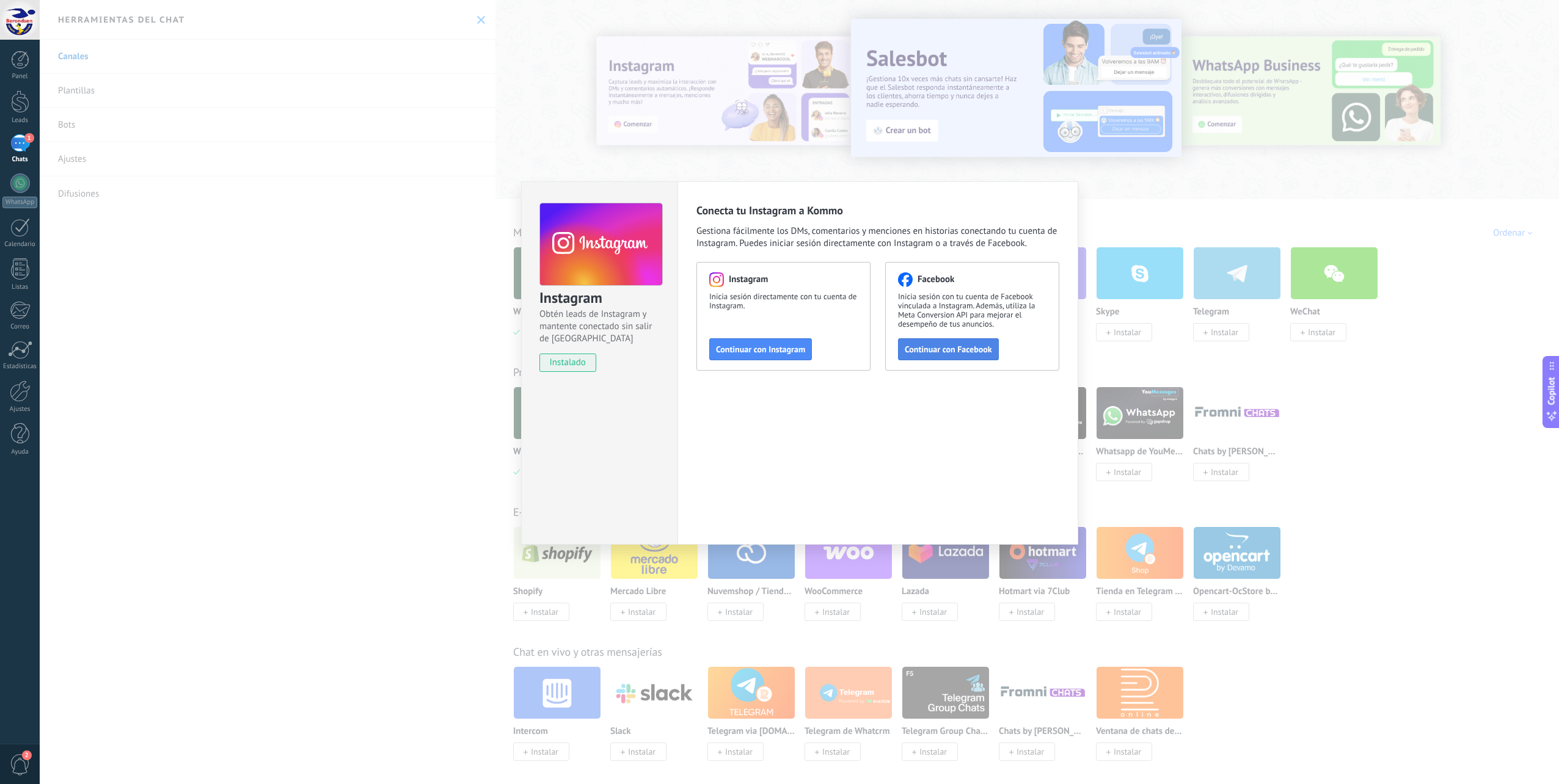
click at [969, 352] on span "Continuar con Facebook" at bounding box center [948, 349] width 88 height 8
click at [832, 480] on div "Conecta tu Instagram a Kommo Gestiona fácilmente los DMs, comentarios y mencion…" at bounding box center [877, 363] width 401 height 363
click at [332, 227] on div "Instagram Obtén leads de Instagram y mantente conectado sin salir de Kommo inst…" at bounding box center [799, 392] width 1519 height 784
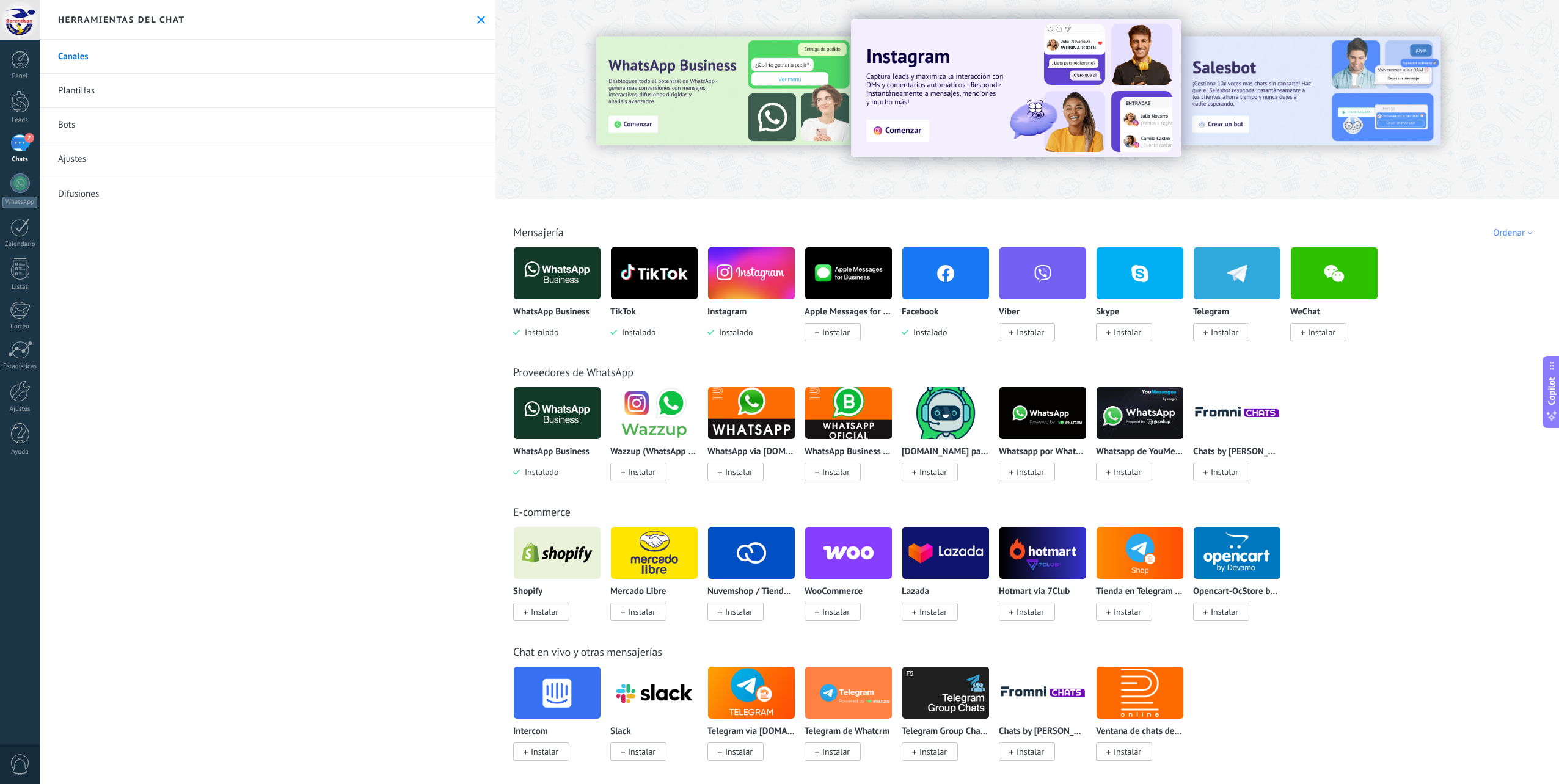
click at [24, 153] on link "7 Chats" at bounding box center [20, 148] width 40 height 29
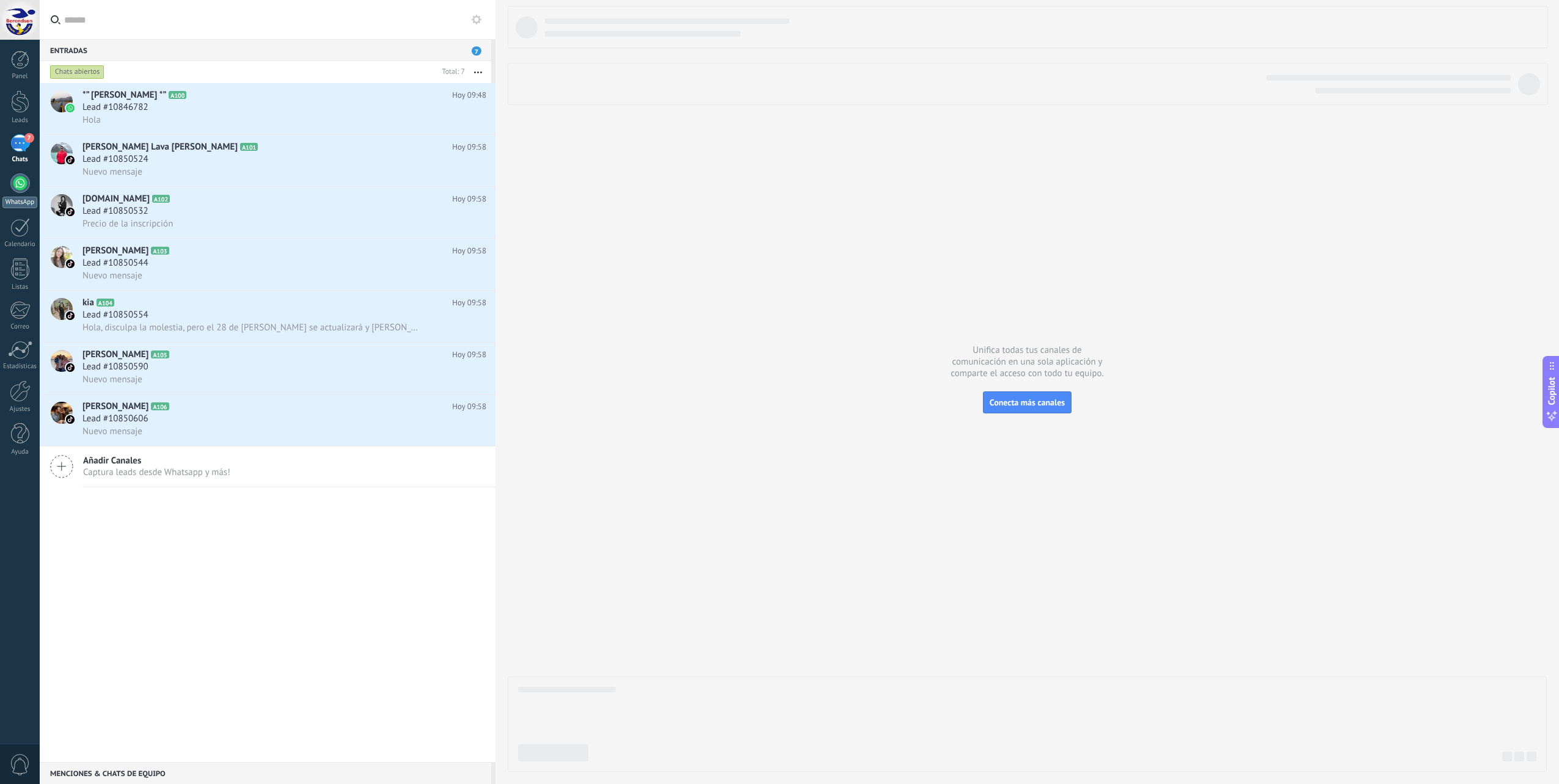
click at [16, 191] on div at bounding box center [20, 183] width 20 height 20
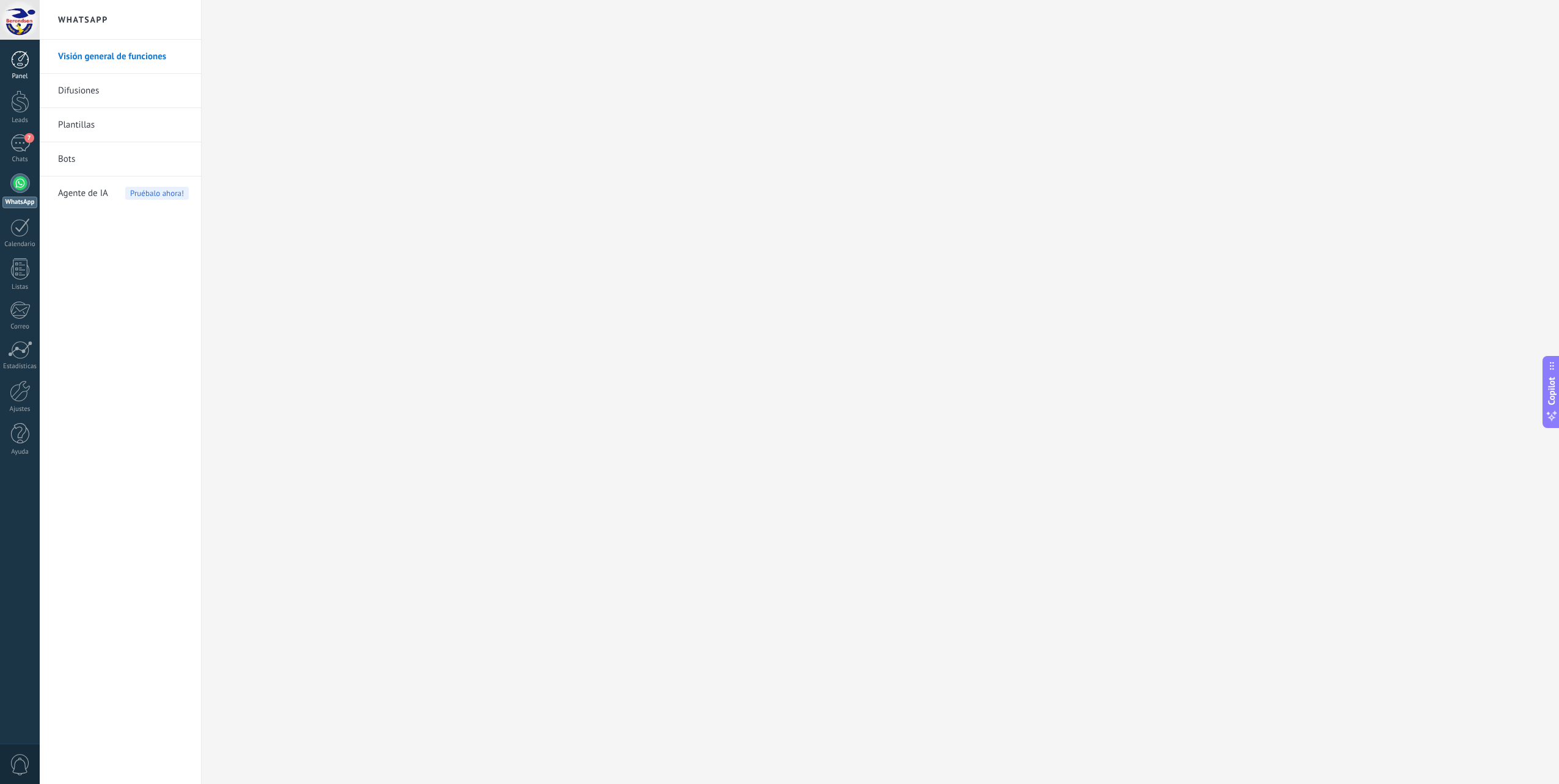
click at [20, 66] on div at bounding box center [20, 60] width 18 height 18
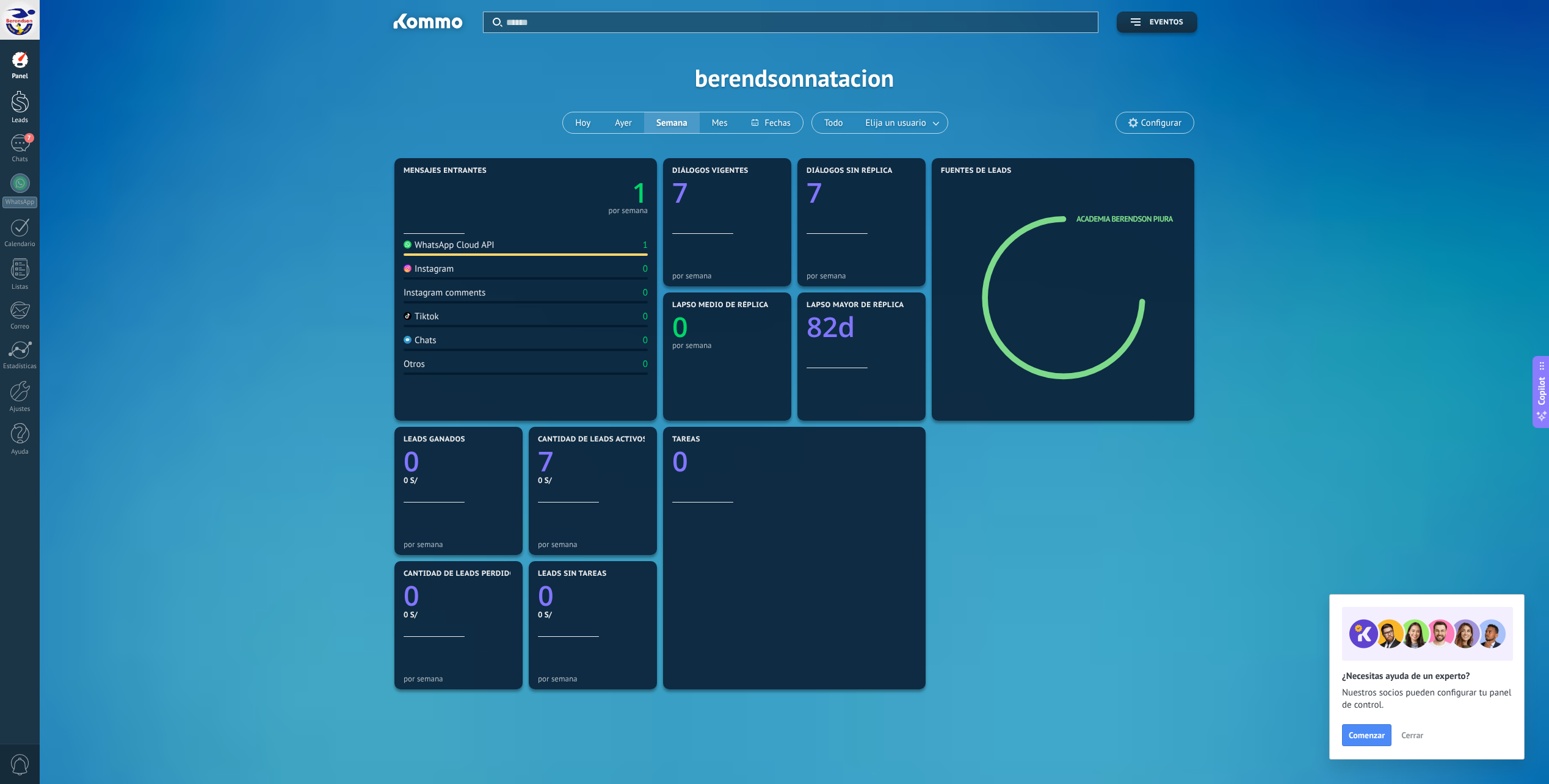
click at [25, 114] on link "Leads" at bounding box center [20, 107] width 40 height 34
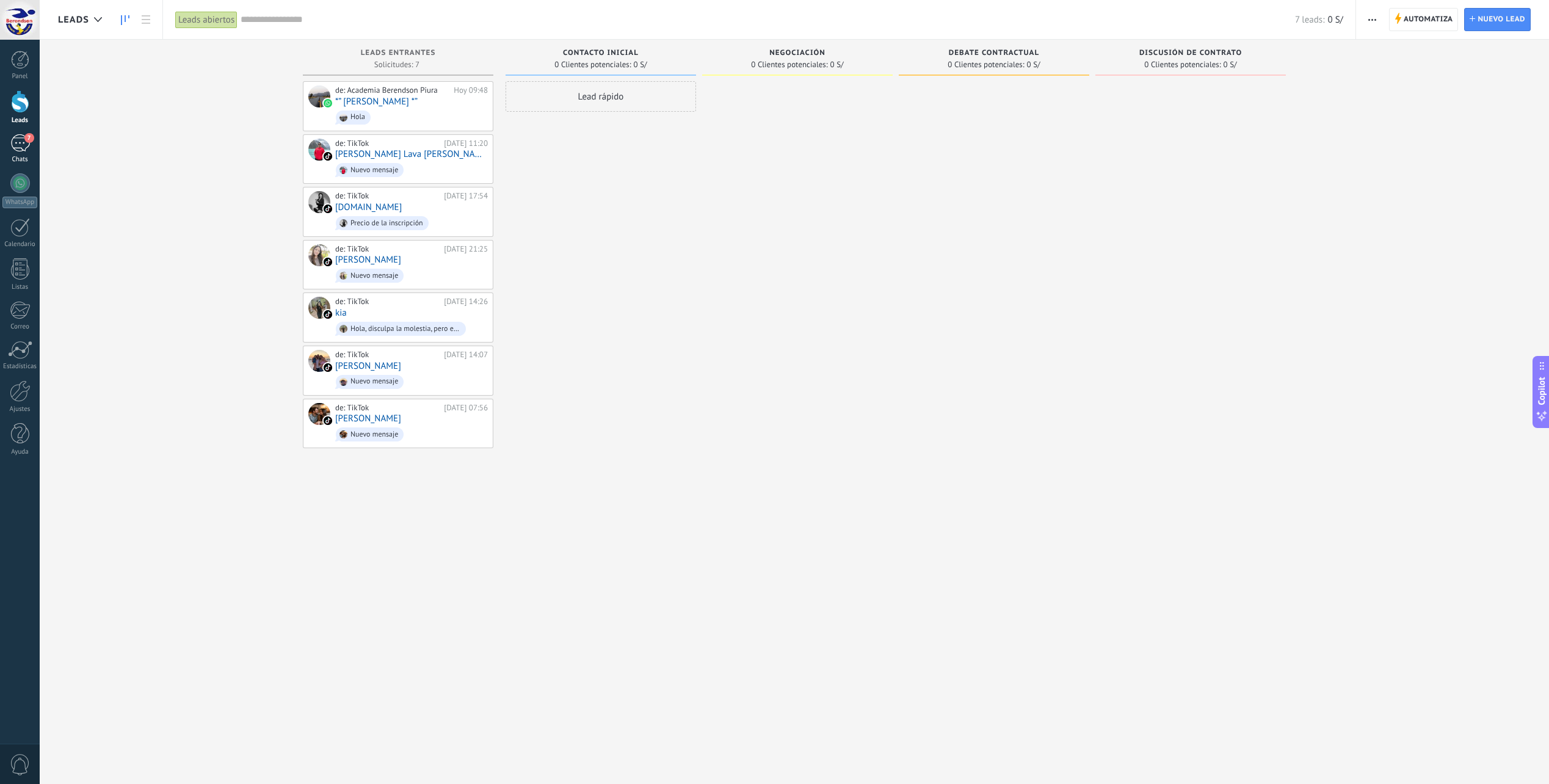
click at [17, 150] on div "7" at bounding box center [20, 143] width 20 height 18
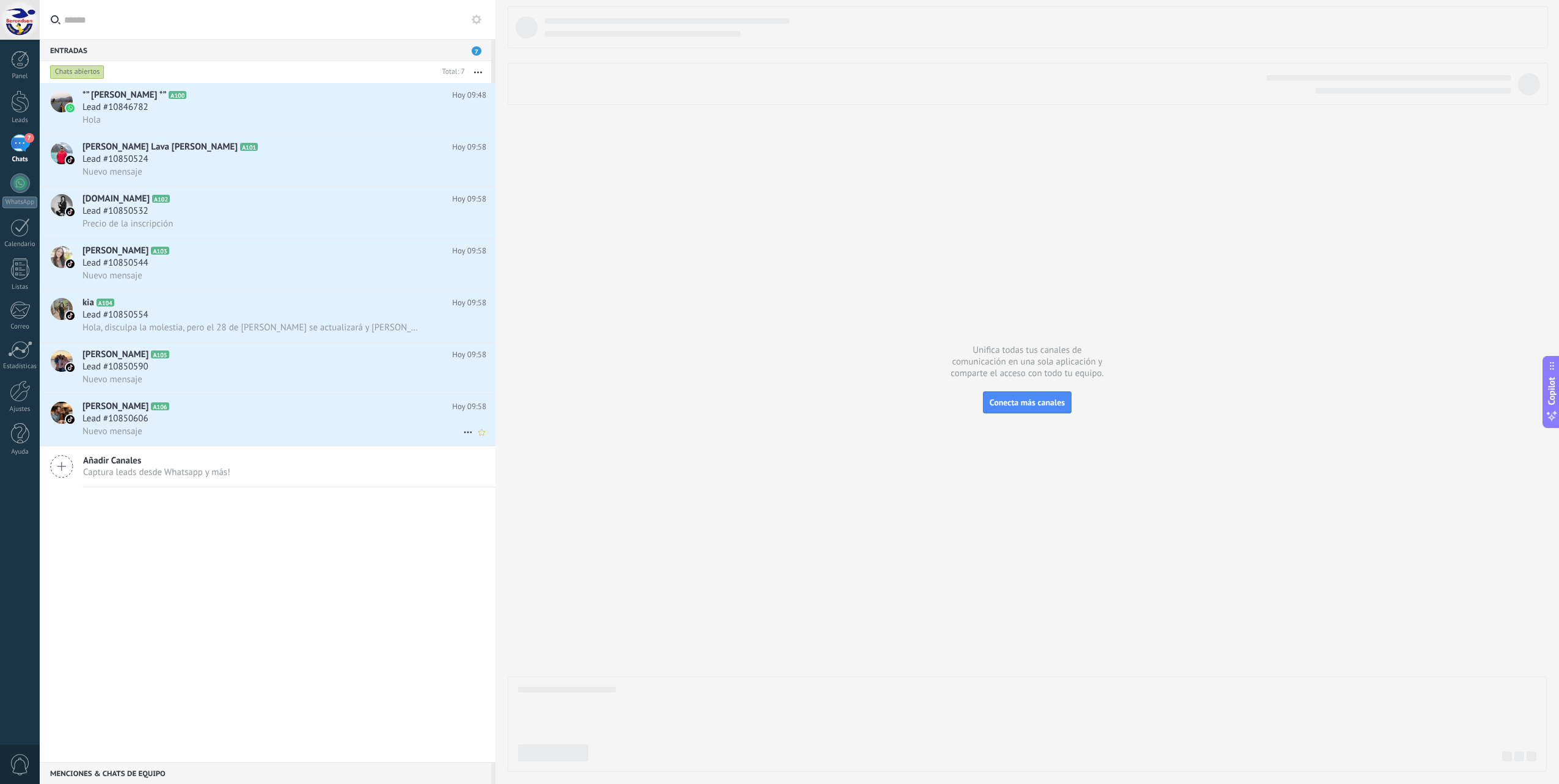
click at [268, 417] on div "Lead #10850606" at bounding box center [284, 418] width 404 height 12
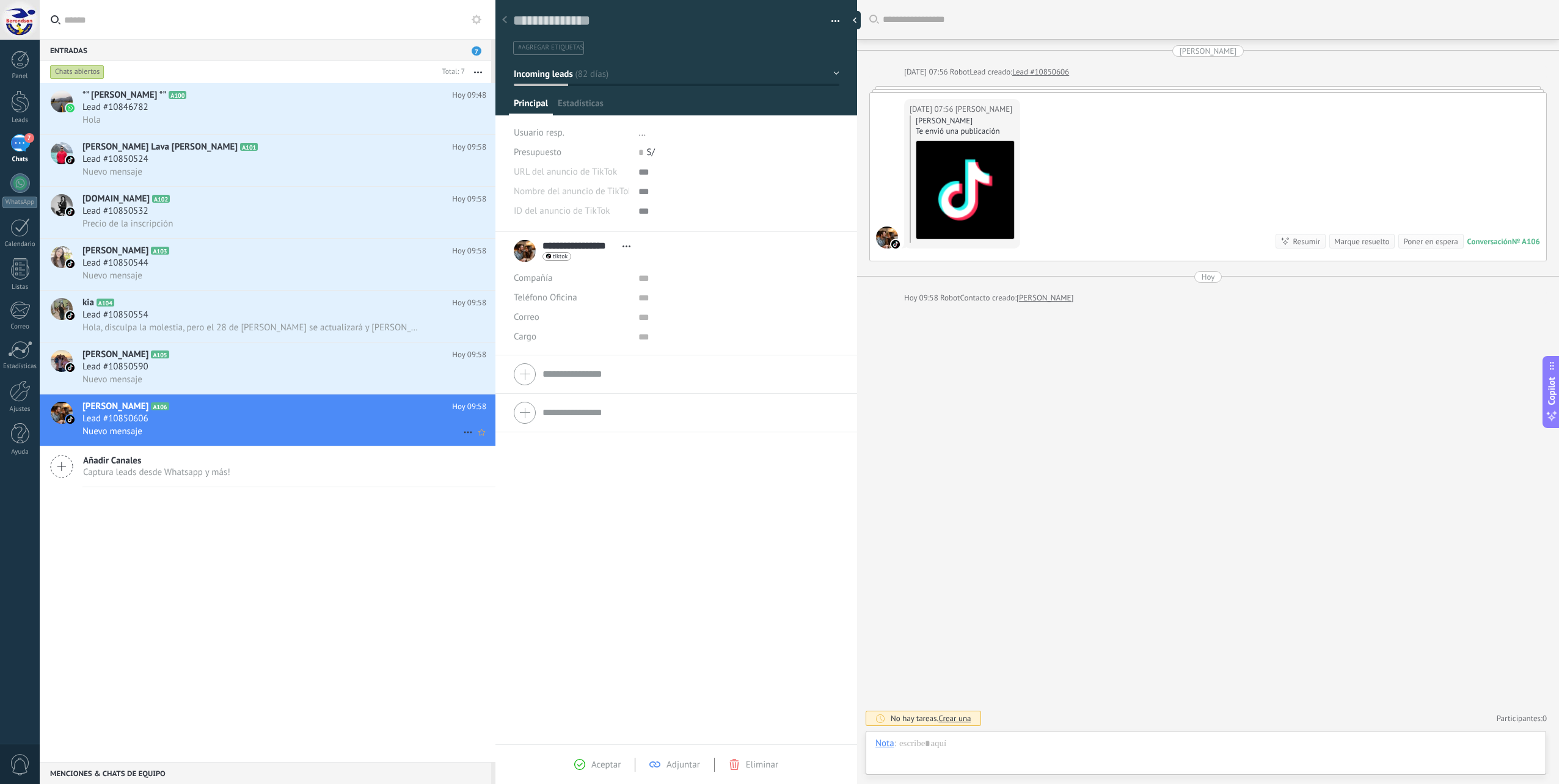
scroll to position [18, 0]
click at [546, 49] on span "#agregar etiquetas" at bounding box center [551, 47] width 65 height 8
click at [824, 20] on button "button" at bounding box center [830, 21] width 18 height 18
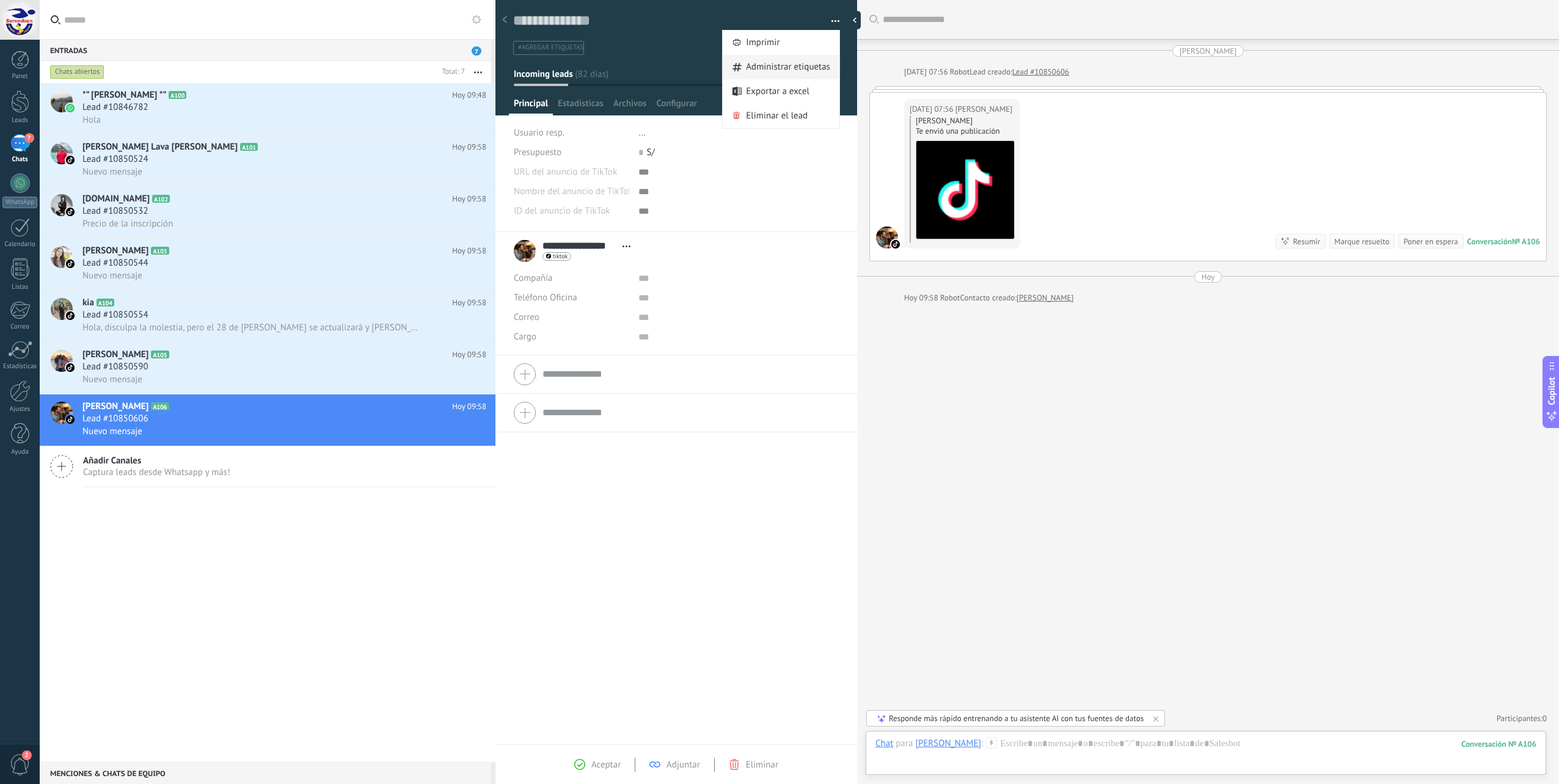
click at [765, 66] on span "Administrar etiquetas" at bounding box center [787, 67] width 84 height 25
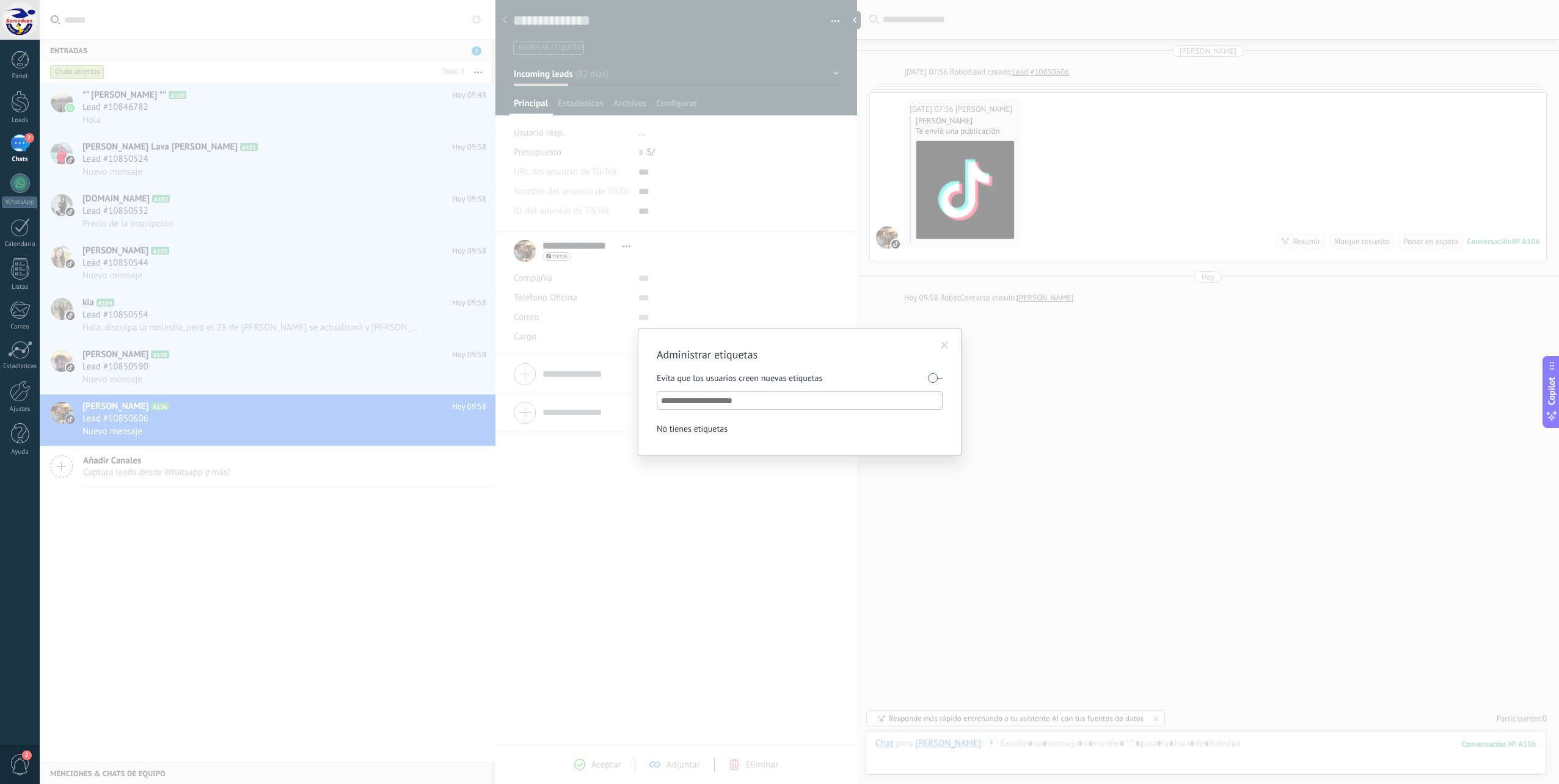
click at [683, 431] on div "No tienes etiquetas" at bounding box center [692, 428] width 71 height 16
click at [734, 378] on div "Evita que los usuarios creen nuevas etiquetas" at bounding box center [799, 377] width 286 height 21
click at [725, 400] on input "text" at bounding box center [800, 400] width 278 height 15
click at [951, 347] on span at bounding box center [944, 345] width 20 height 20
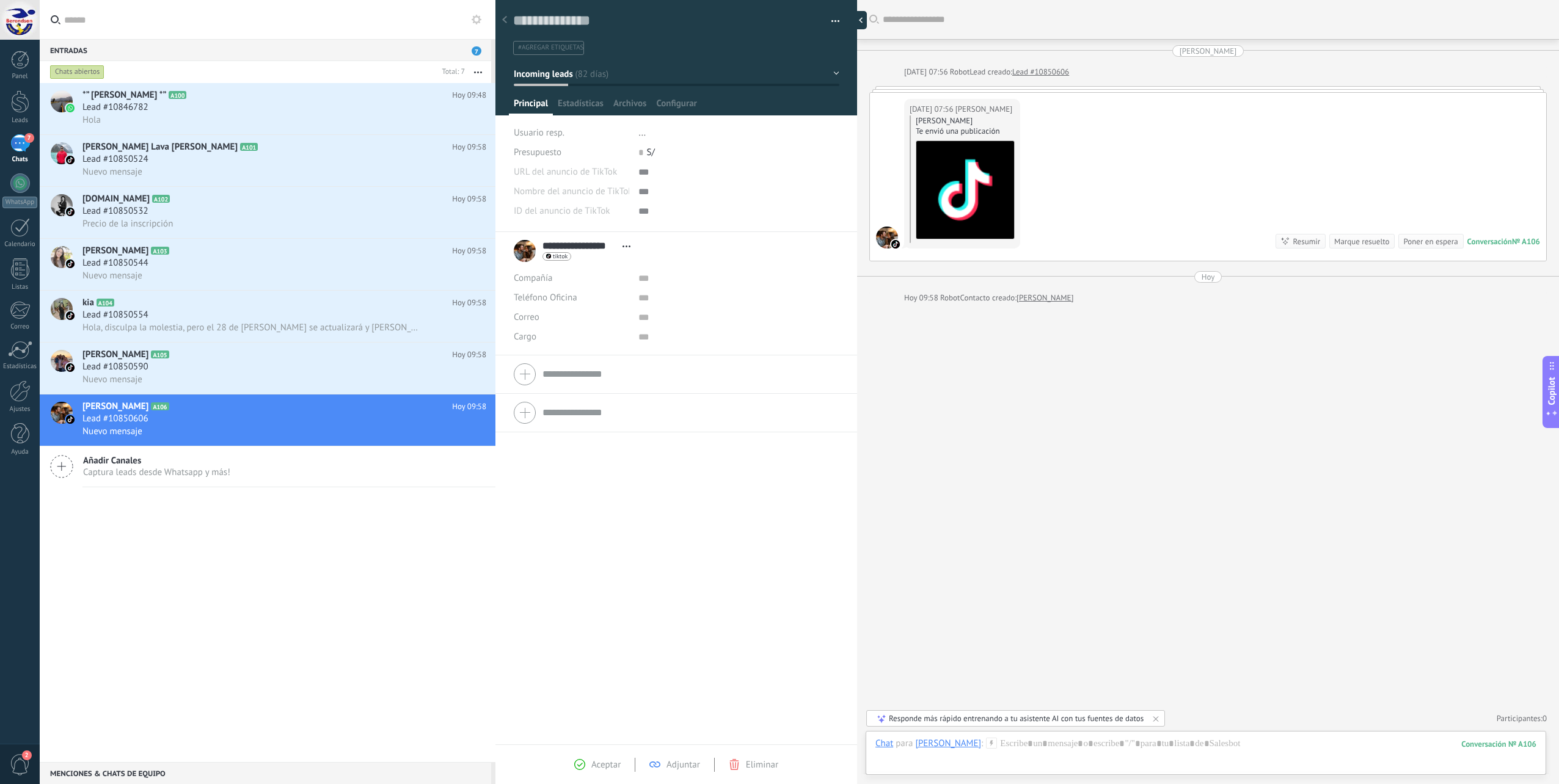
click at [861, 23] on div at bounding box center [857, 20] width 18 height 18
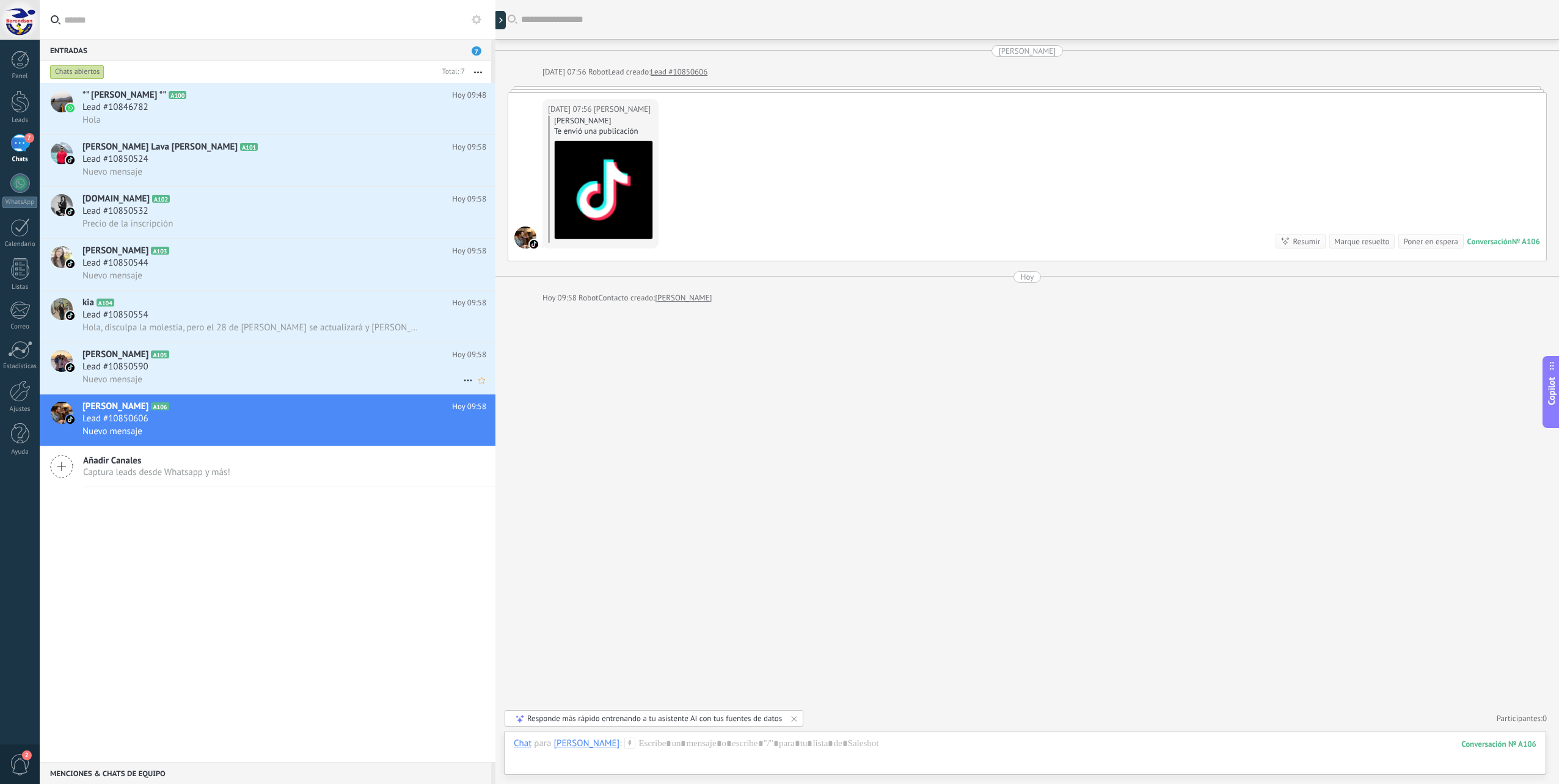
click at [275, 367] on div "Lead #10850590" at bounding box center [284, 367] width 404 height 12
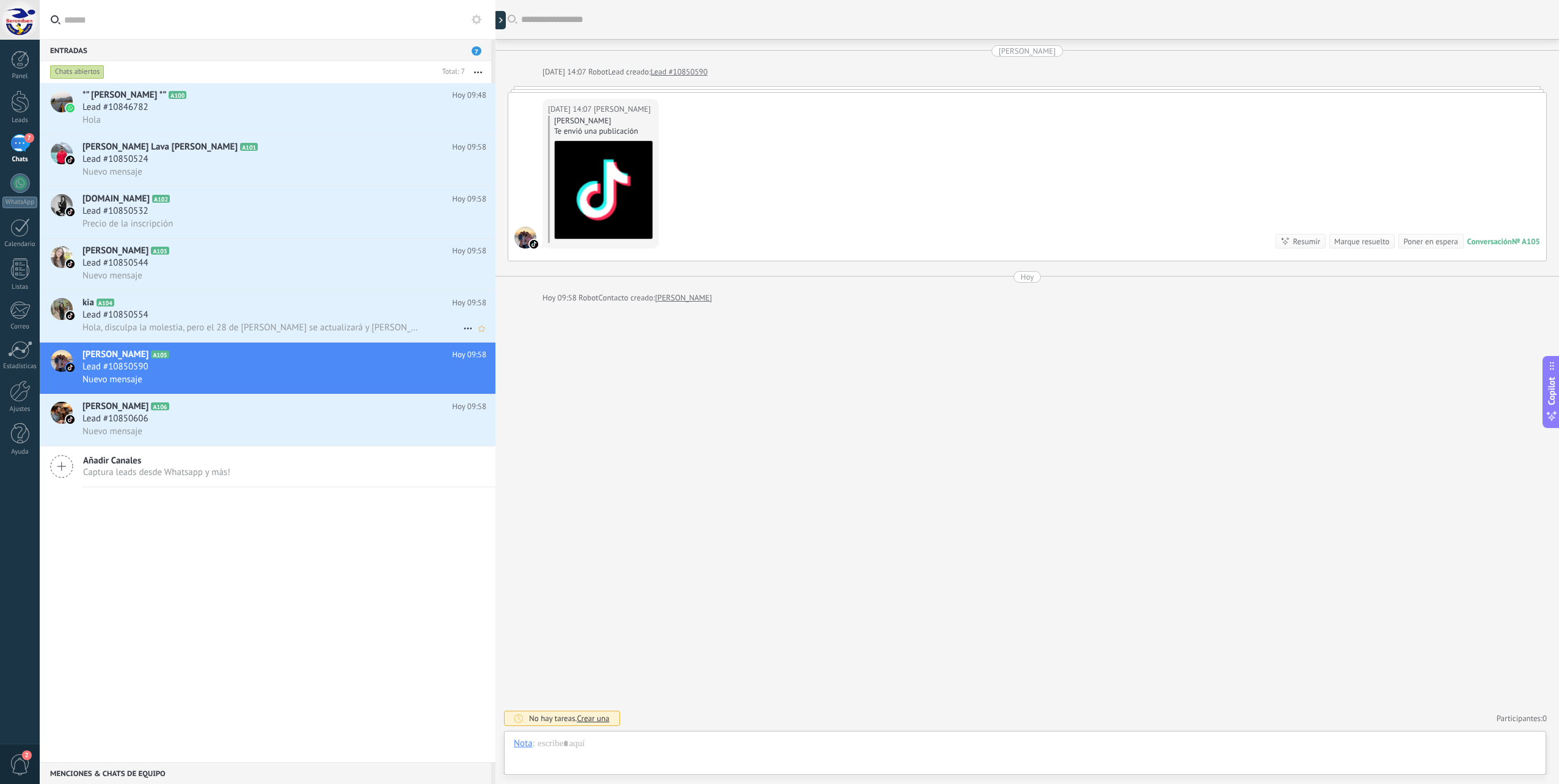
click at [273, 322] on span "Hola, disculpa la molestia, pero el 28 de [PERSON_NAME] se actualizará y [PERSO…" at bounding box center [251, 327] width 336 height 11
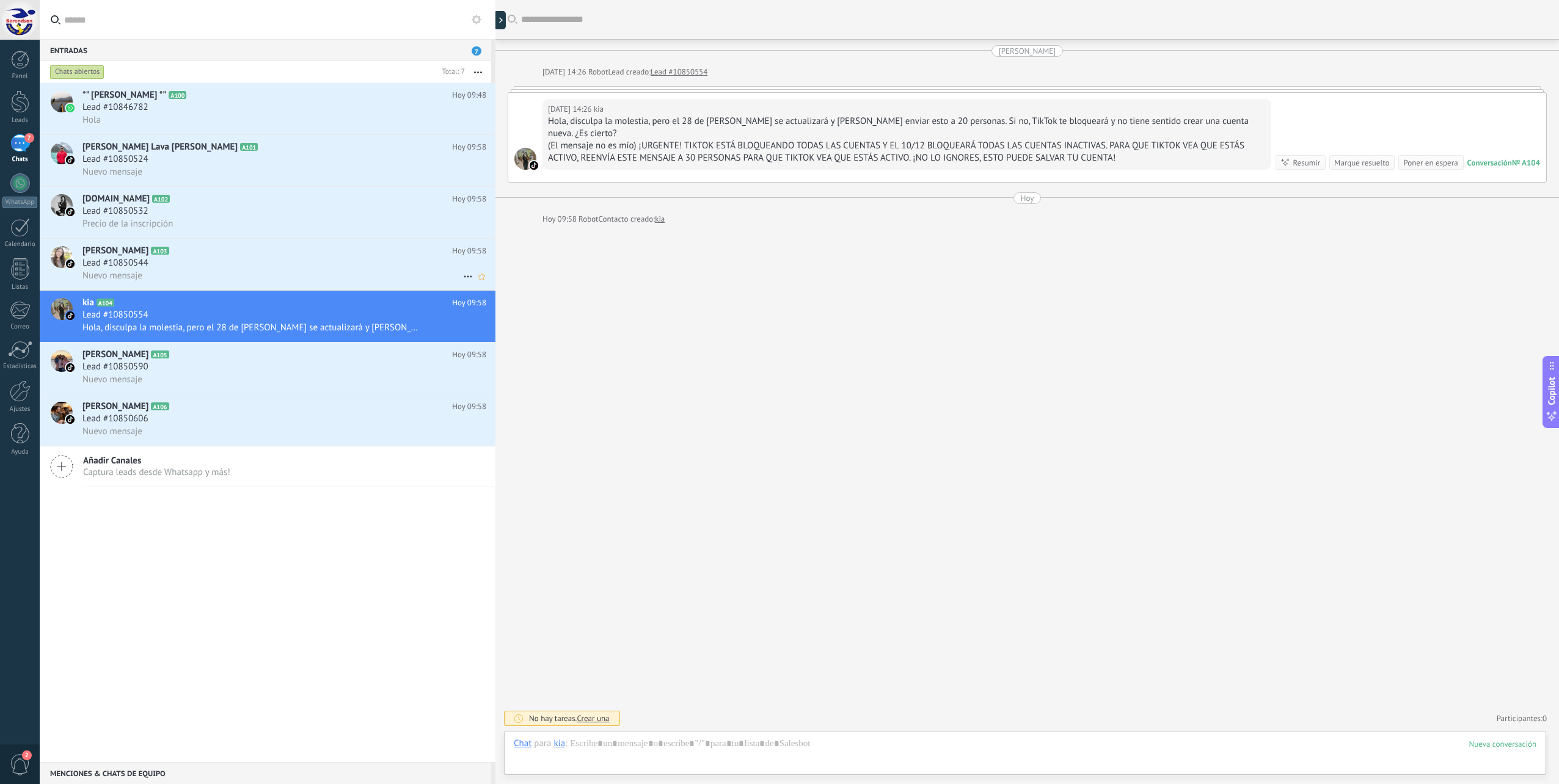
click at [283, 263] on div "Lead #10850544" at bounding box center [284, 263] width 404 height 12
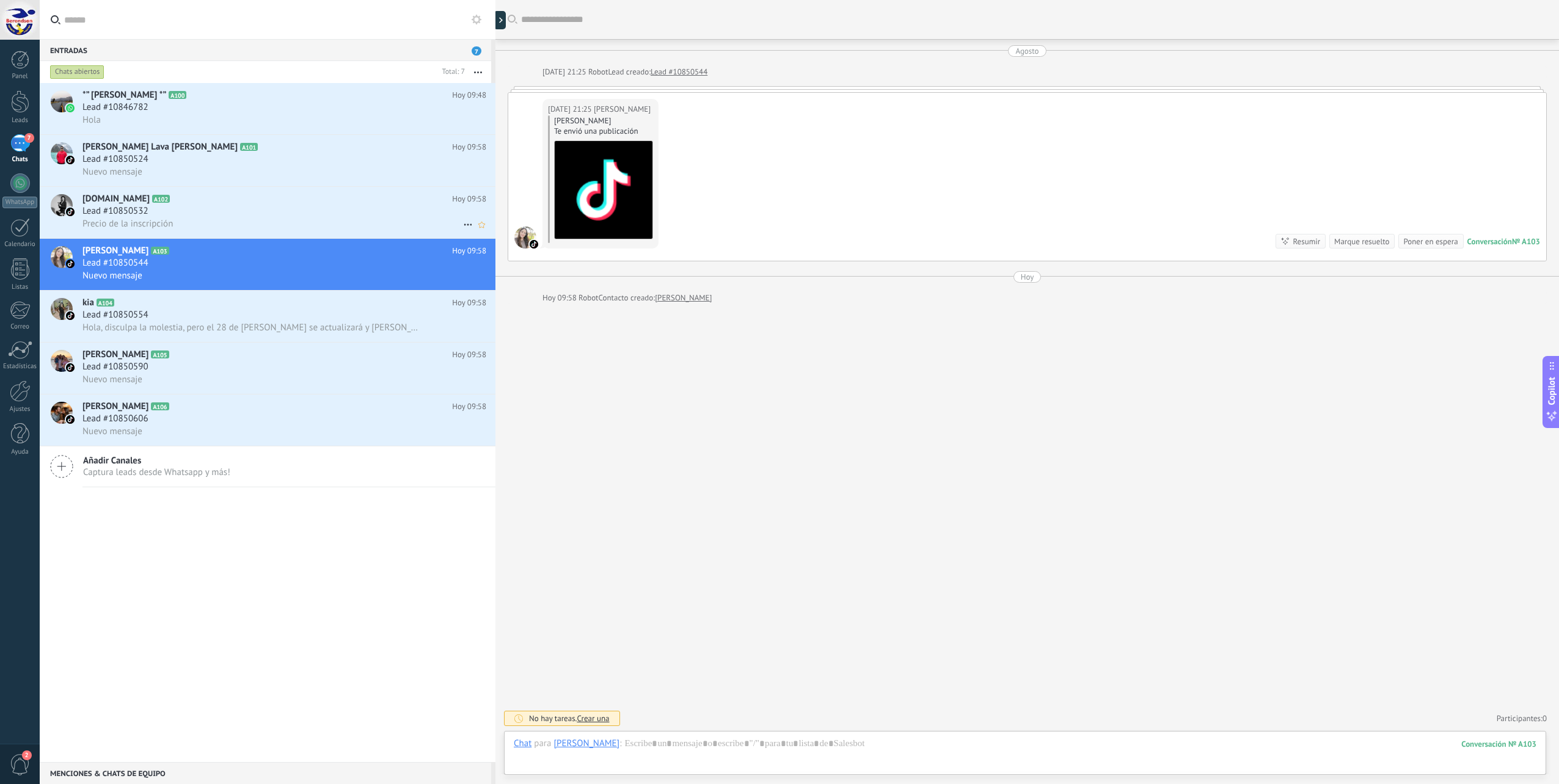
click at [310, 196] on h2 "[DOMAIN_NAME] A102" at bounding box center [267, 198] width 370 height 12
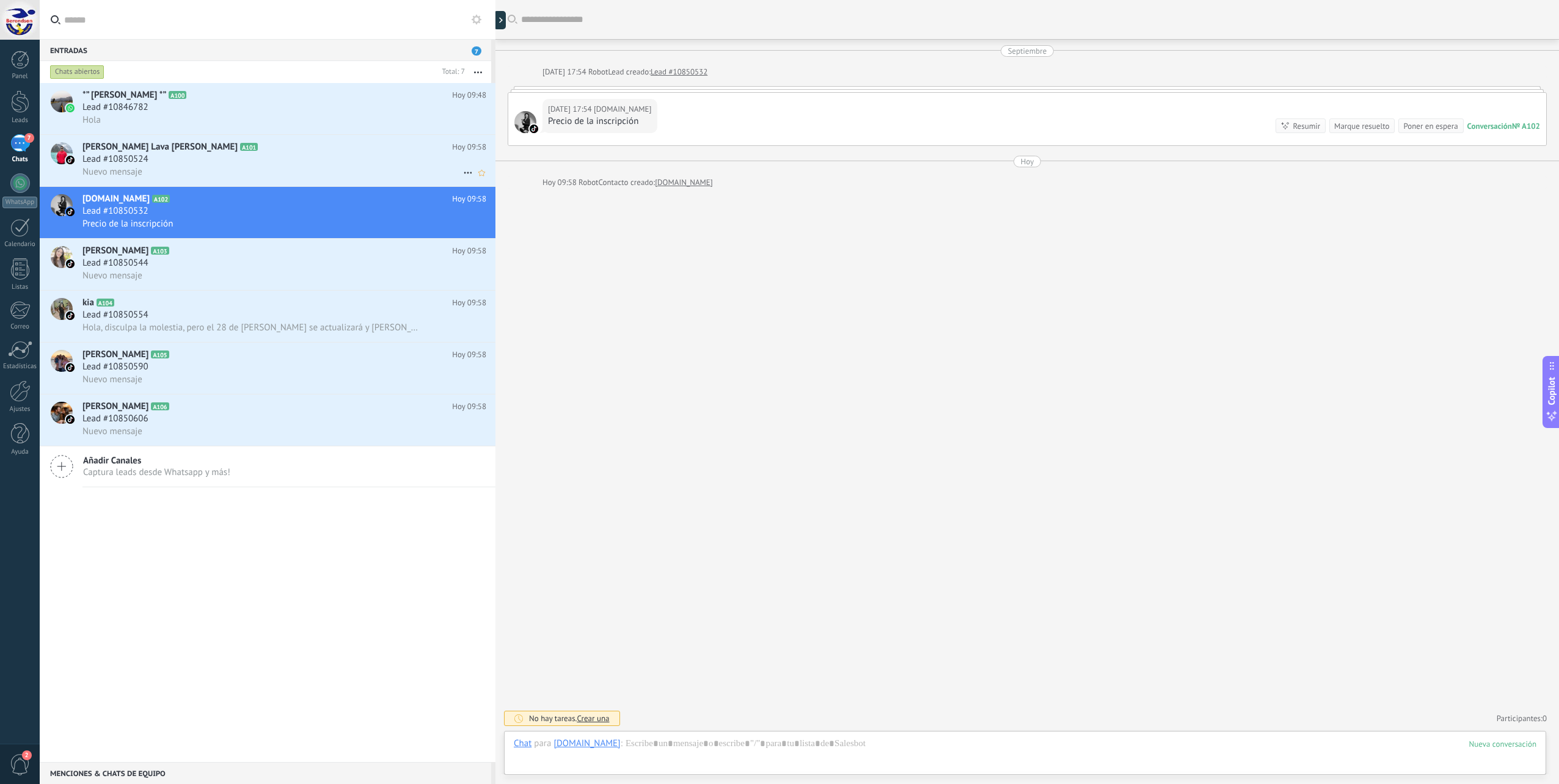
click at [307, 153] on div "[PERSON_NAME] Lava [PERSON_NAME] A101 [PERSON_NAME] 09:58 Lead #10850524 Nuevo …" at bounding box center [289, 160] width 413 height 52
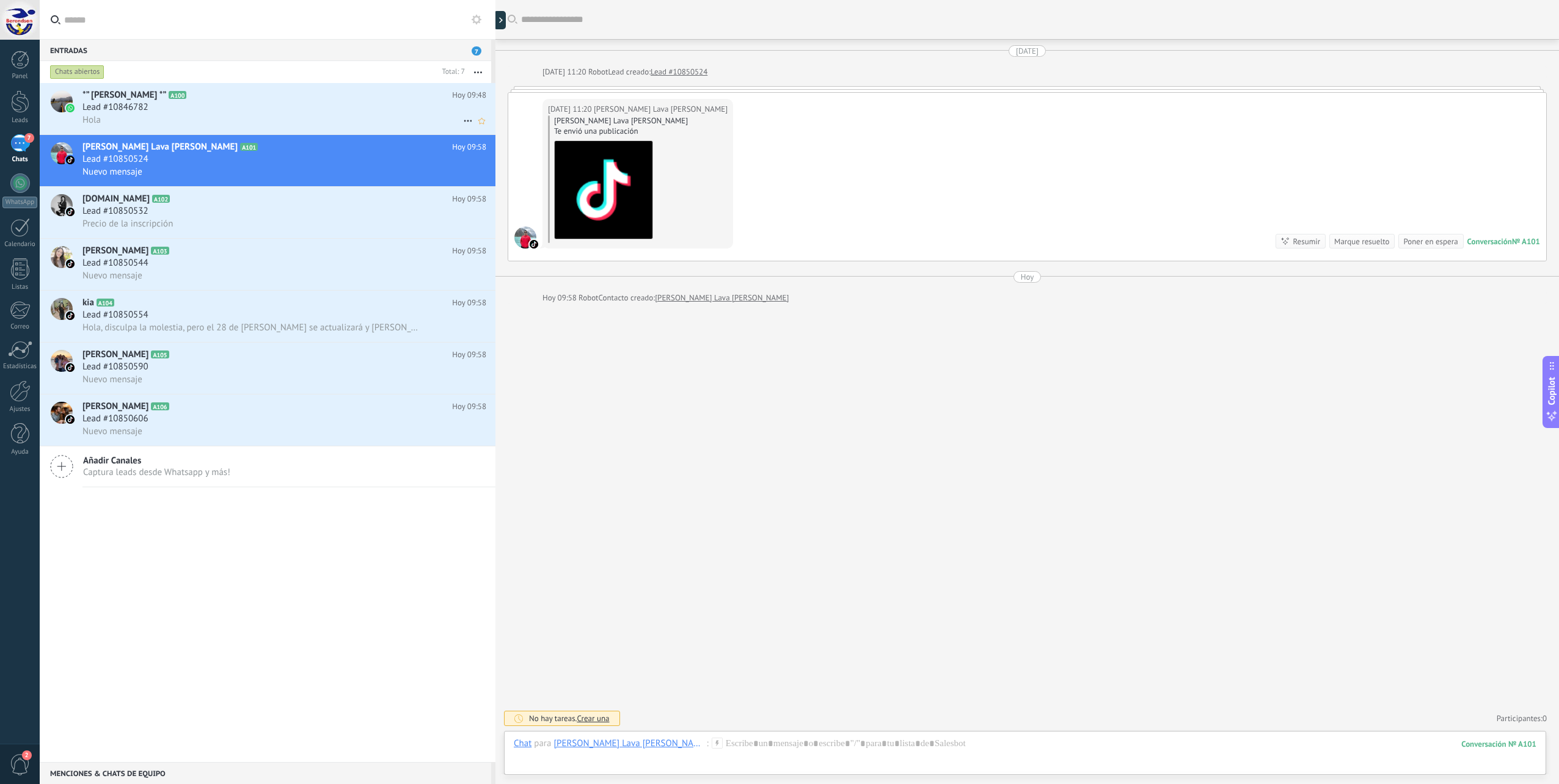
click at [307, 110] on div "Lead #10846782" at bounding box center [284, 107] width 404 height 12
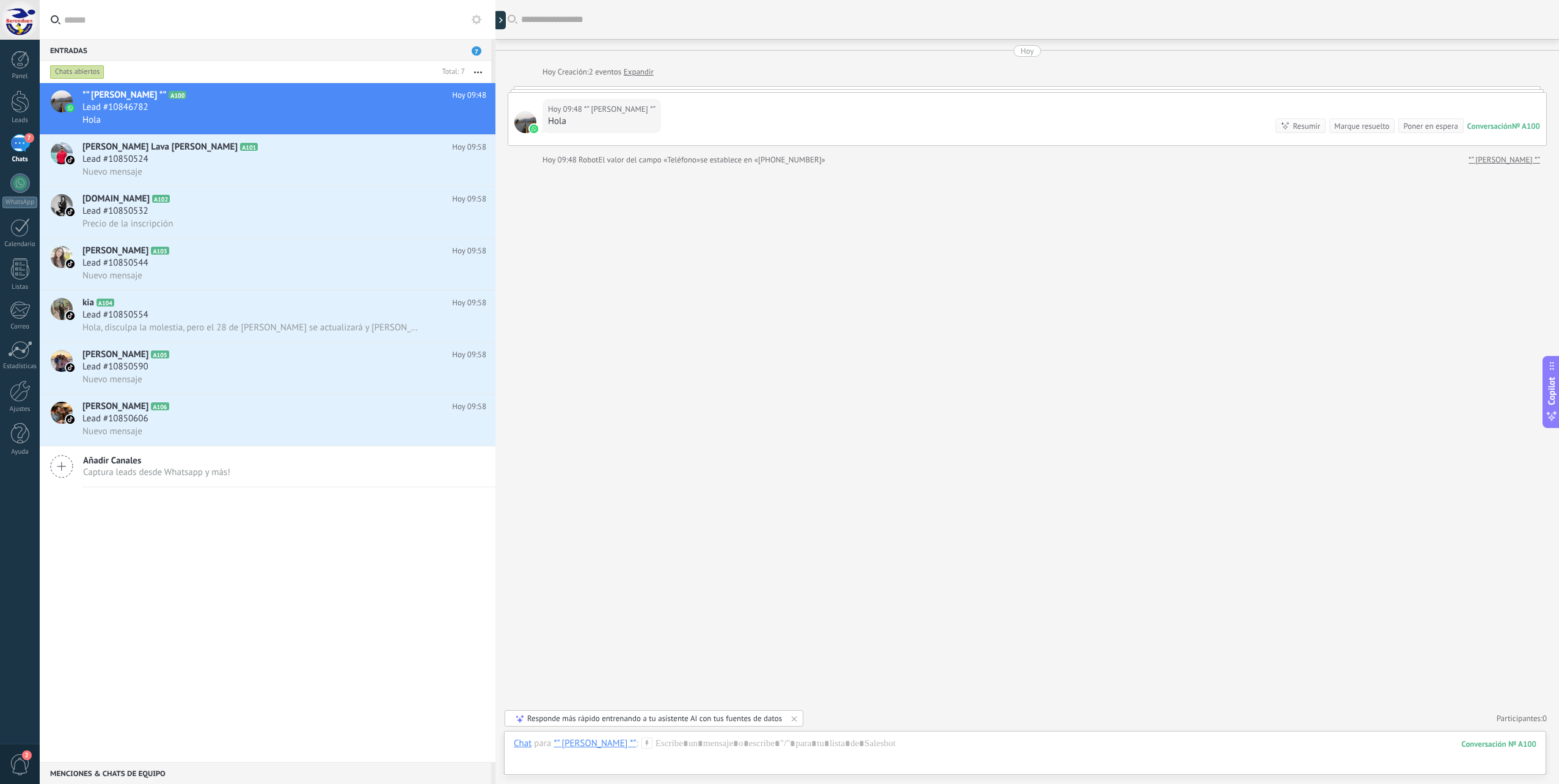
click at [14, 141] on div "7" at bounding box center [20, 143] width 20 height 18
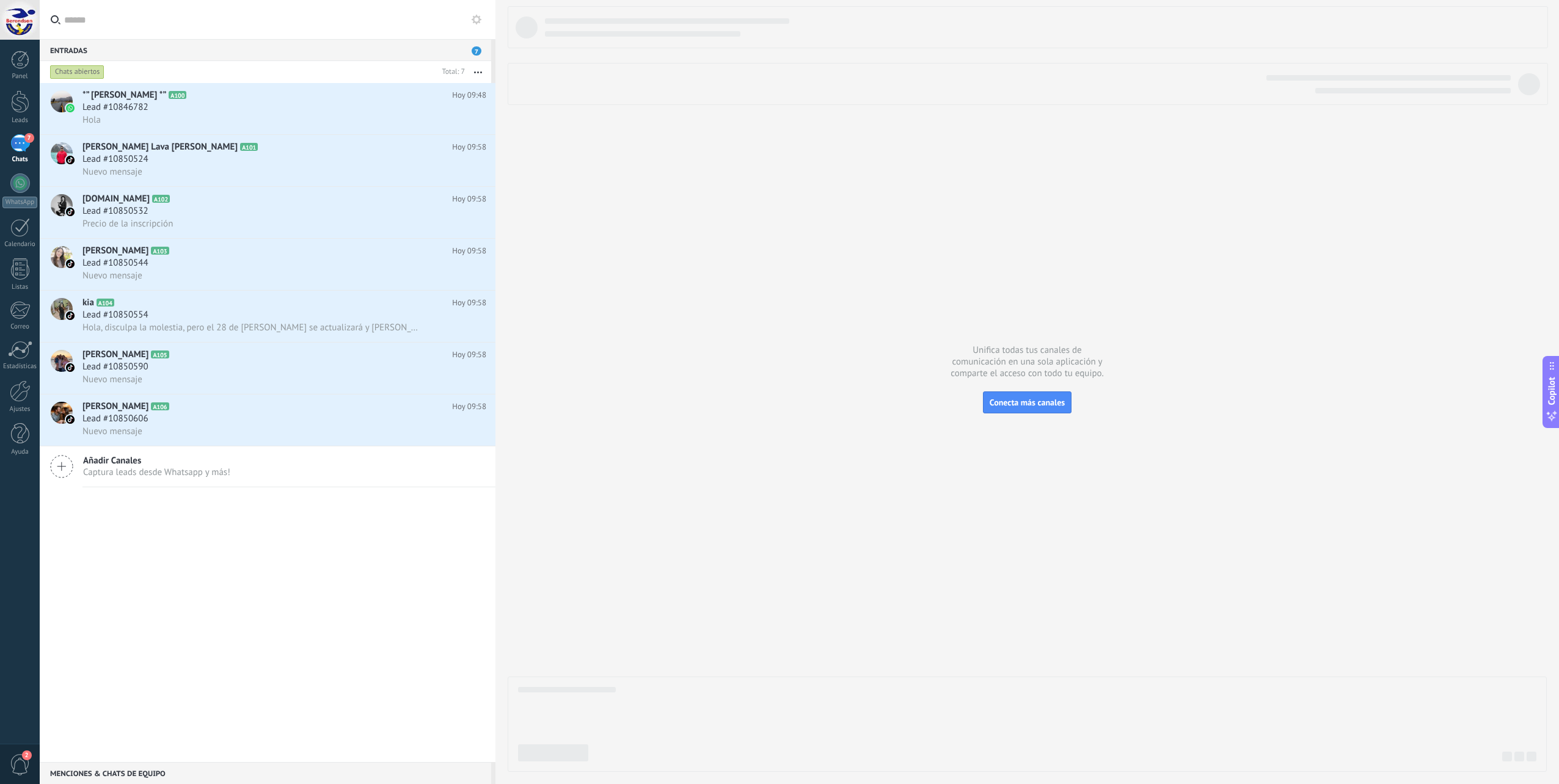
click at [12, 141] on div "7" at bounding box center [20, 143] width 20 height 18
click at [663, 217] on div at bounding box center [1027, 389] width 1039 height 766
click at [481, 23] on icon at bounding box center [476, 20] width 10 height 10
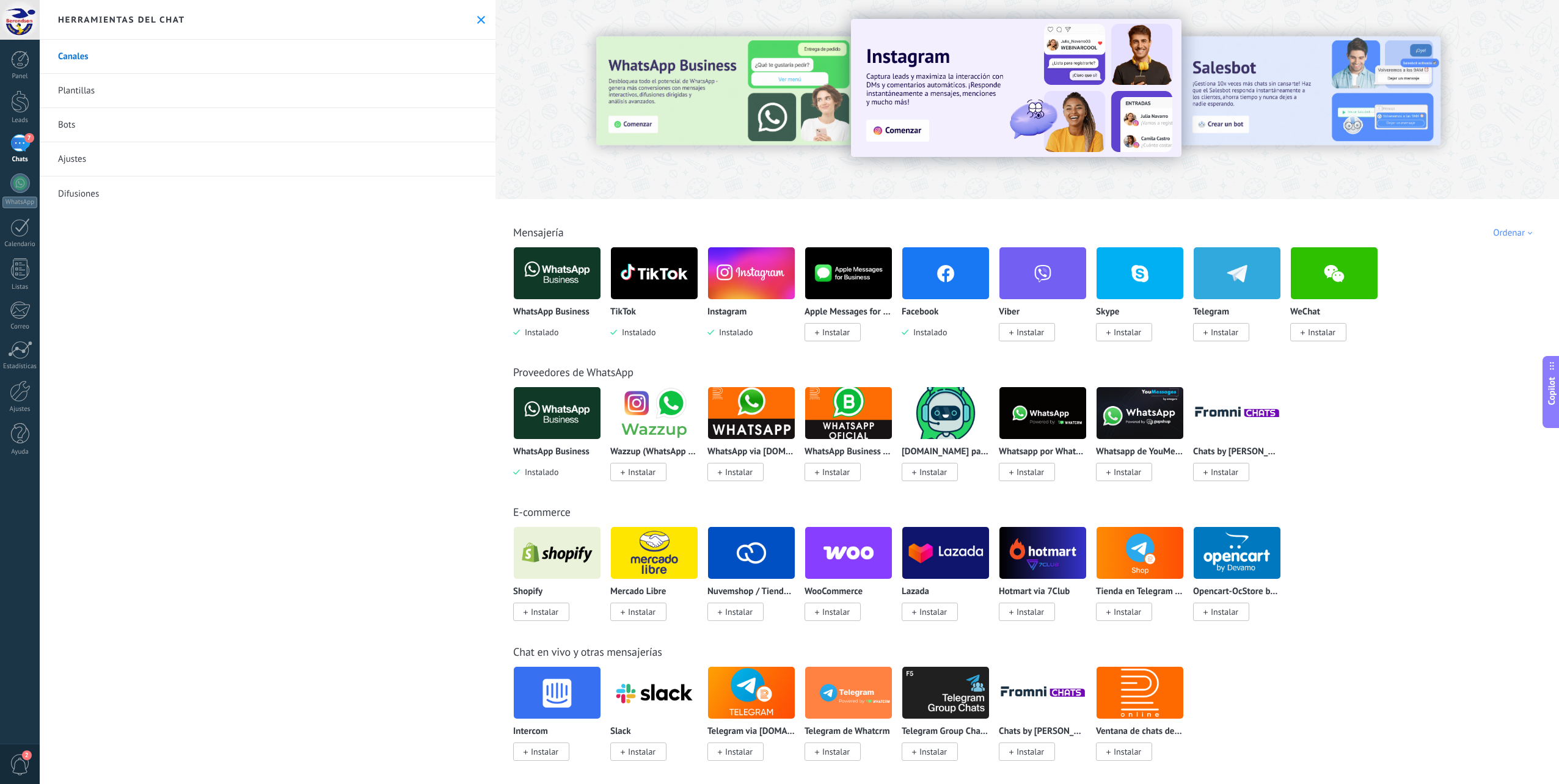
click at [131, 89] on link "Plantillas" at bounding box center [267, 91] width 456 height 34
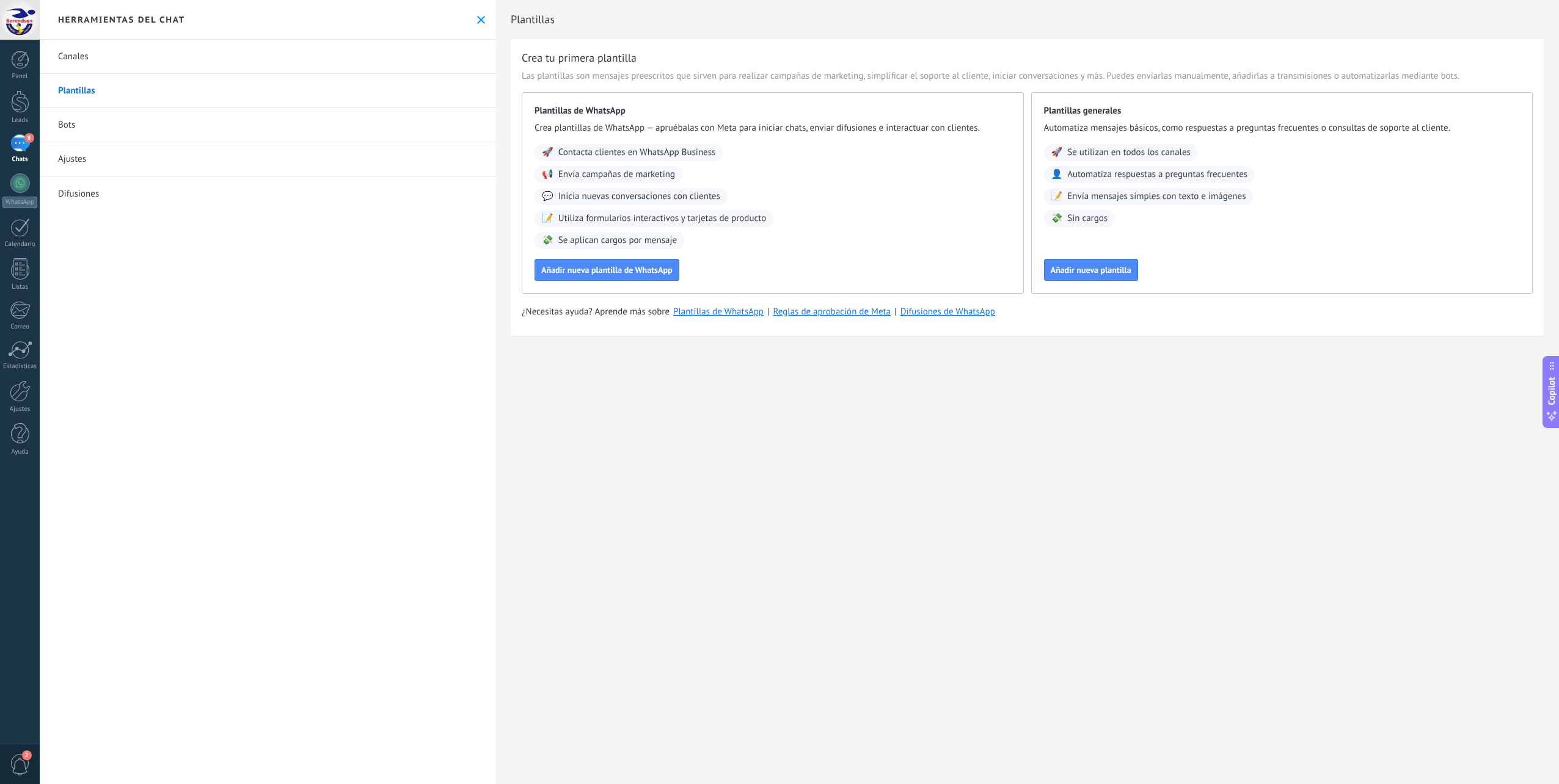
click at [20, 142] on div "8" at bounding box center [20, 143] width 20 height 18
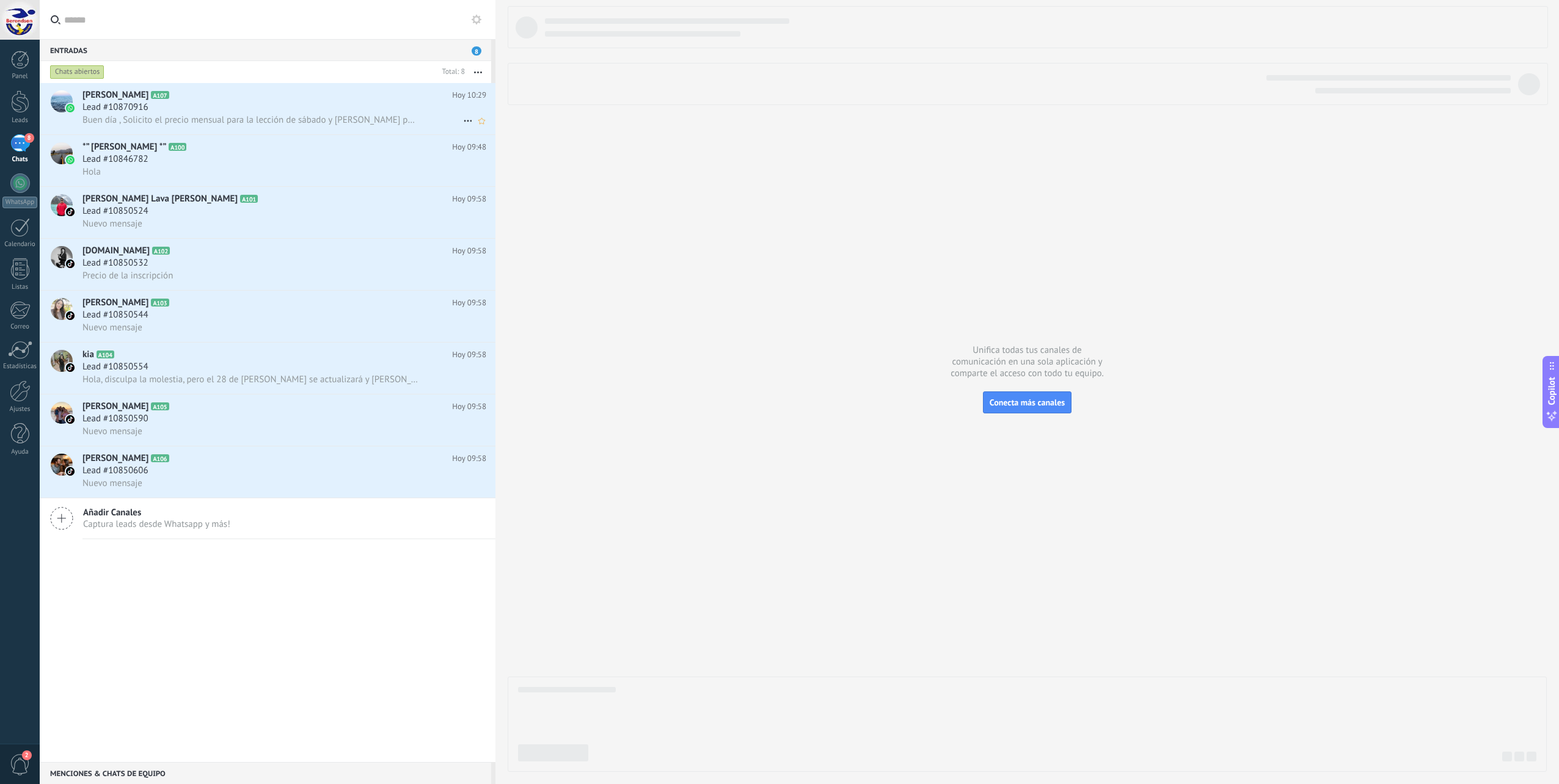
click at [304, 105] on div "Lead #10870916" at bounding box center [284, 107] width 404 height 12
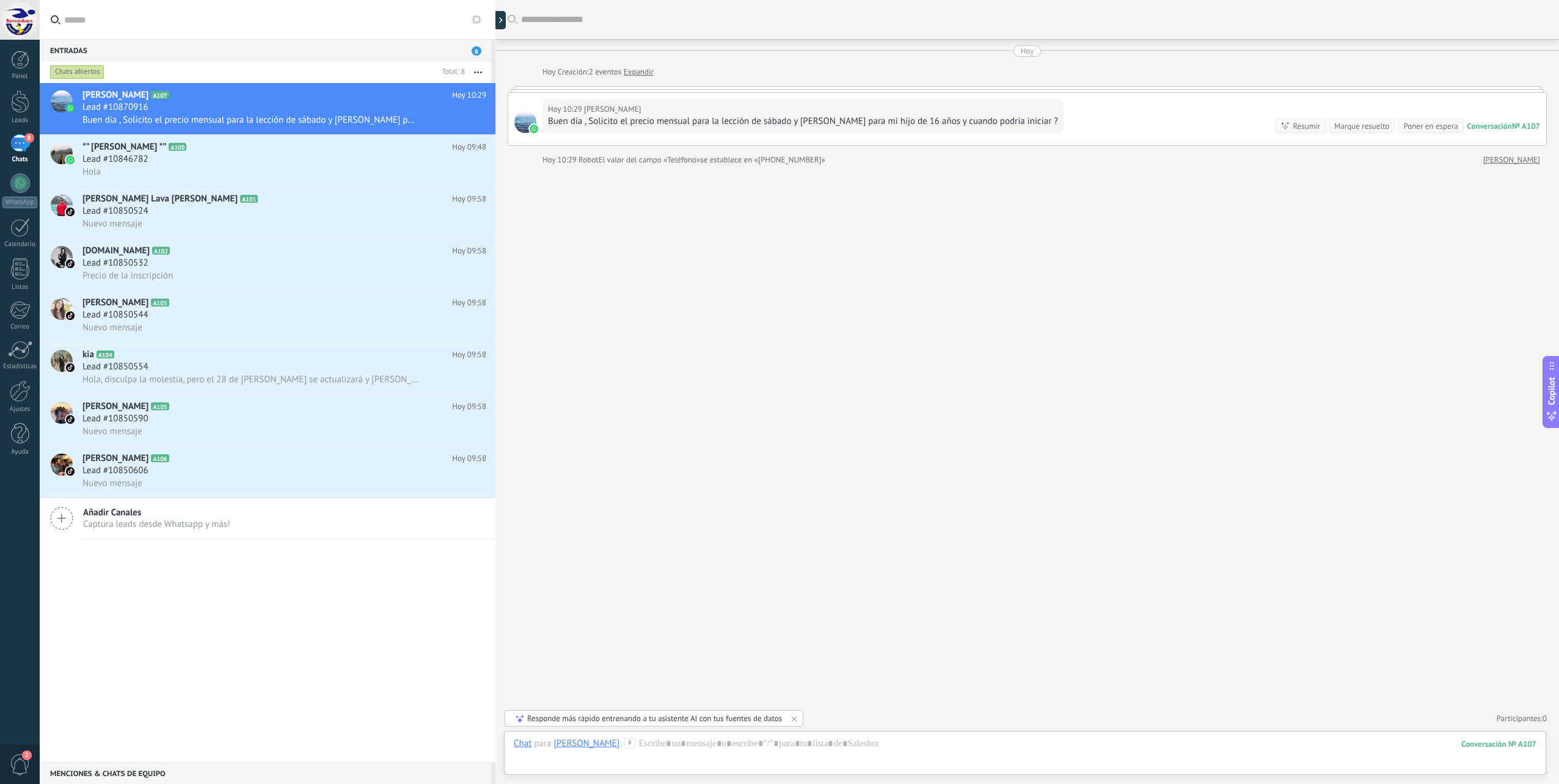
click at [804, 368] on div "Buscar Carga más [PERSON_NAME] Creación: 2 eventos Expandir Hoy 10:29 [PERSON_N…" at bounding box center [1027, 392] width 1064 height 784
click at [686, 755] on div at bounding box center [1025, 756] width 1023 height 37
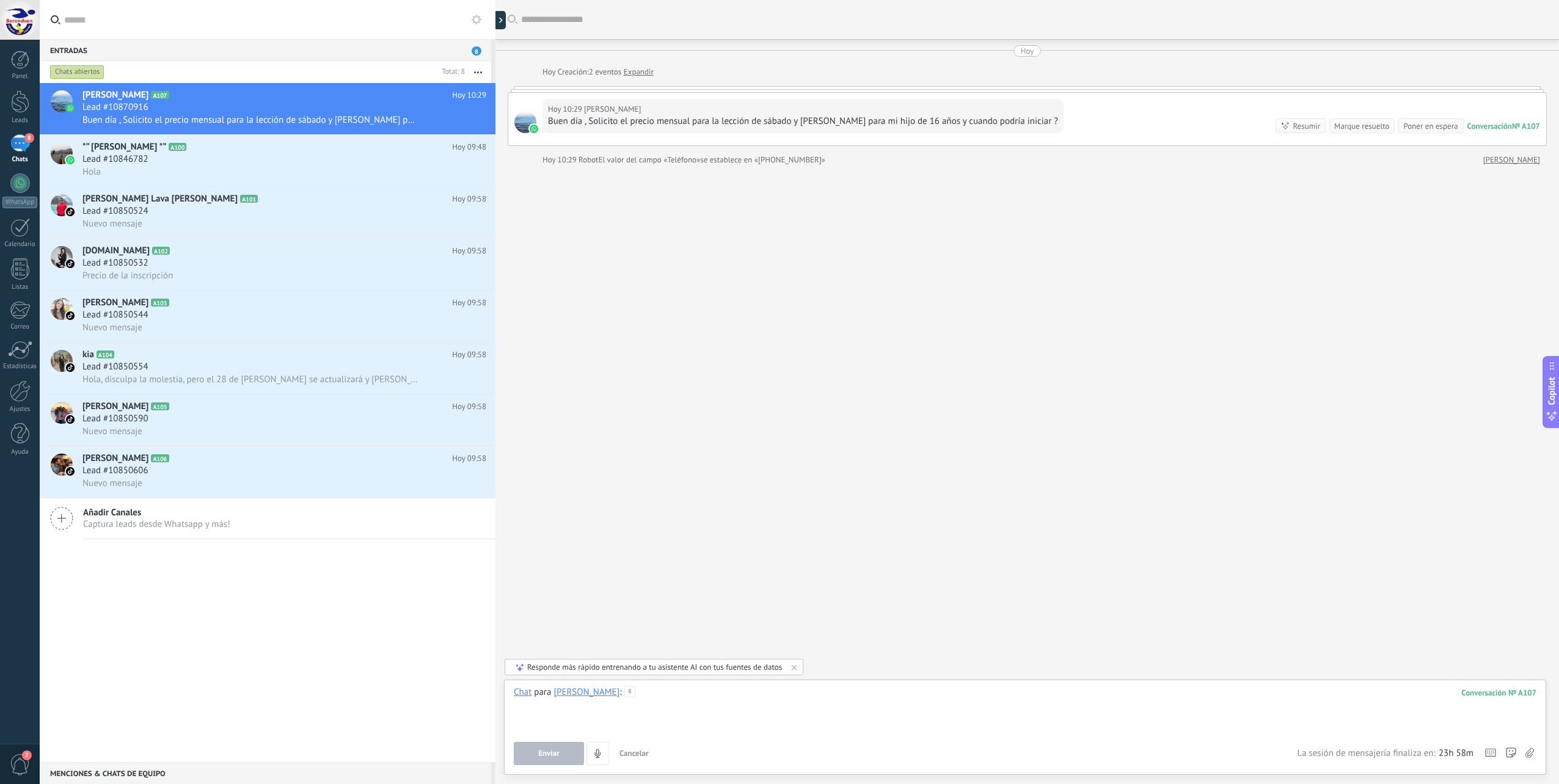
paste div
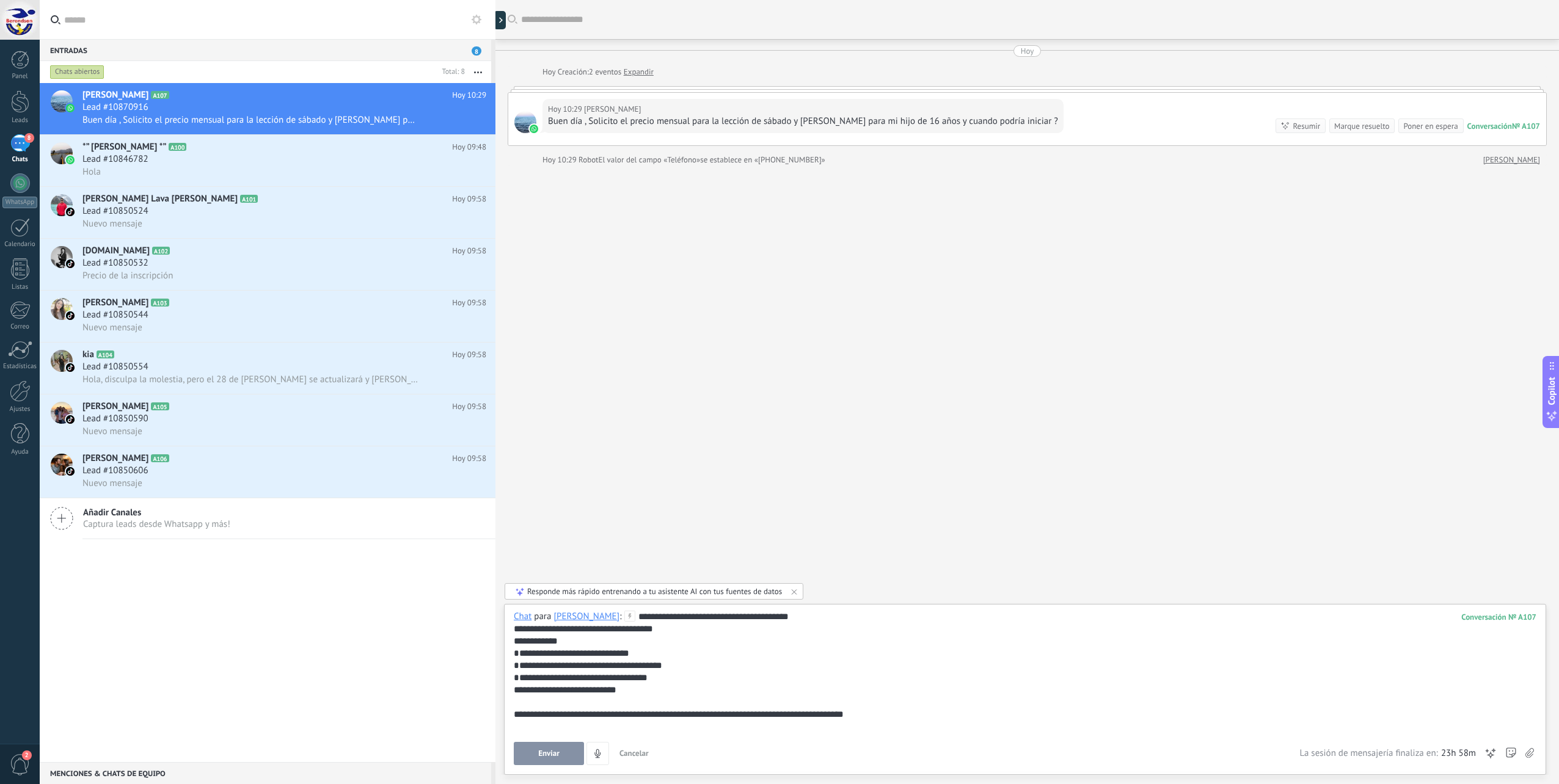
click at [545, 746] on button "Enviar" at bounding box center [548, 753] width 70 height 23
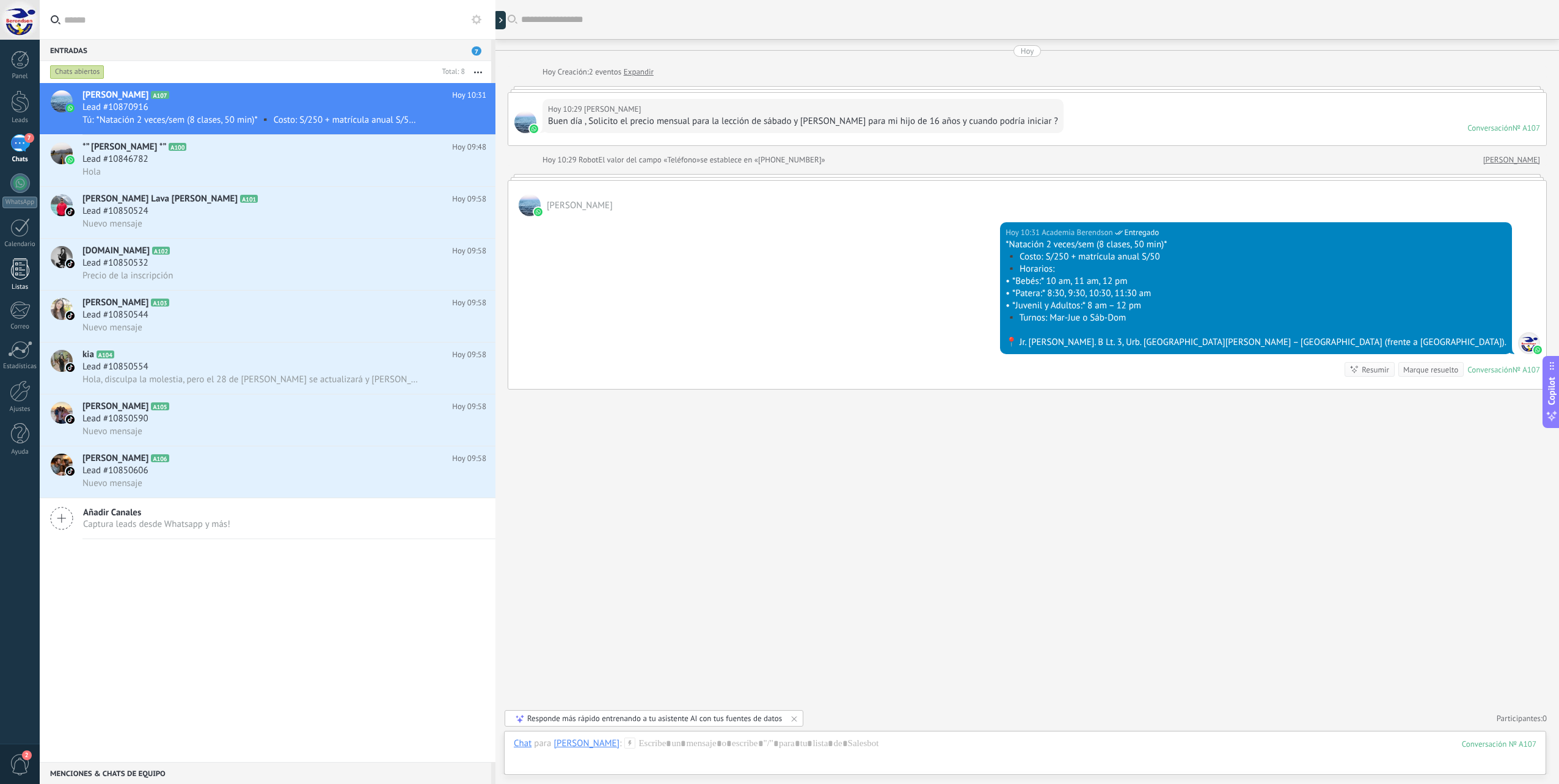
click at [20, 279] on div at bounding box center [20, 269] width 18 height 21
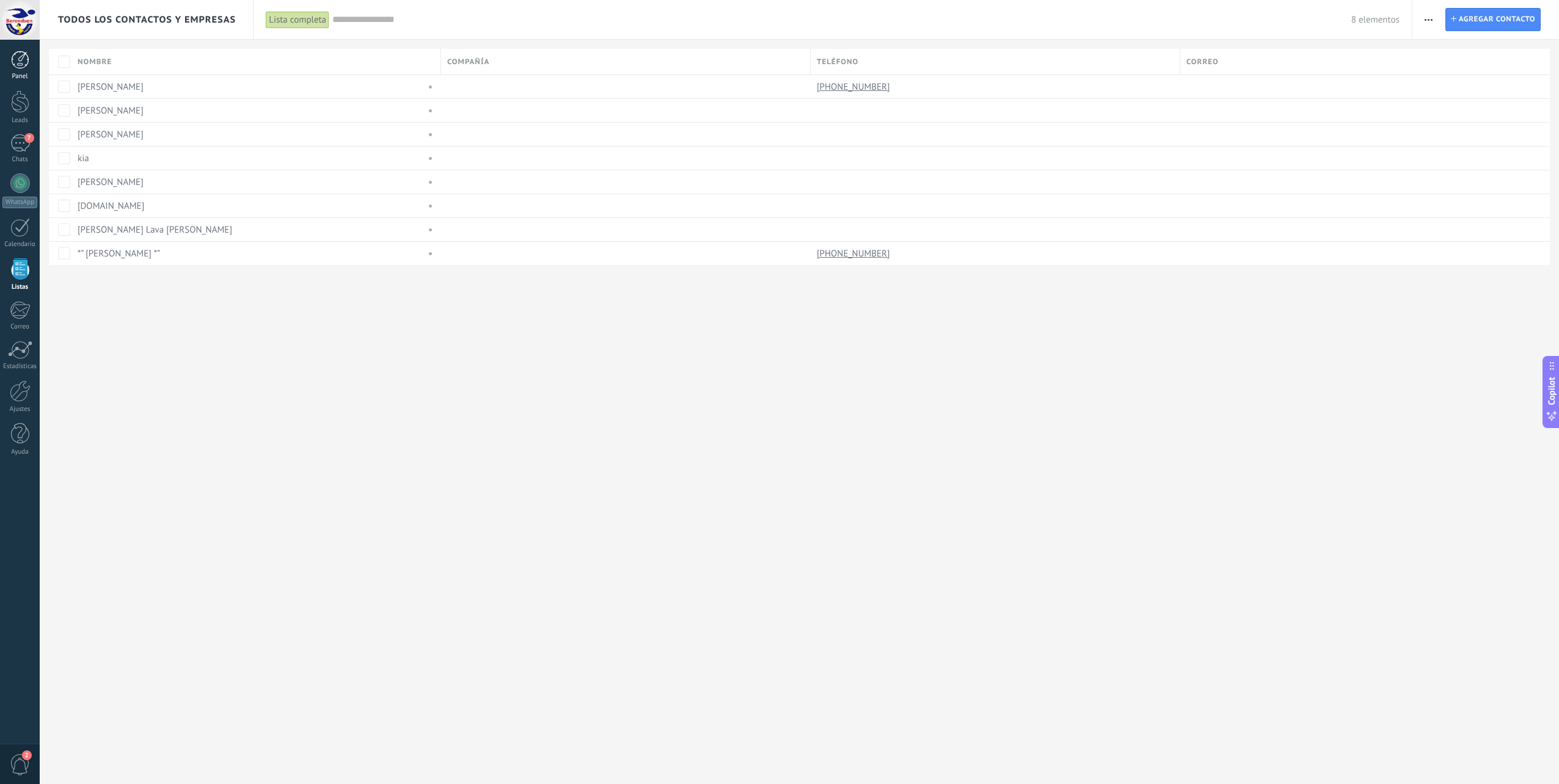
click at [24, 69] on link "Panel" at bounding box center [20, 66] width 40 height 30
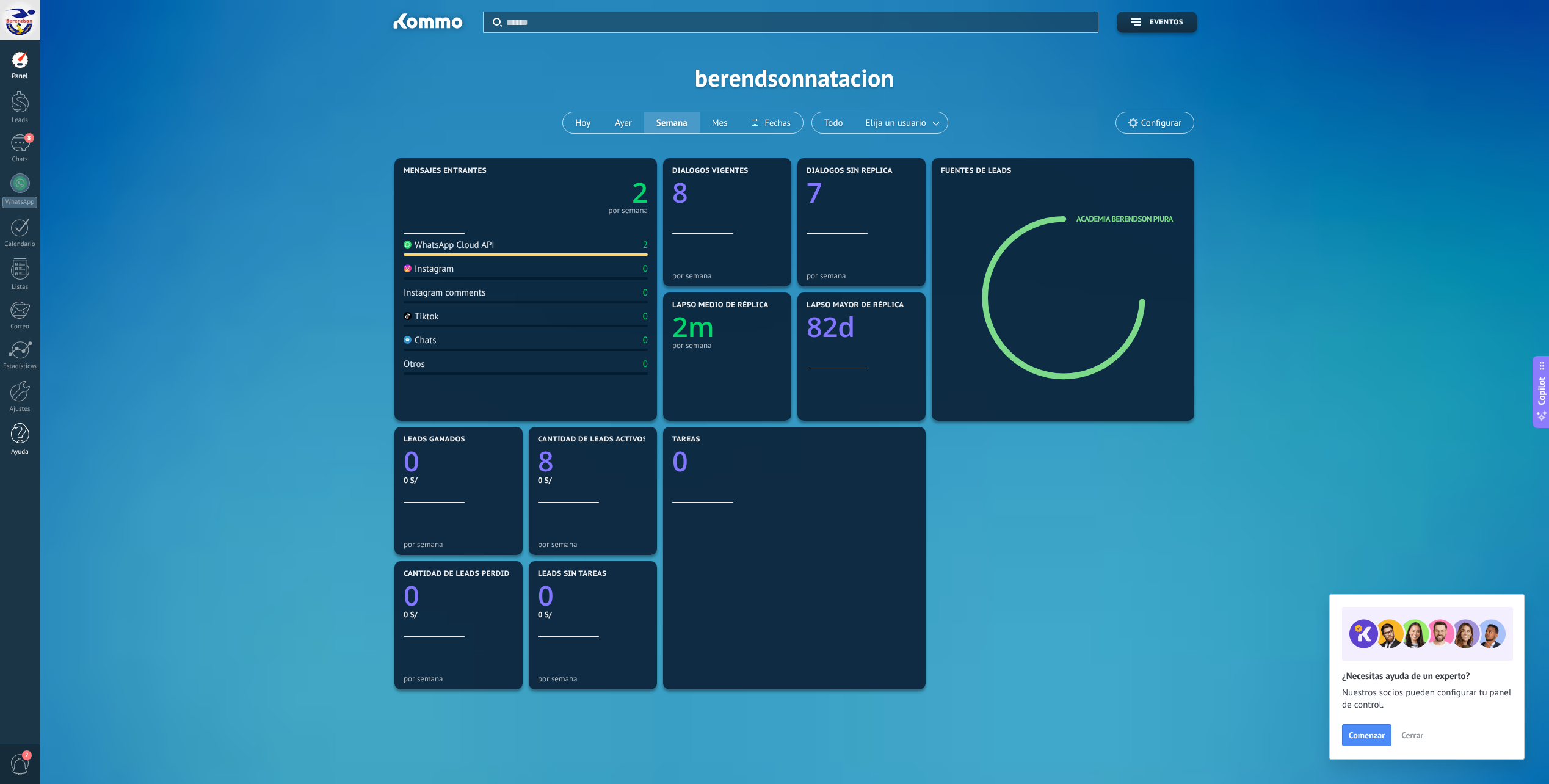
click at [25, 429] on div at bounding box center [20, 434] width 18 height 21
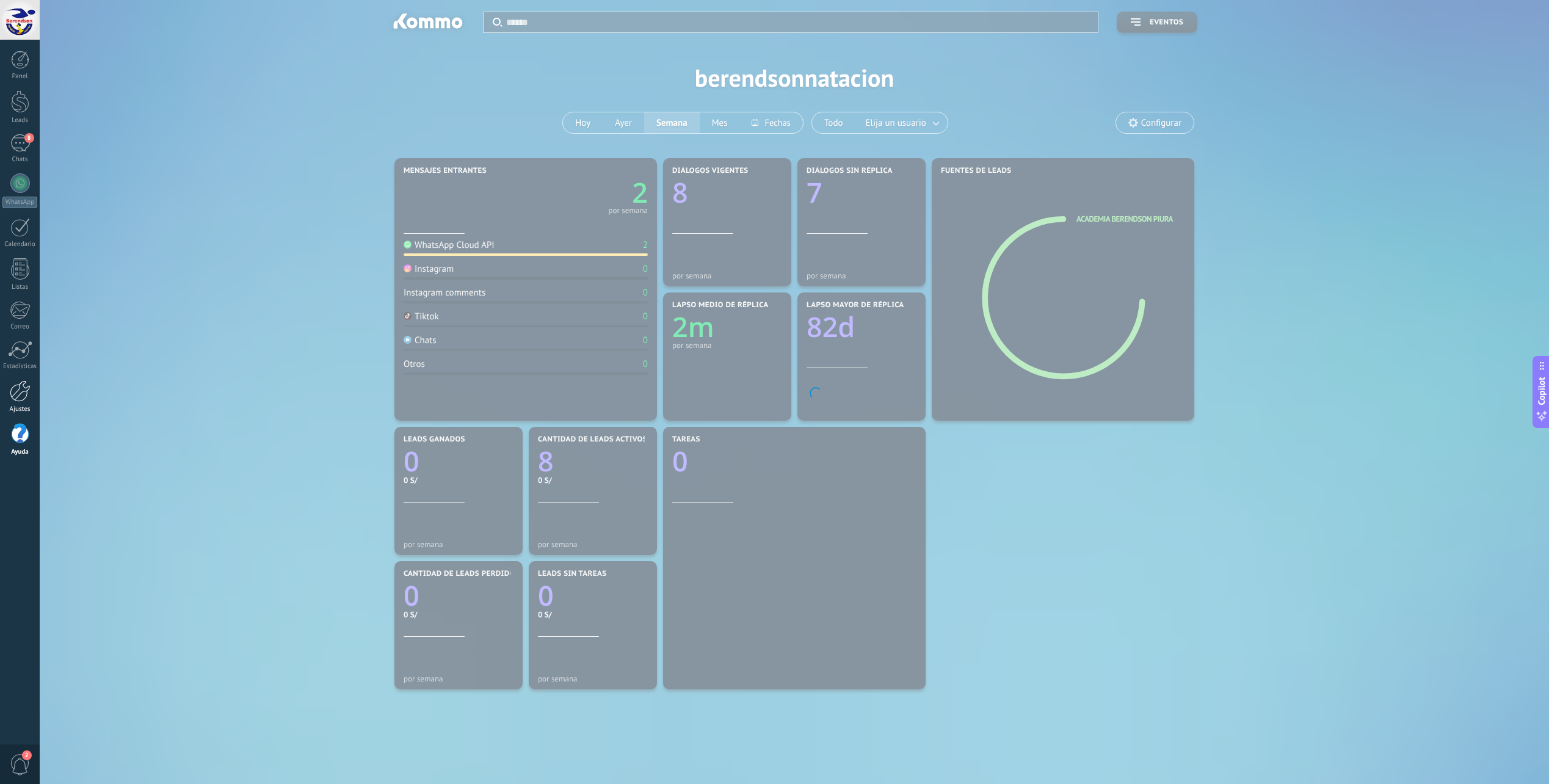
click at [20, 404] on link "Ajustes" at bounding box center [20, 396] width 40 height 33
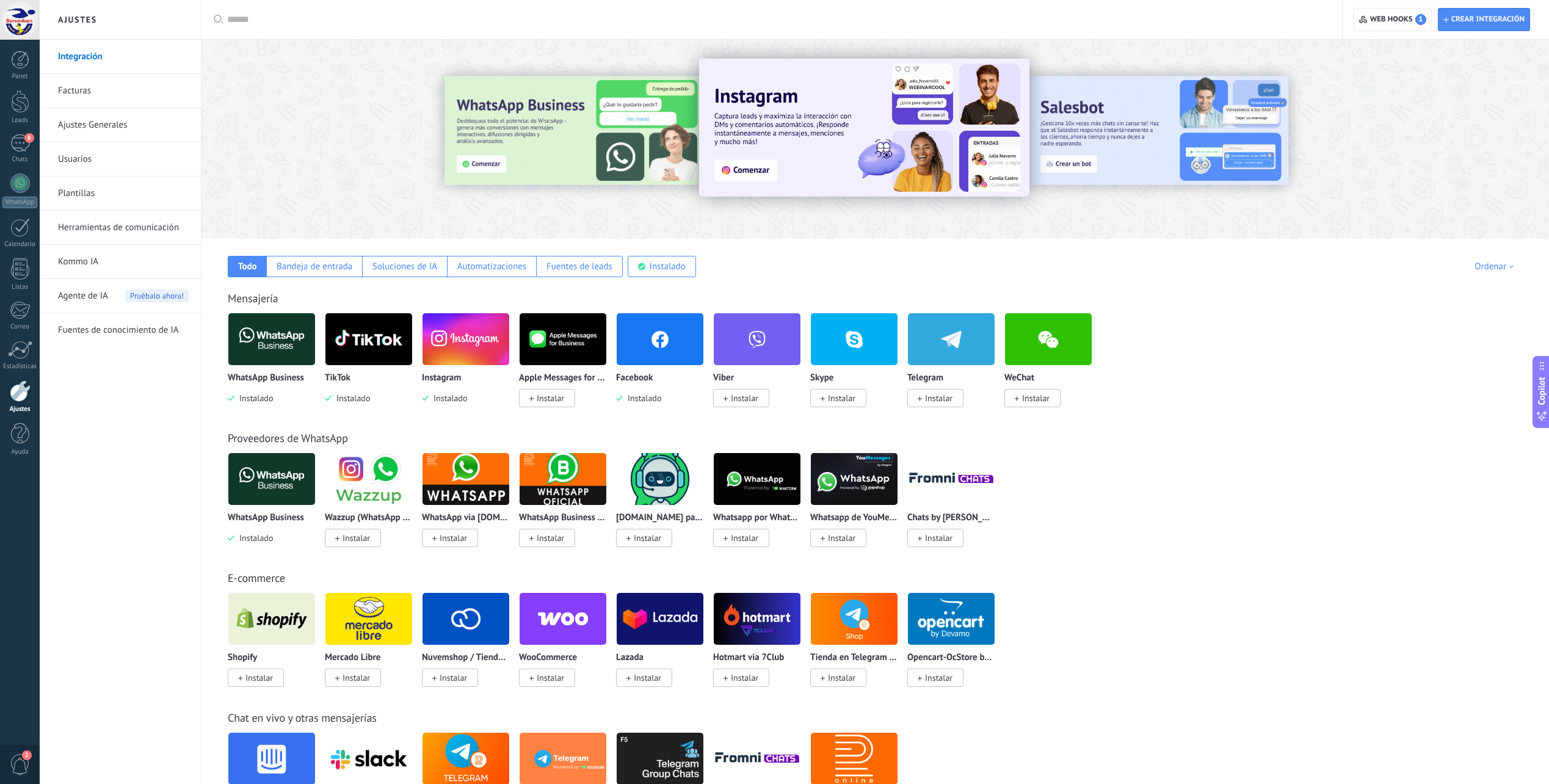
click at [20, 387] on div at bounding box center [20, 391] width 20 height 21
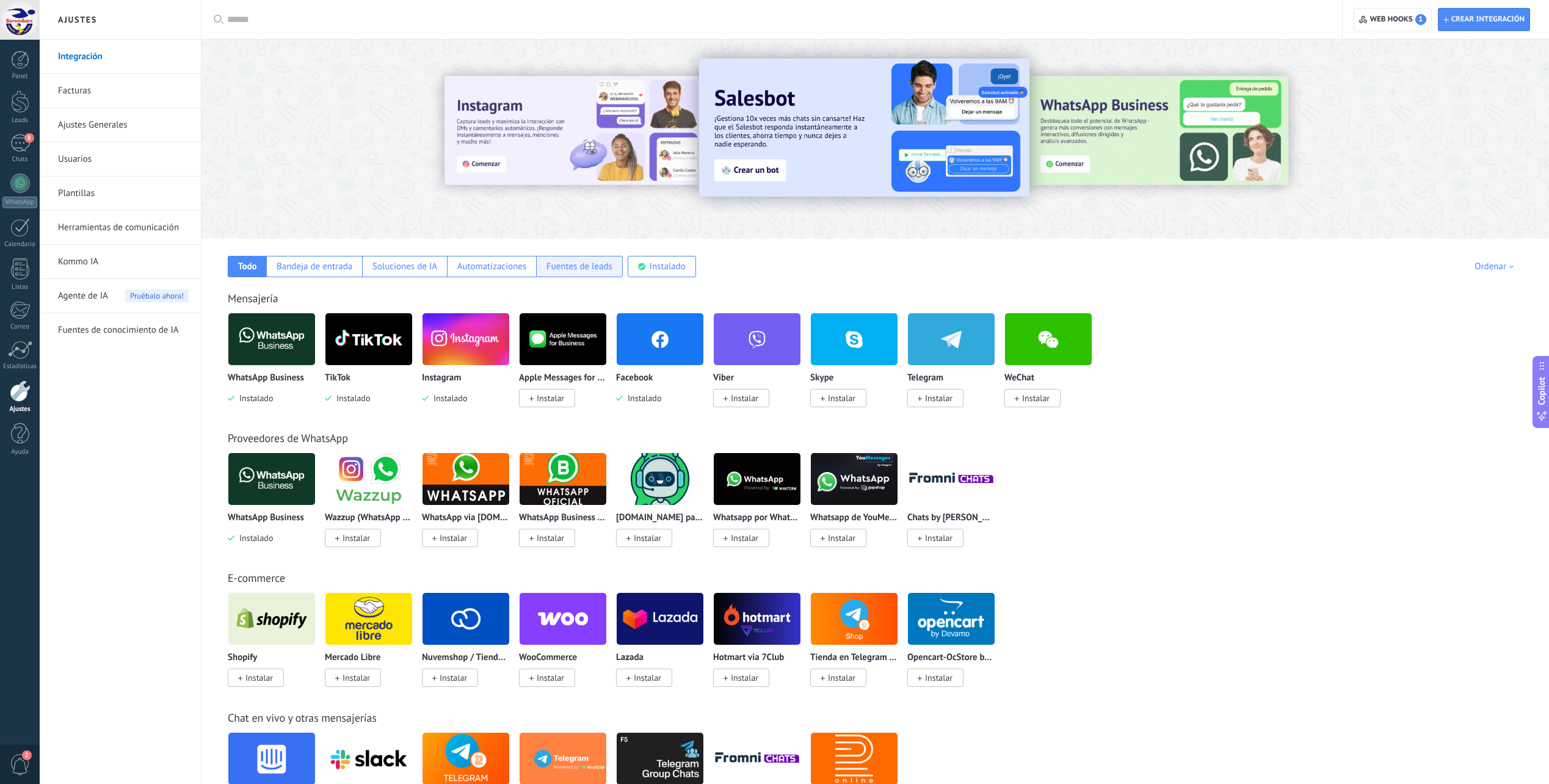
click at [588, 268] on div "Fuentes de leads" at bounding box center [579, 266] width 66 height 11
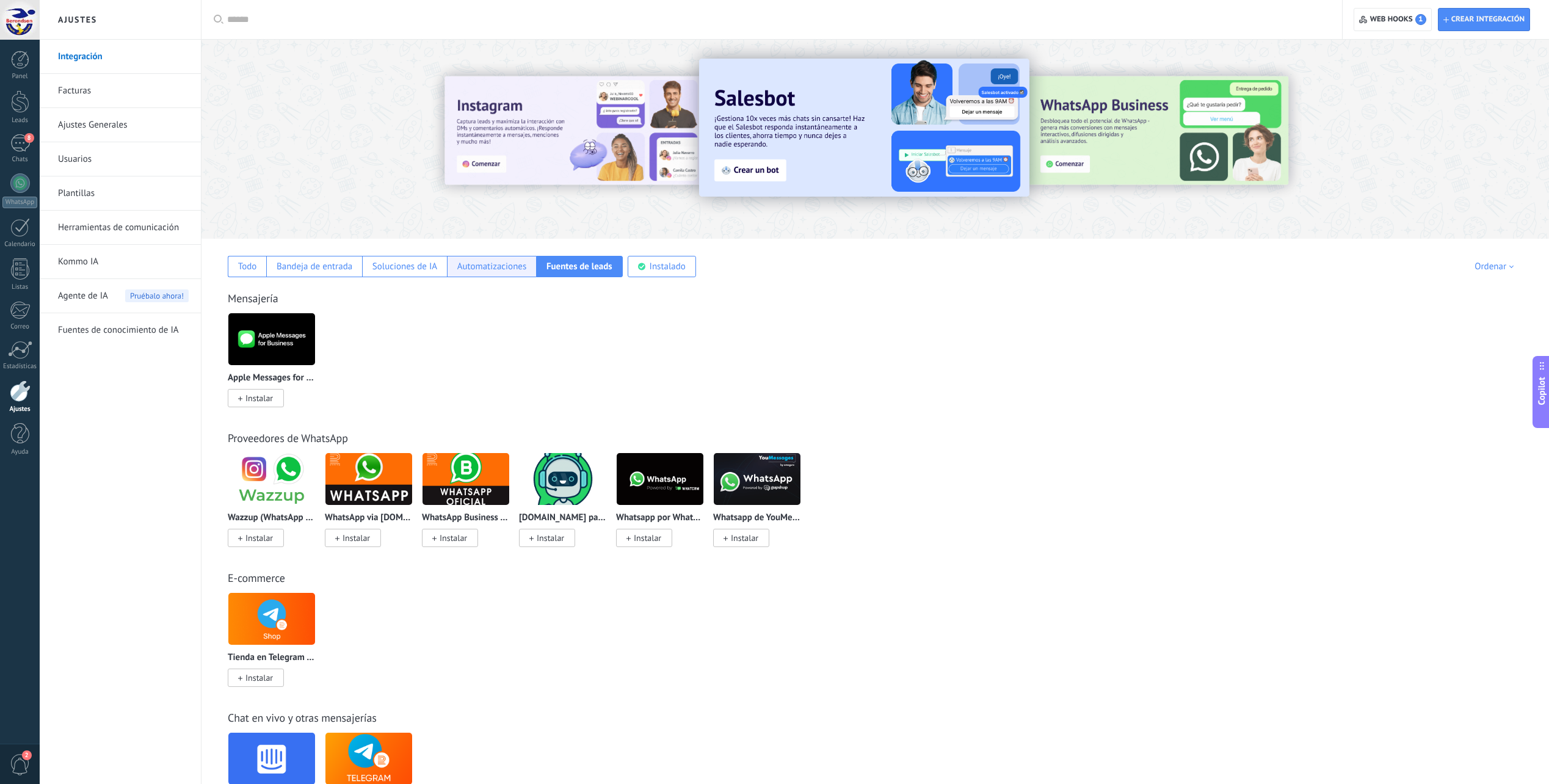
click at [492, 272] on div "Automatizaciones" at bounding box center [492, 266] width 89 height 21
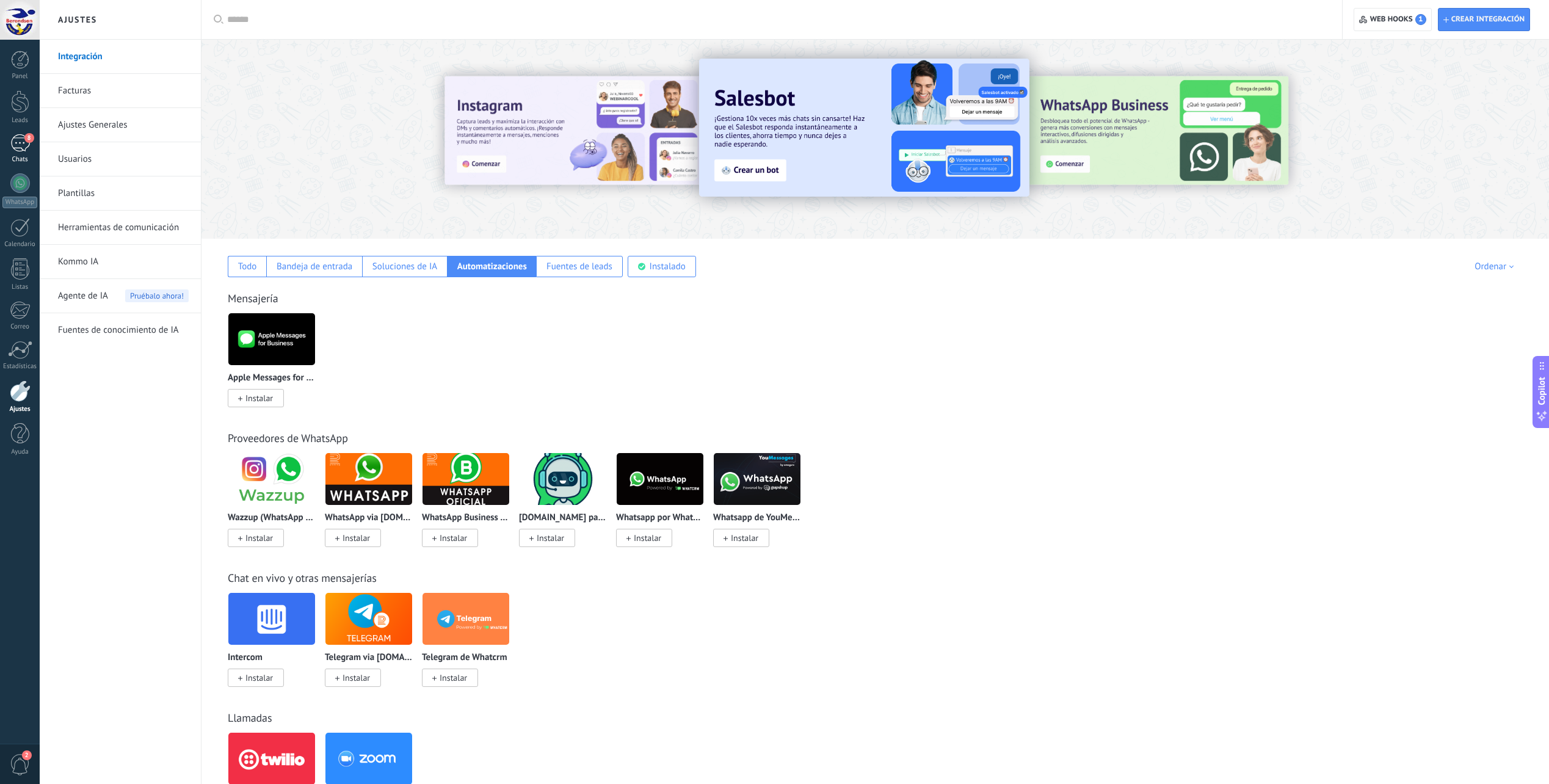
click at [25, 149] on div "8" at bounding box center [20, 143] width 20 height 18
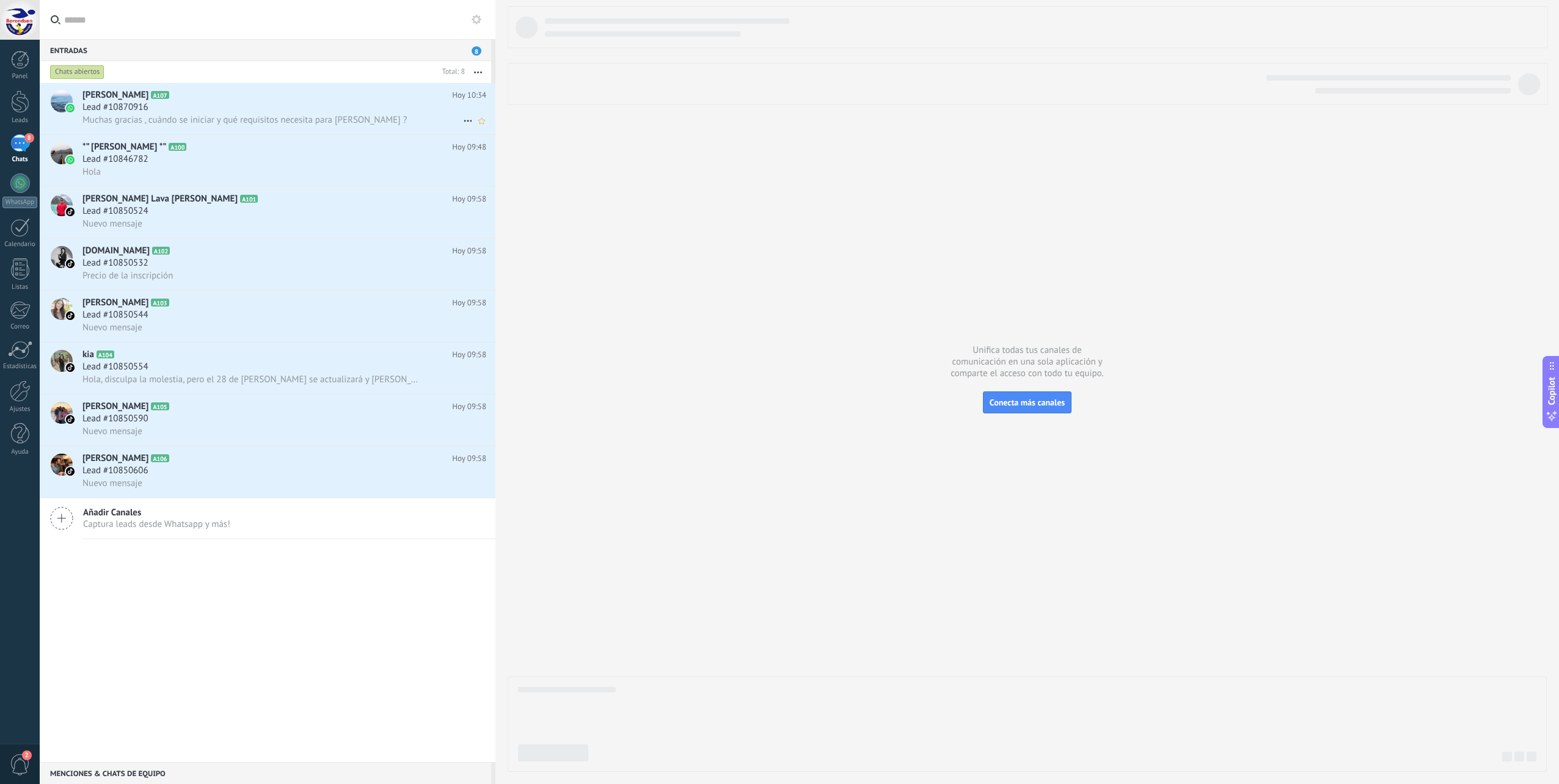
click at [317, 106] on div "Lead #10870916" at bounding box center [284, 107] width 404 height 12
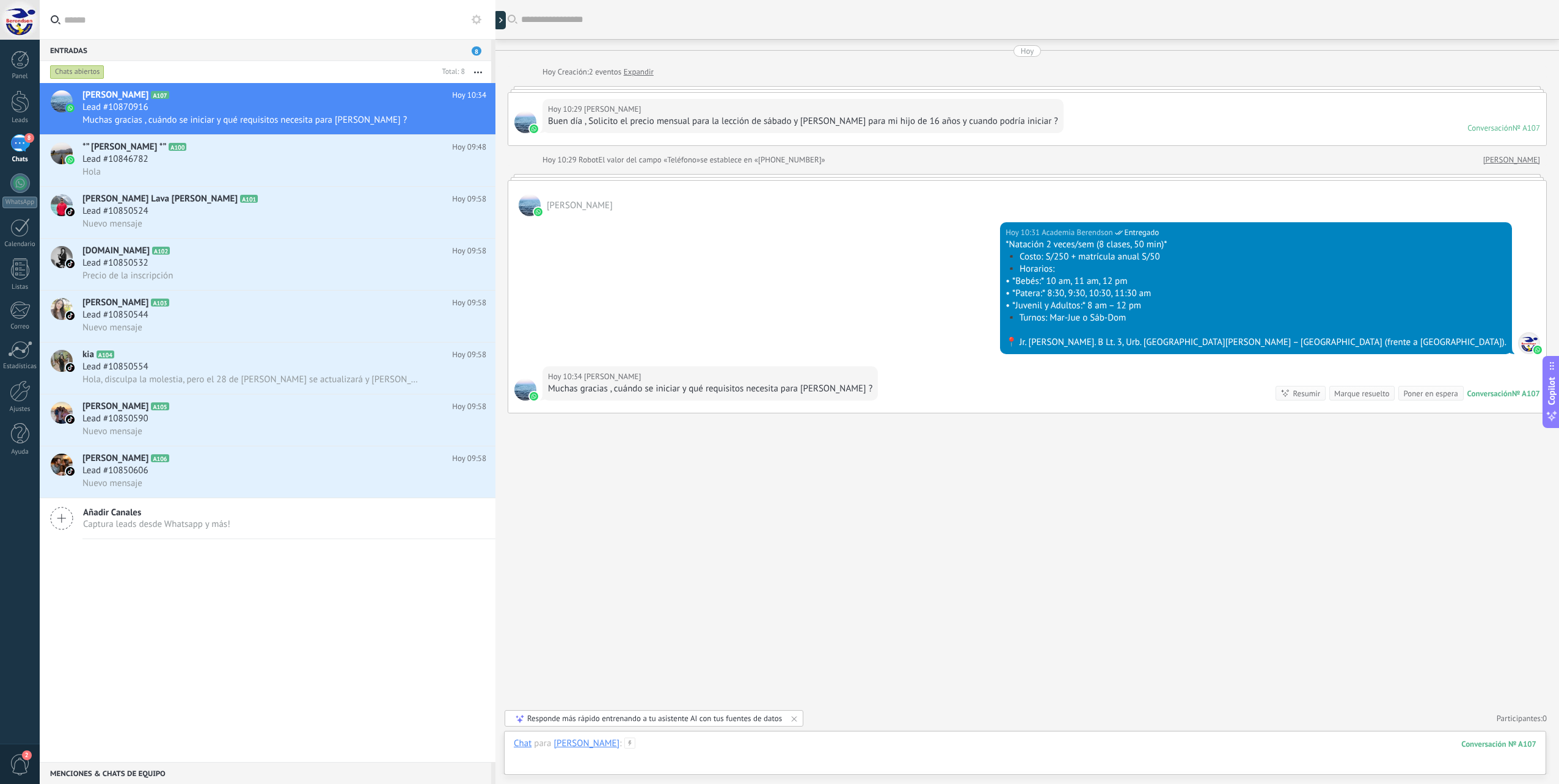
click at [813, 743] on div at bounding box center [1025, 756] width 1023 height 37
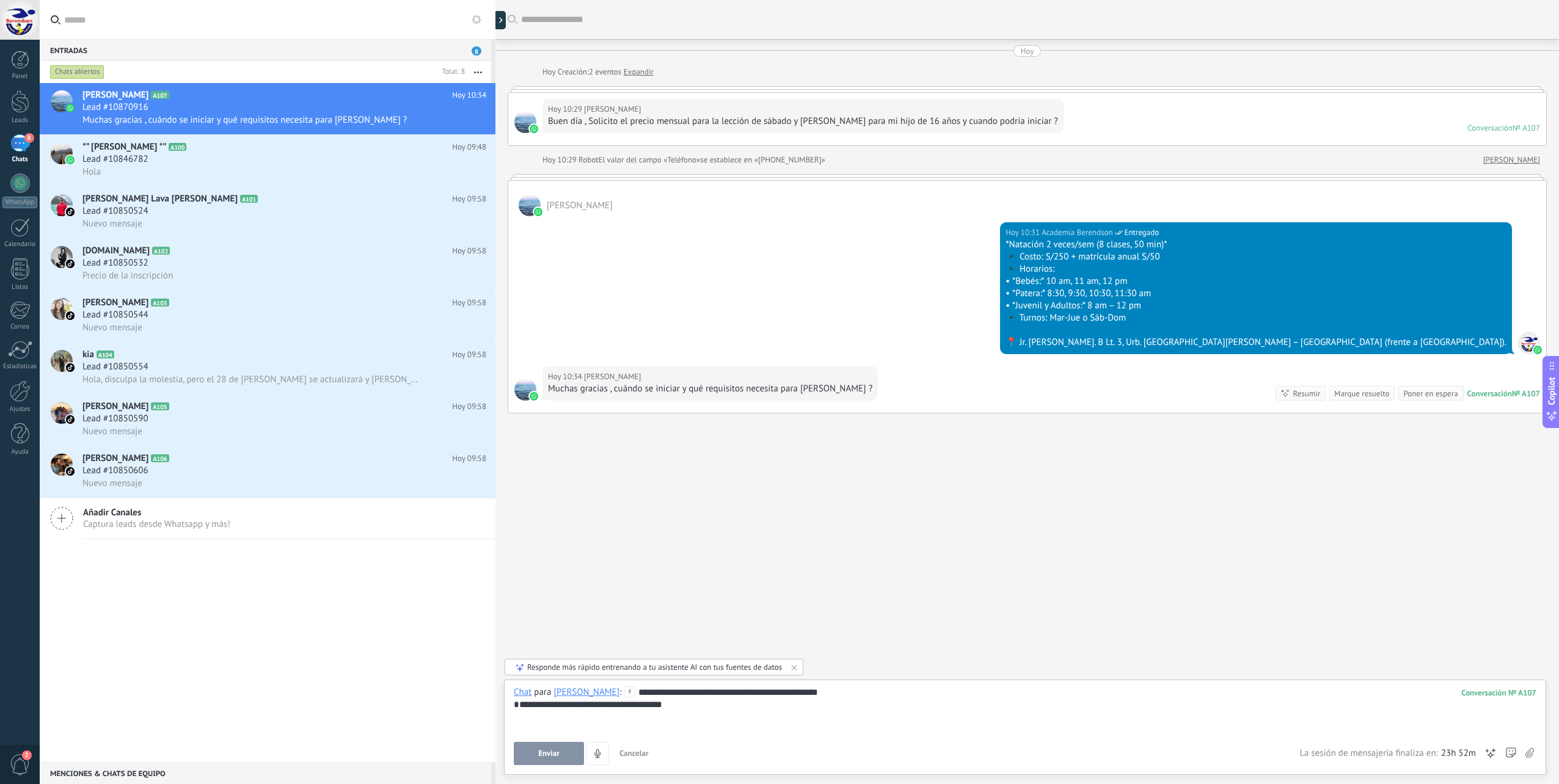
click at [555, 747] on button "Enviar" at bounding box center [548, 753] width 70 height 23
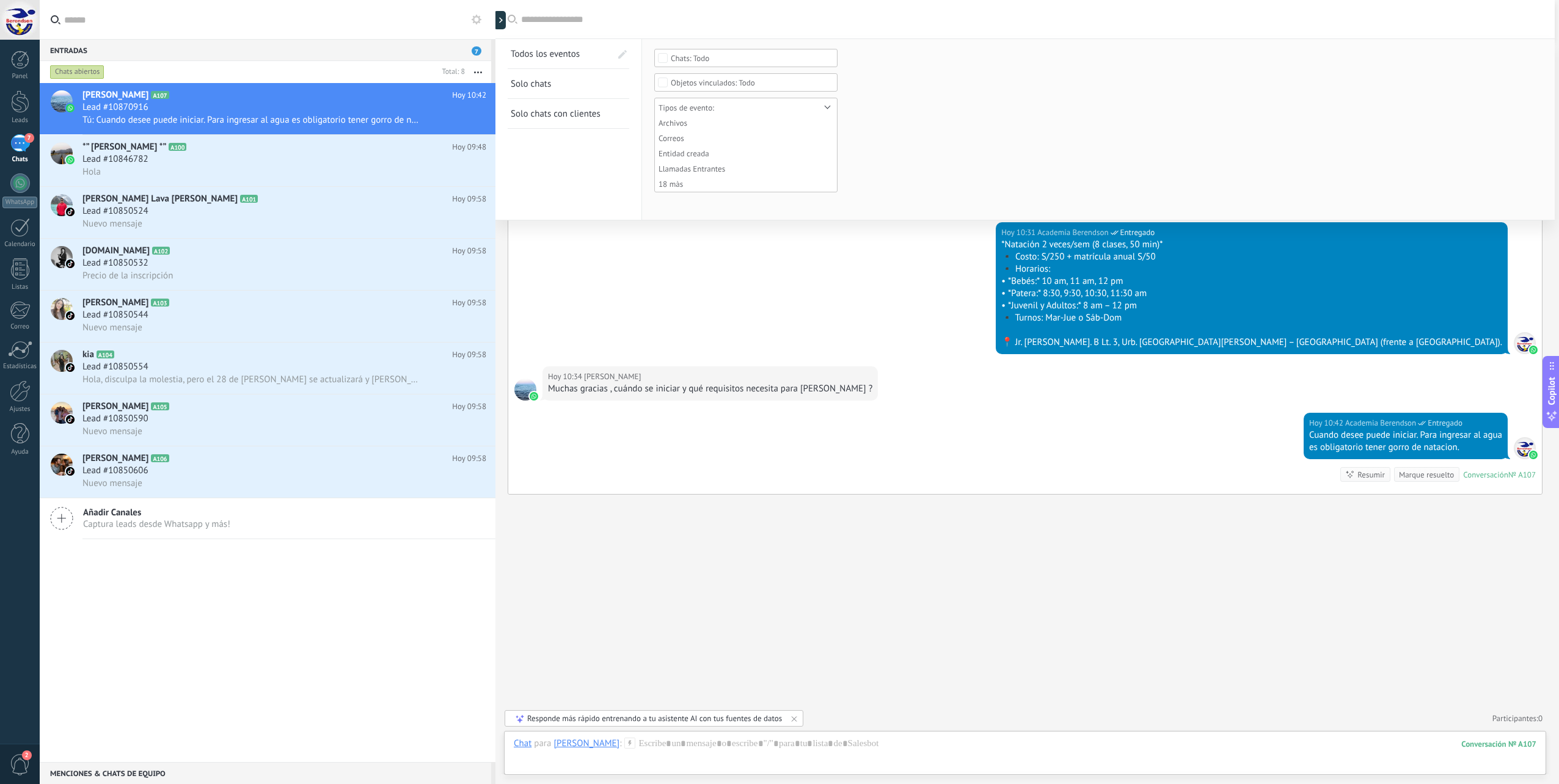
click at [548, 23] on div "Buscar Todos los eventos Solo chats Solo chats con clientes Guardar Ninguno Cha…" at bounding box center [1025, 19] width 1059 height 39
click at [509, 25] on div at bounding box center [502, 20] width 18 height 18
type textarea "**********"
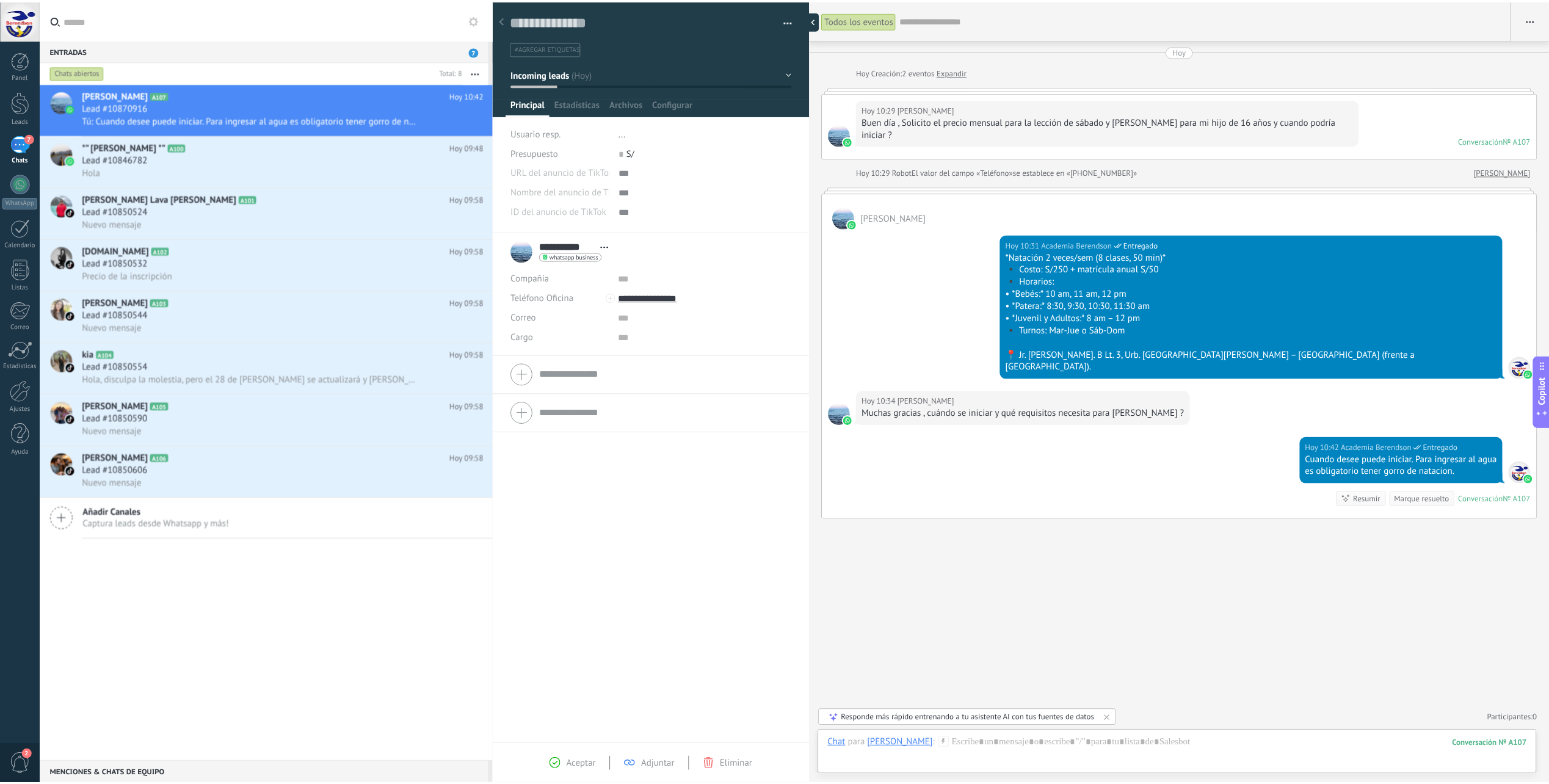
scroll to position [18, 0]
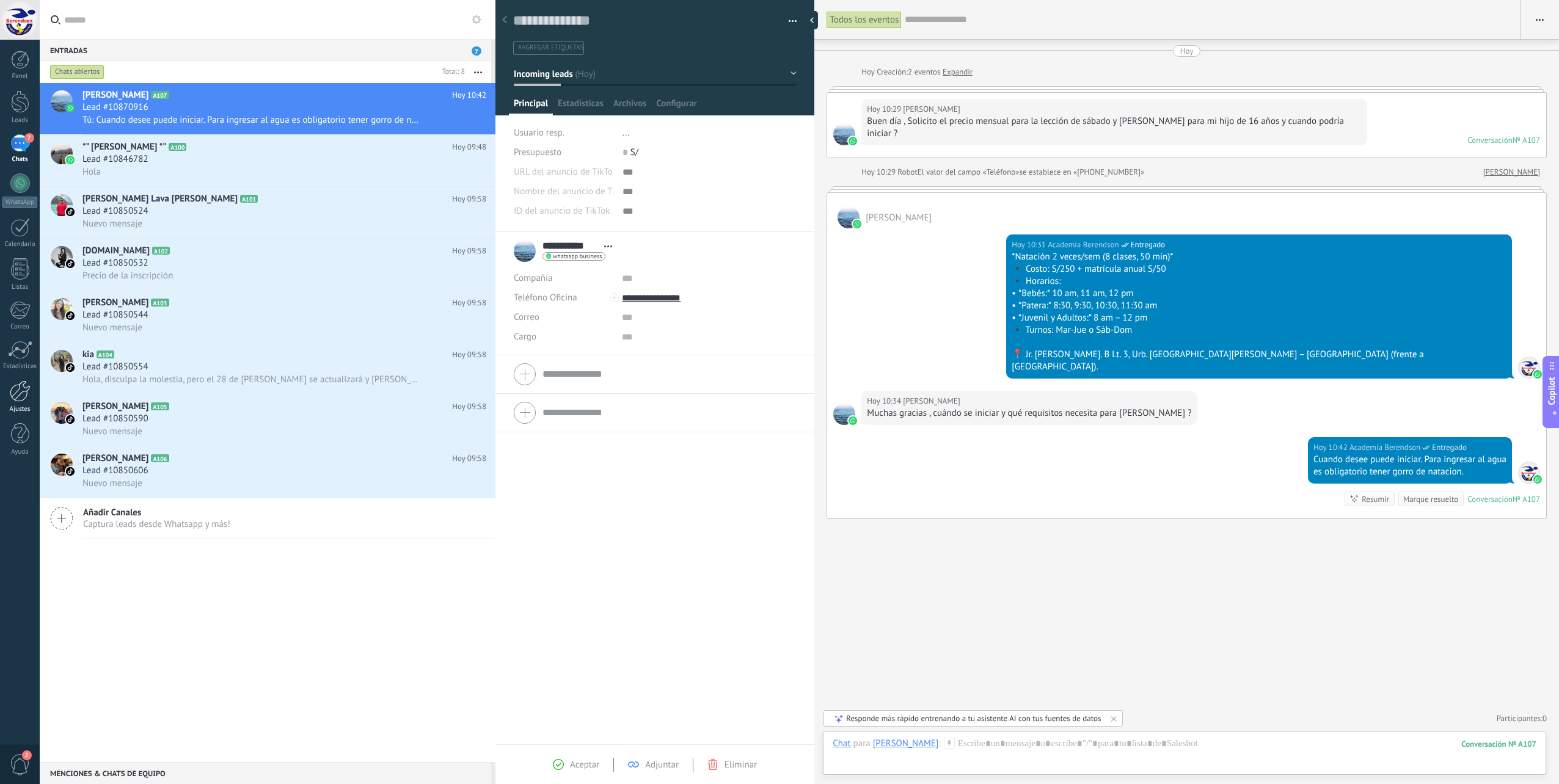
click at [11, 398] on div at bounding box center [20, 391] width 20 height 21
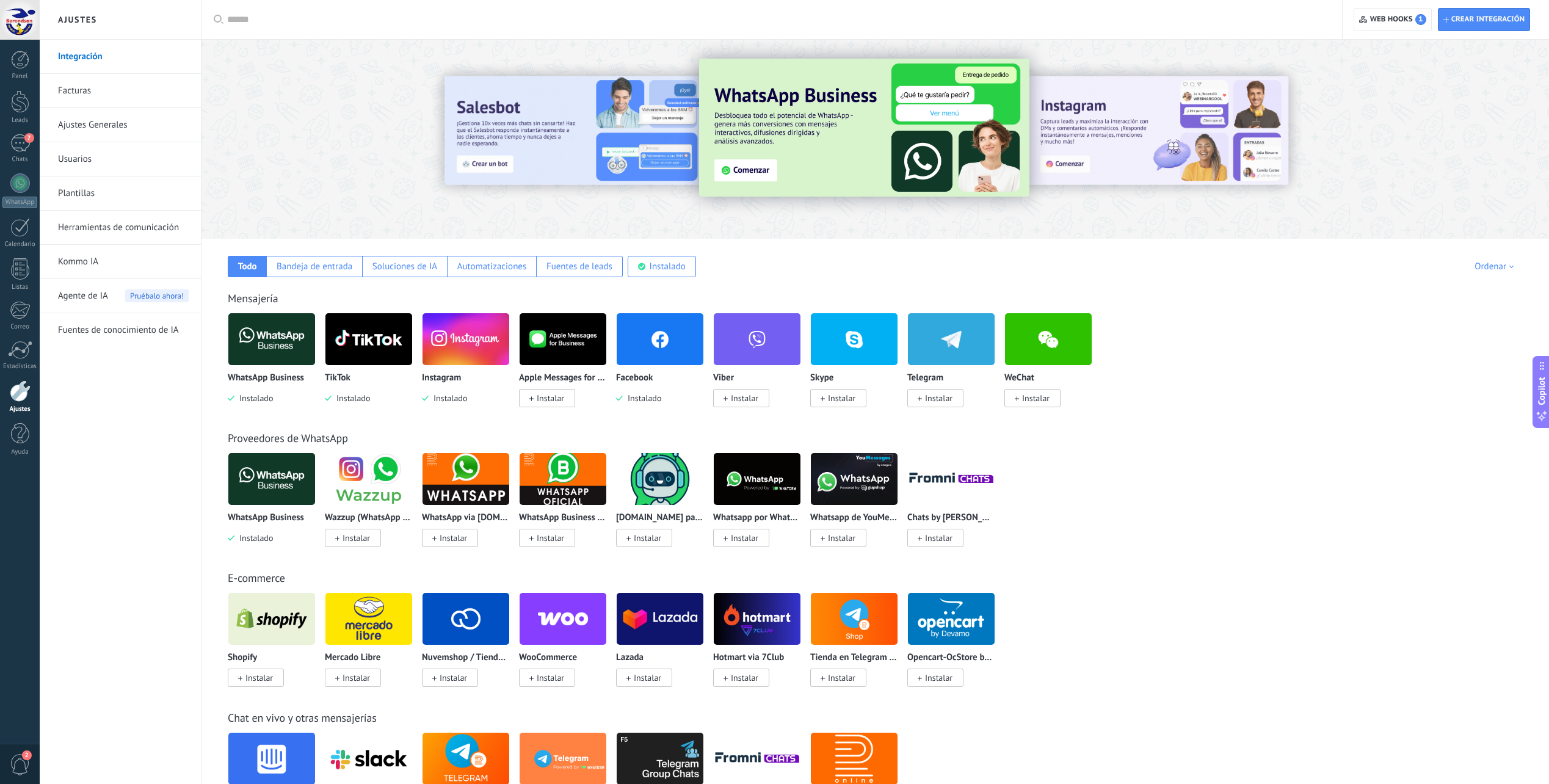
click at [110, 131] on link "Ajustes Generales" at bounding box center [123, 125] width 131 height 34
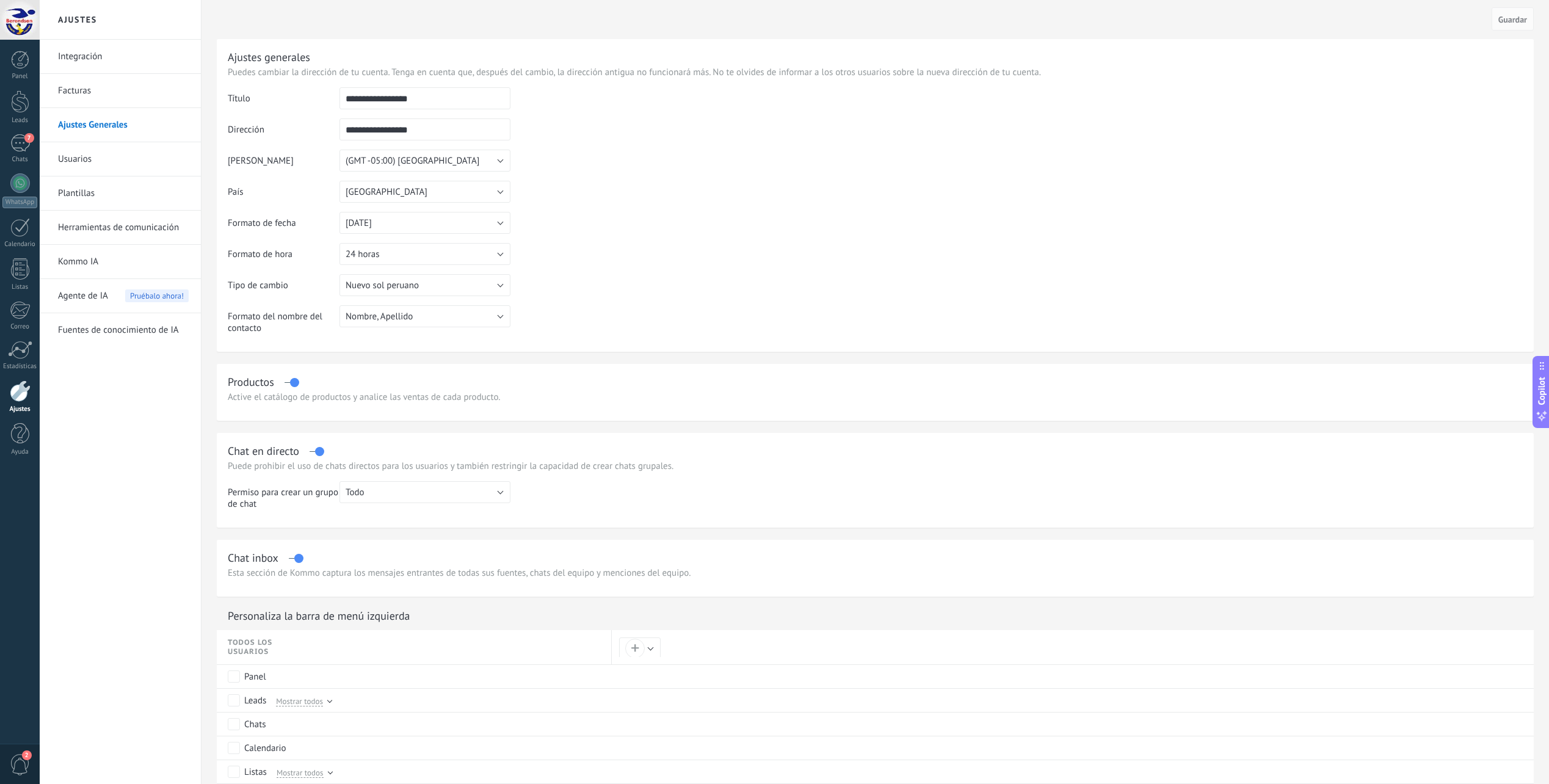
drag, startPoint x: 458, startPoint y: 95, endPoint x: 340, endPoint y: 113, distance: 119.4
click at [334, 114] on tr "**********" at bounding box center [874, 103] width 1295 height 31
drag, startPoint x: 444, startPoint y: 95, endPoint x: 299, endPoint y: 105, distance: 145.3
click at [299, 105] on tr "**********" at bounding box center [874, 103] width 1295 height 31
type input "**********"
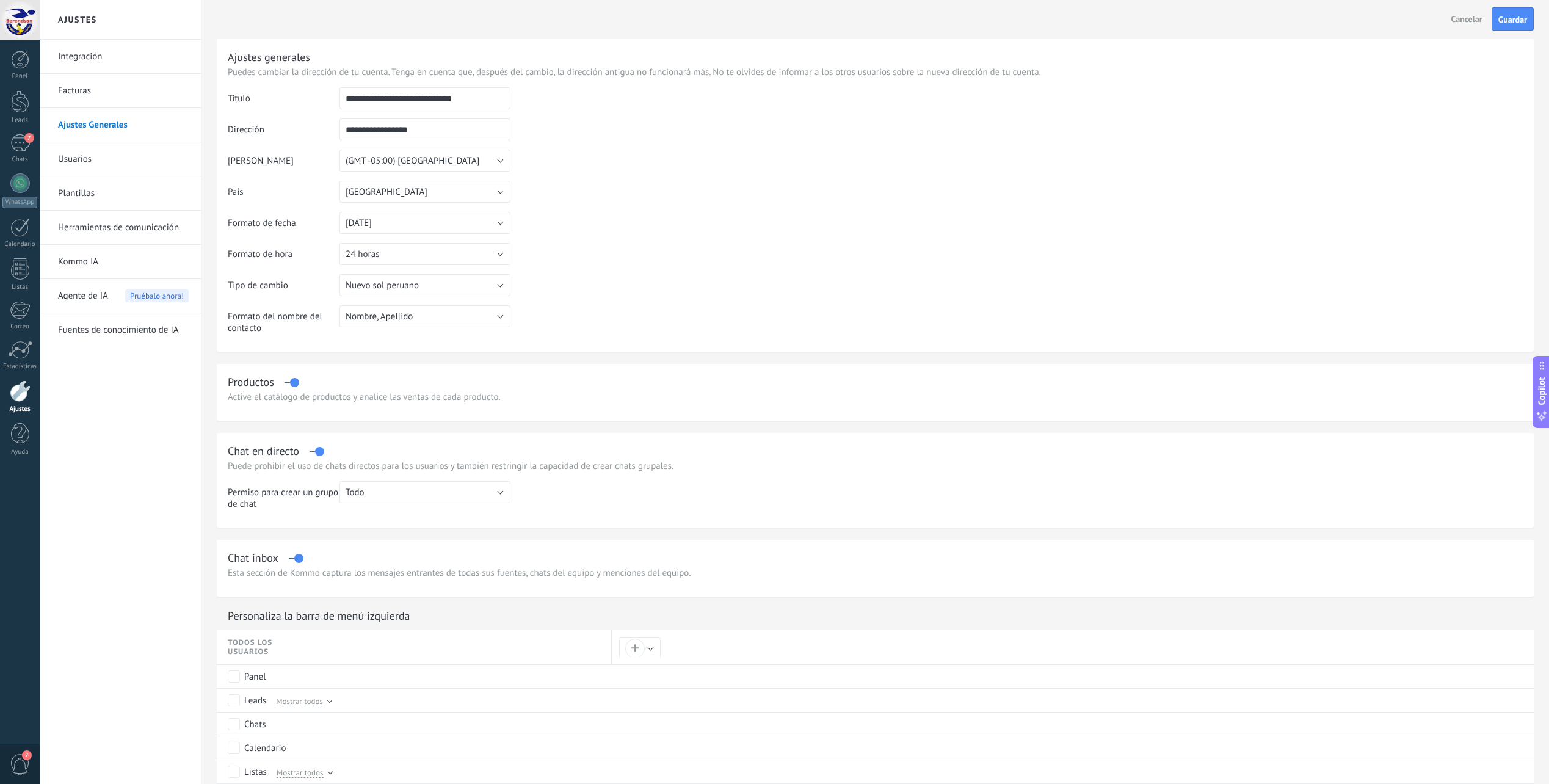
drag, startPoint x: 439, startPoint y: 138, endPoint x: 340, endPoint y: 138, distance: 99.0
click at [340, 138] on input "**********" at bounding box center [425, 129] width 171 height 22
type input "*"
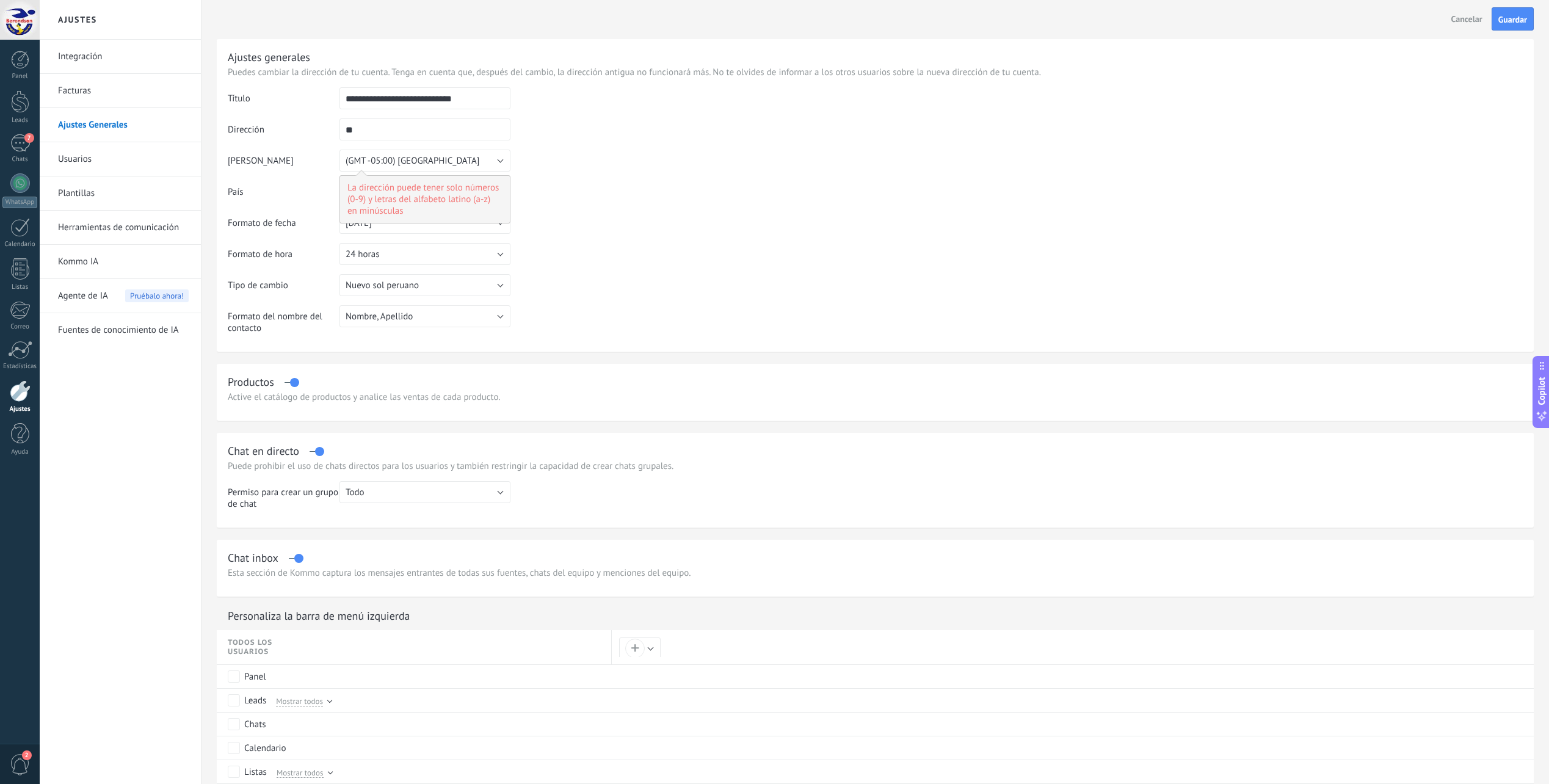
type input "*"
drag, startPoint x: 376, startPoint y: 137, endPoint x: 280, endPoint y: 137, distance: 96.0
click at [280, 137] on tr "Dirección ***** La dirección puede tener solo números (0-9) y letras del alfabe…" at bounding box center [874, 134] width 1295 height 31
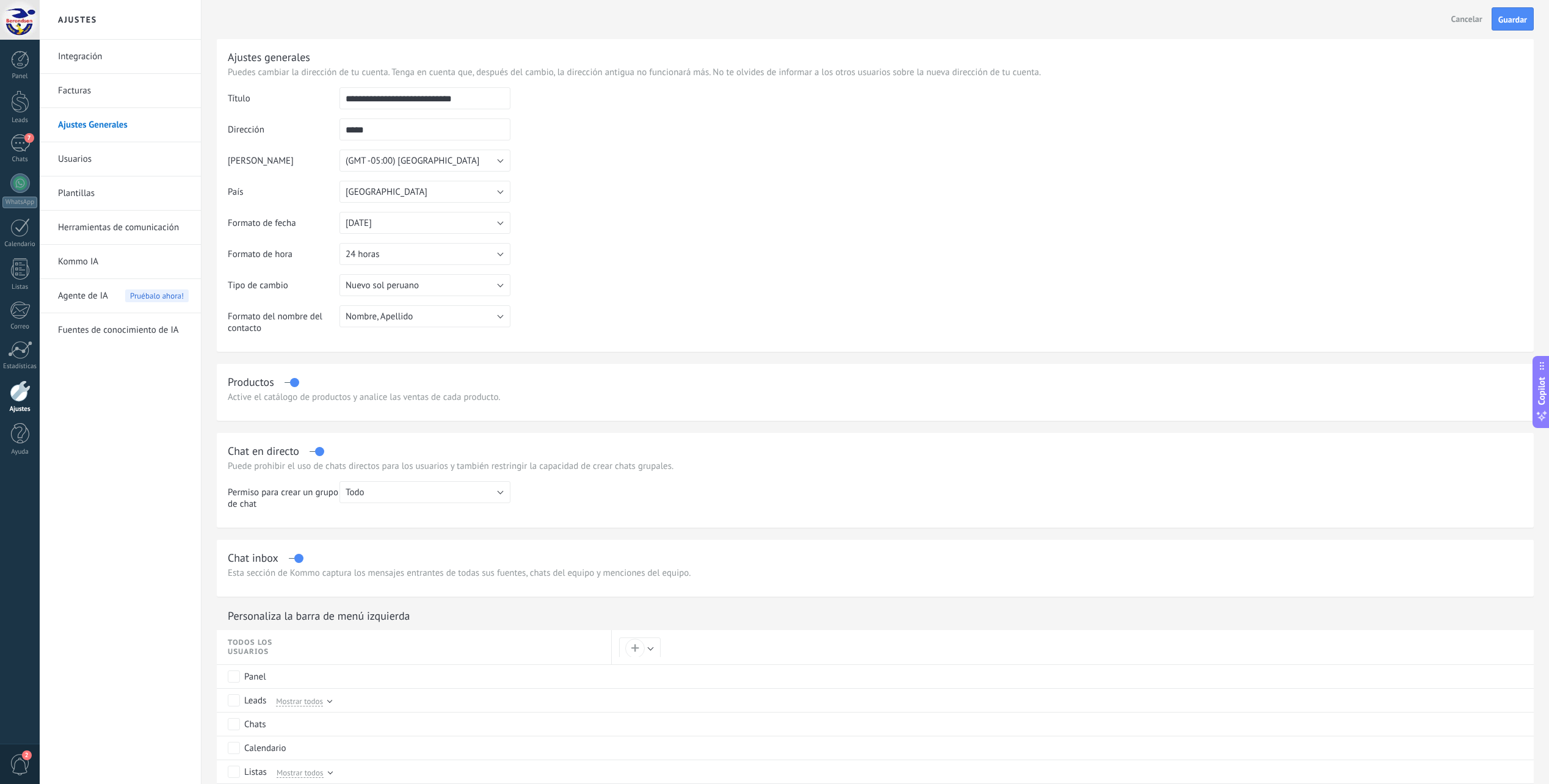
type input "*"
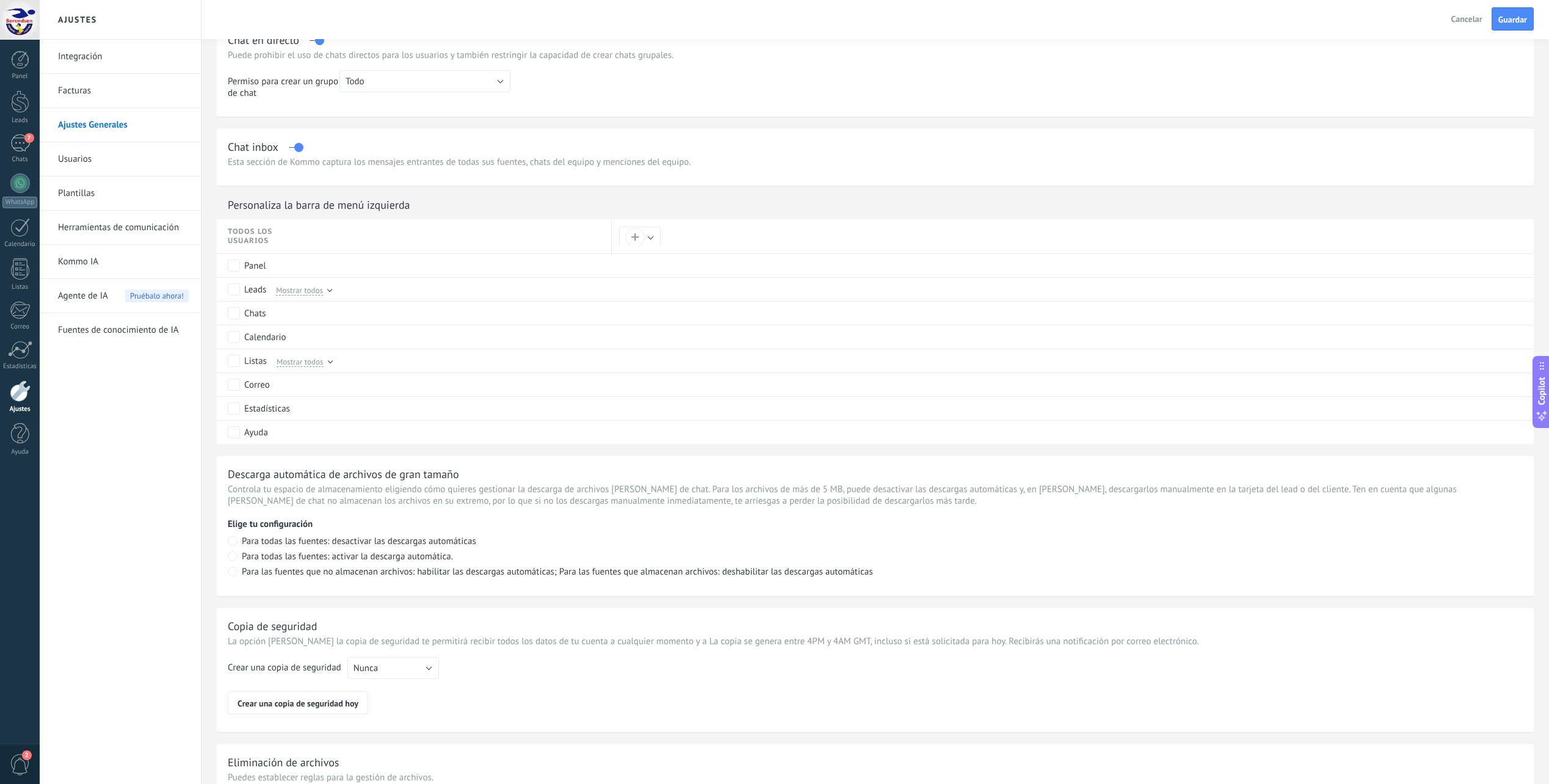
scroll to position [526, 0]
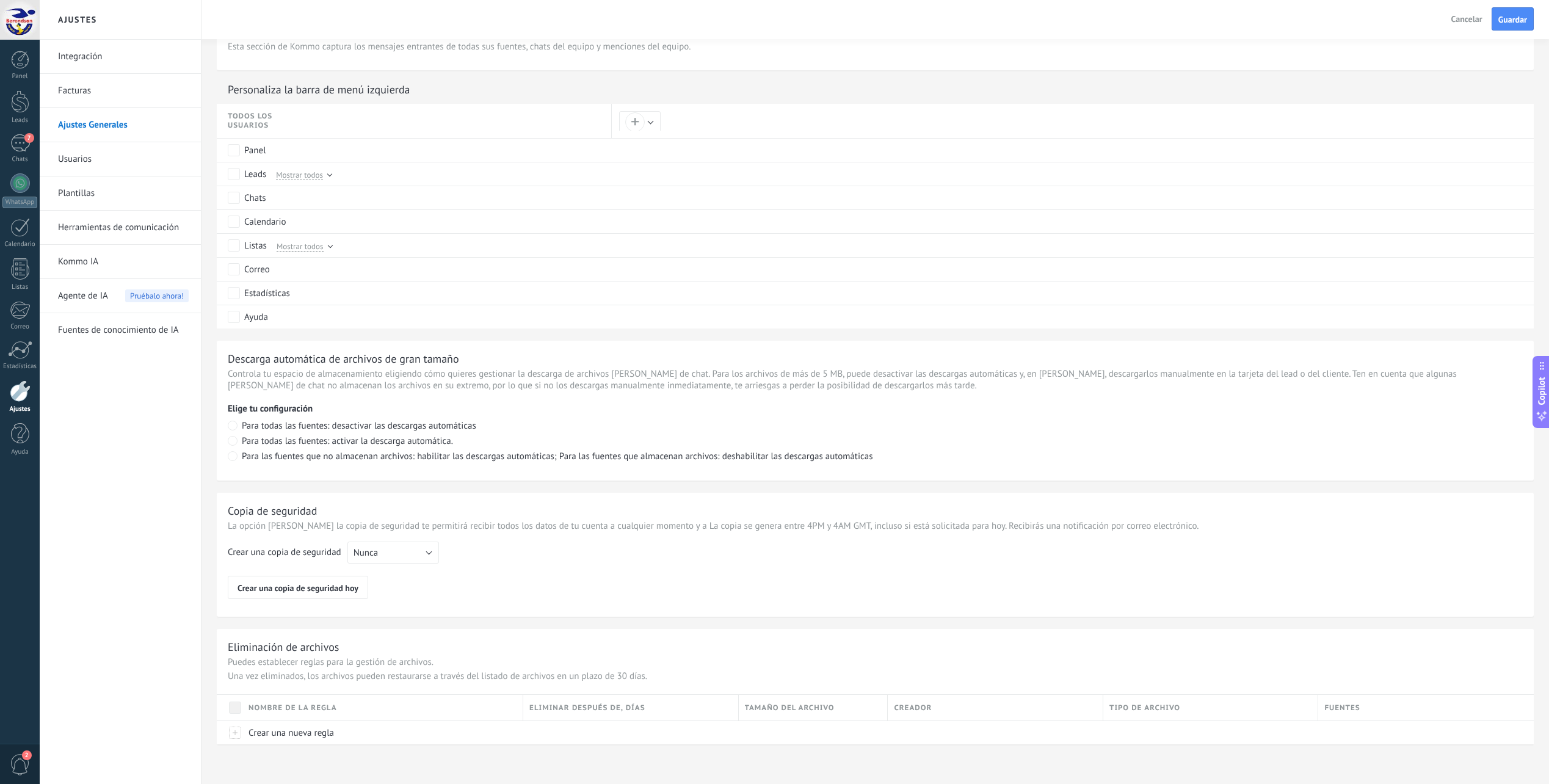
type input "*****"
click at [430, 555] on button "Nunca" at bounding box center [393, 552] width 92 height 22
click at [415, 575] on span "Cada semana" at bounding box center [387, 574] width 95 height 11
click at [389, 735] on div "Crear una nueva regla" at bounding box center [379, 732] width 275 height 23
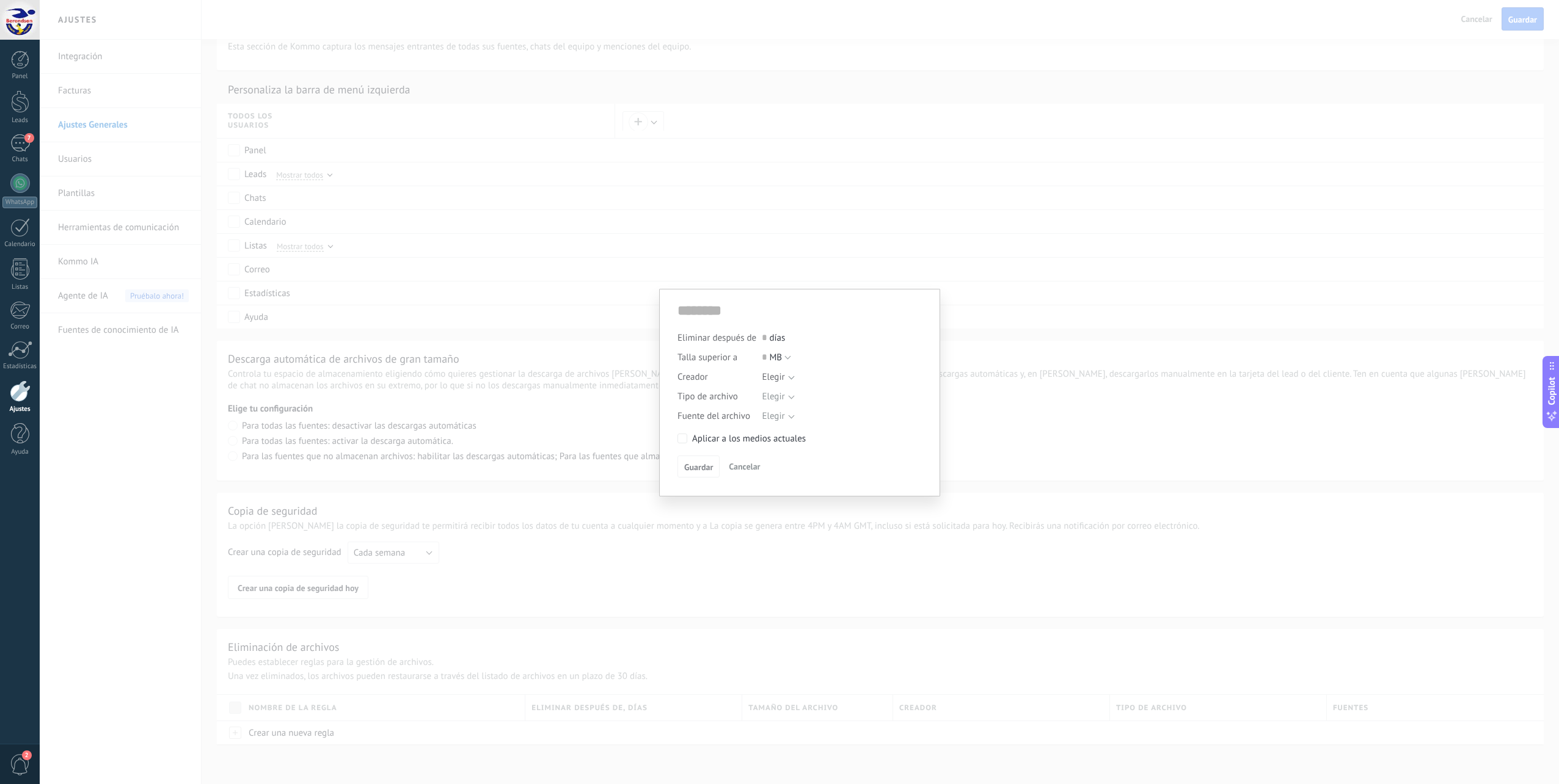
click at [745, 468] on span "Cancelar" at bounding box center [744, 467] width 31 height 11
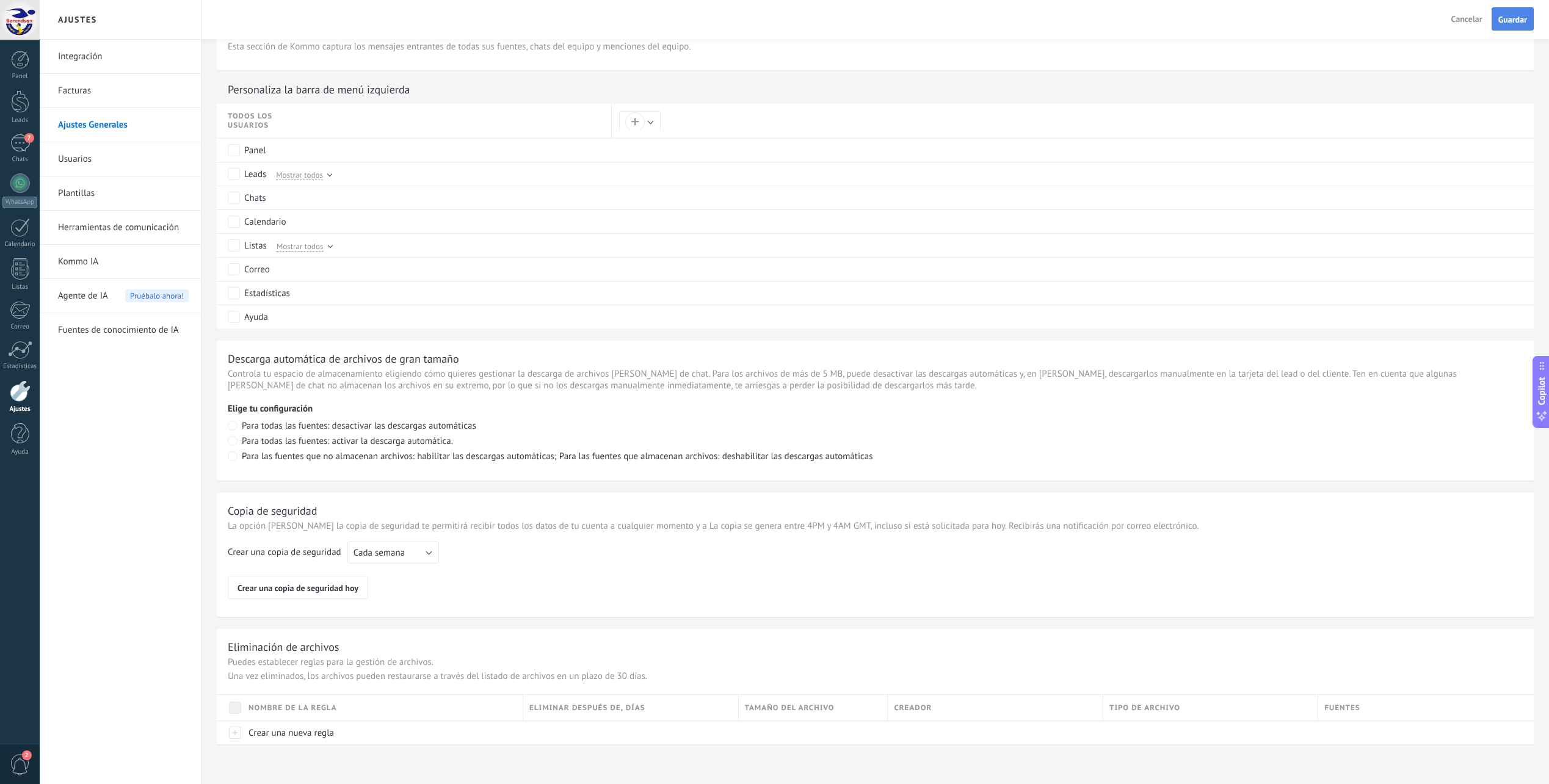
click at [1518, 24] on span "Guardar" at bounding box center [1512, 20] width 29 height 8
